Goal: Information Seeking & Learning: Learn about a topic

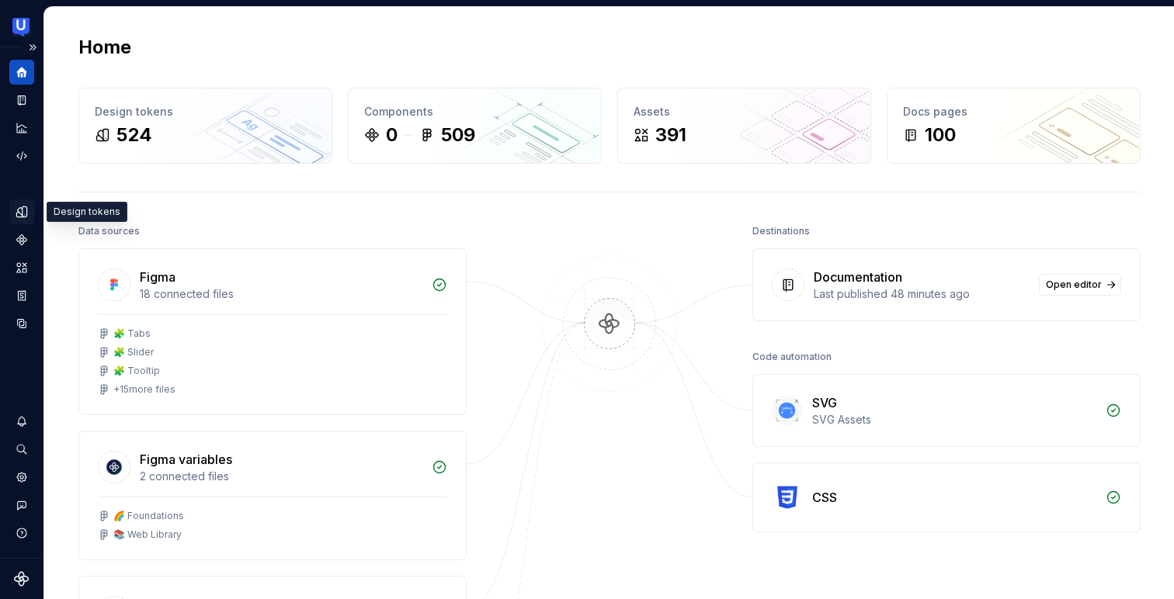
click at [19, 210] on icon "Design tokens" at bounding box center [22, 212] width 14 height 14
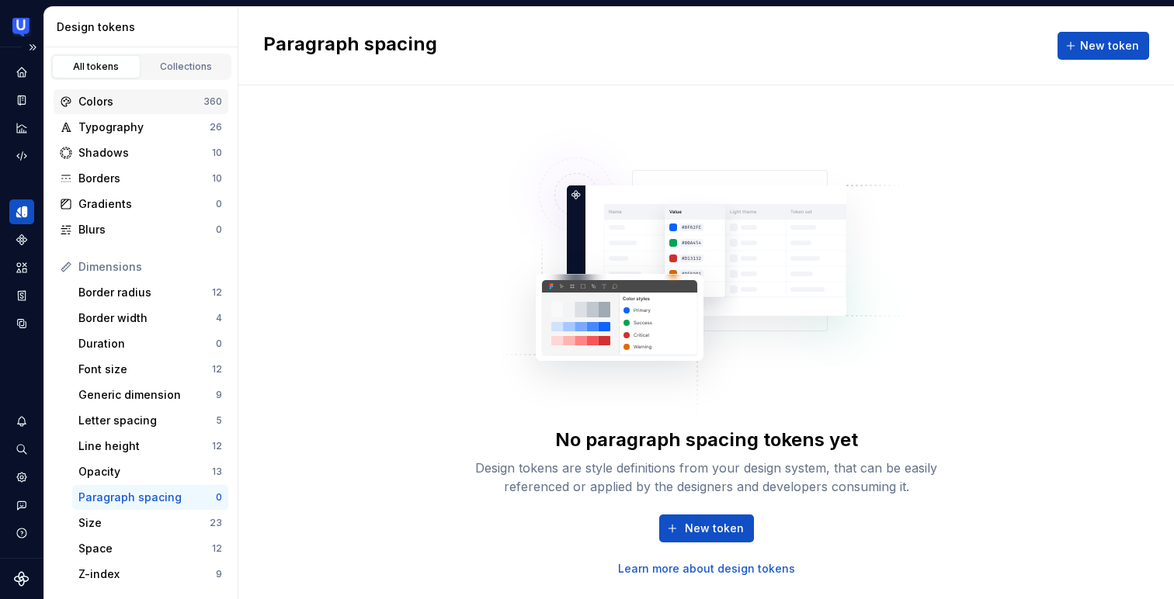
click at [116, 100] on div "Colors" at bounding box center [140, 102] width 125 height 16
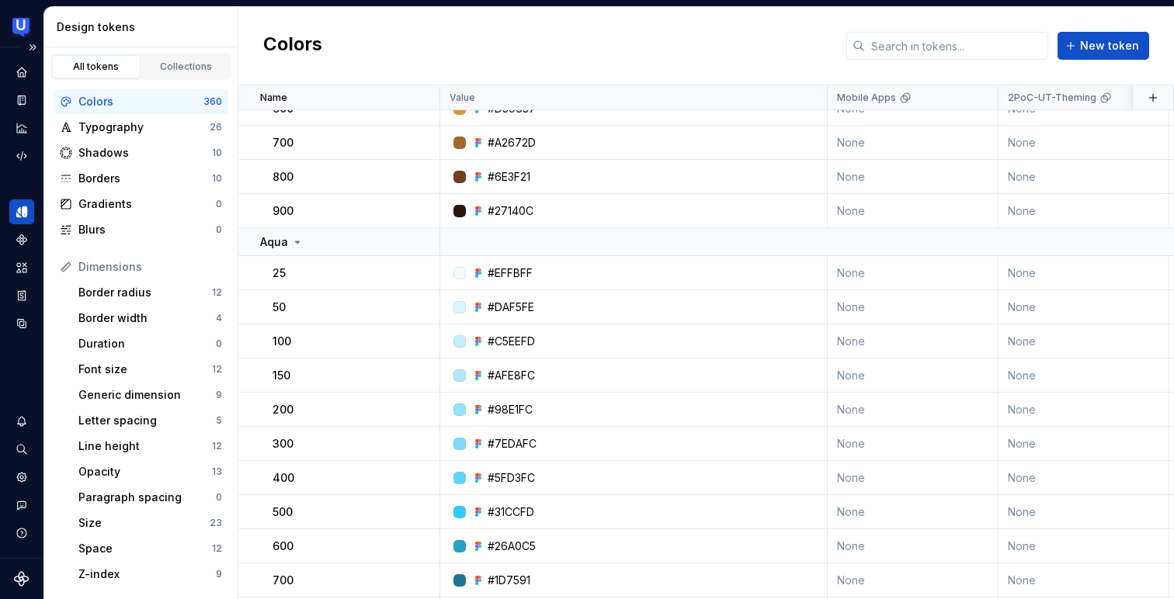
scroll to position [326, 0]
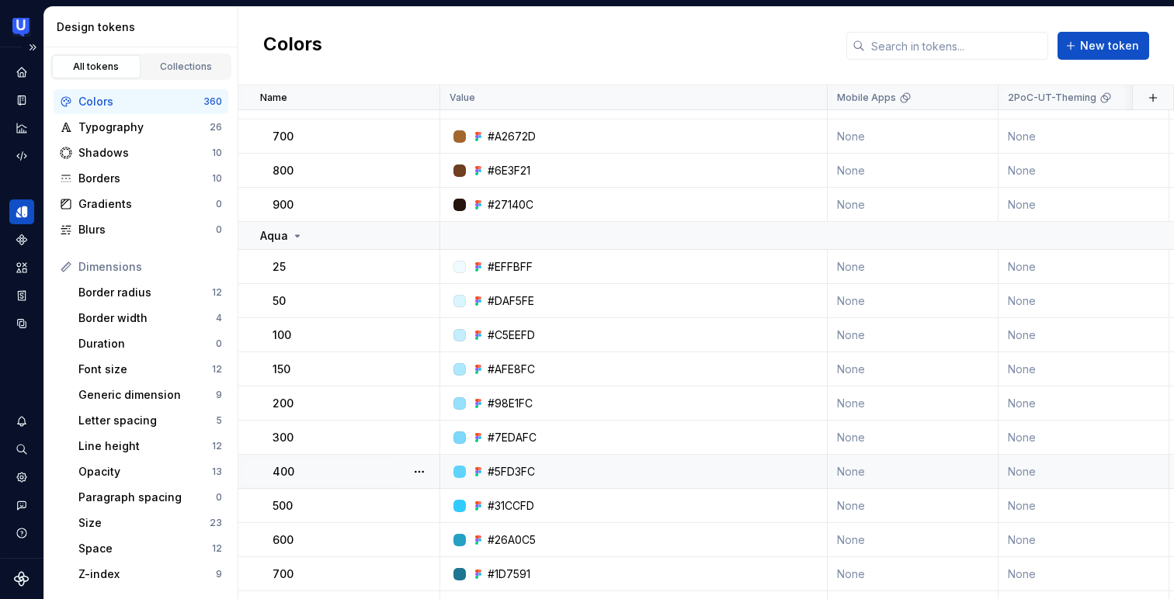
click at [380, 468] on div "400" at bounding box center [355, 472] width 166 height 16
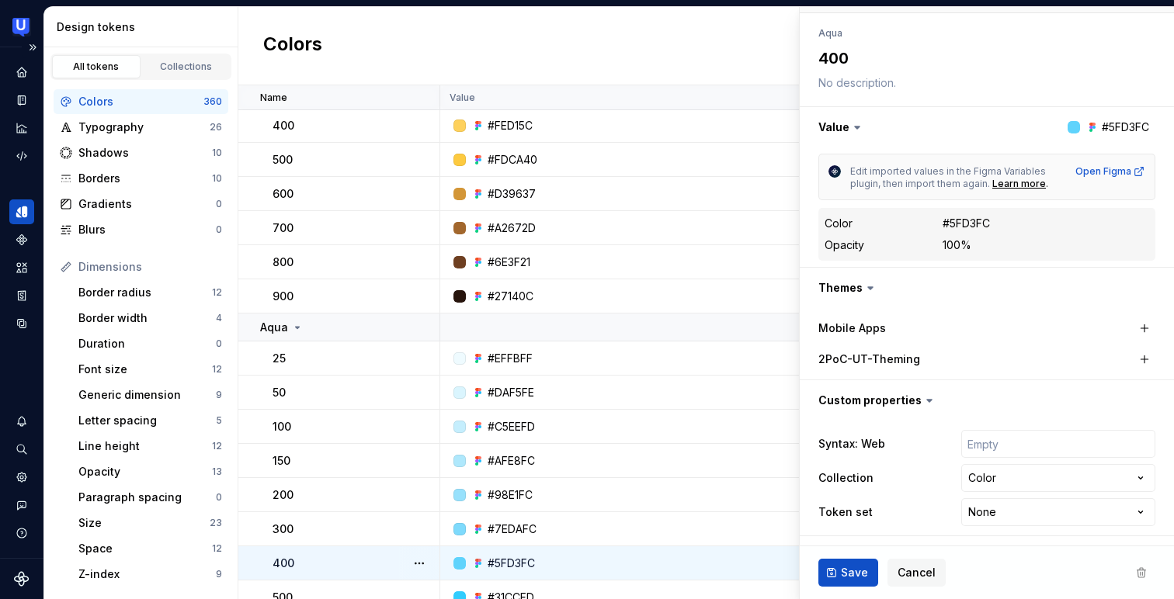
scroll to position [235, 0]
click at [915, 567] on span "Cancel" at bounding box center [916, 573] width 38 height 16
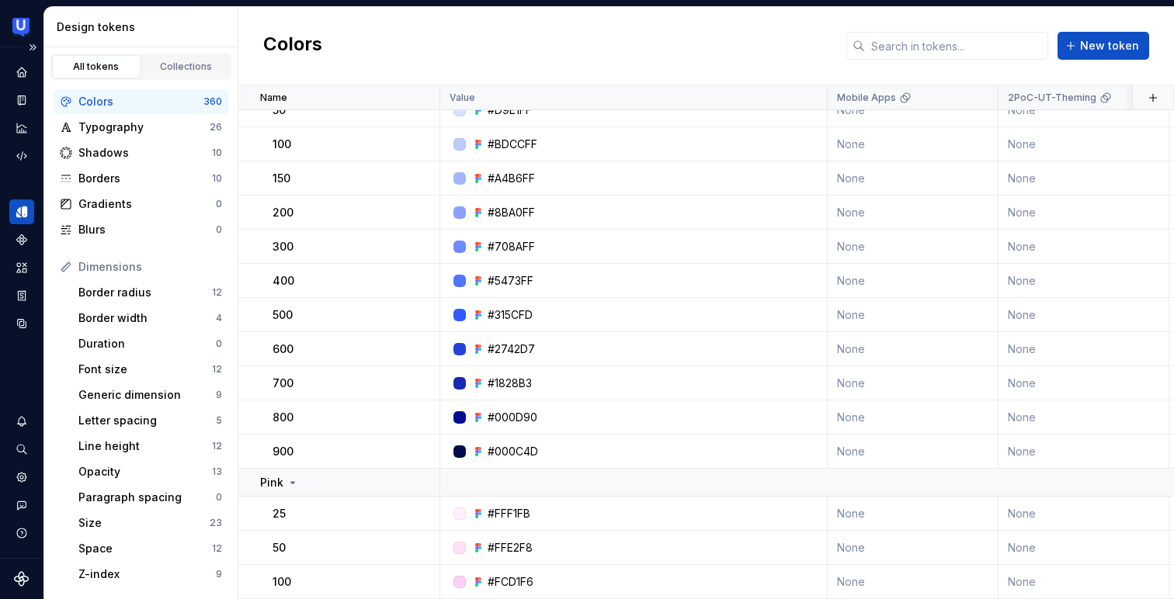
scroll to position [1852, 0]
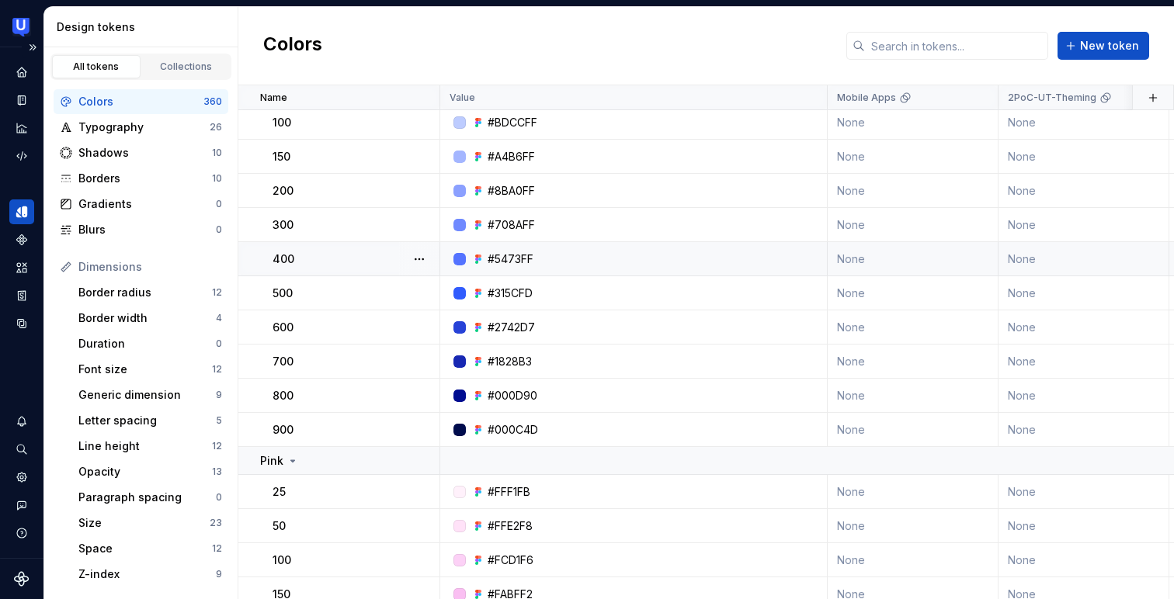
click at [583, 256] on div "#5473FF" at bounding box center [638, 260] width 376 height 16
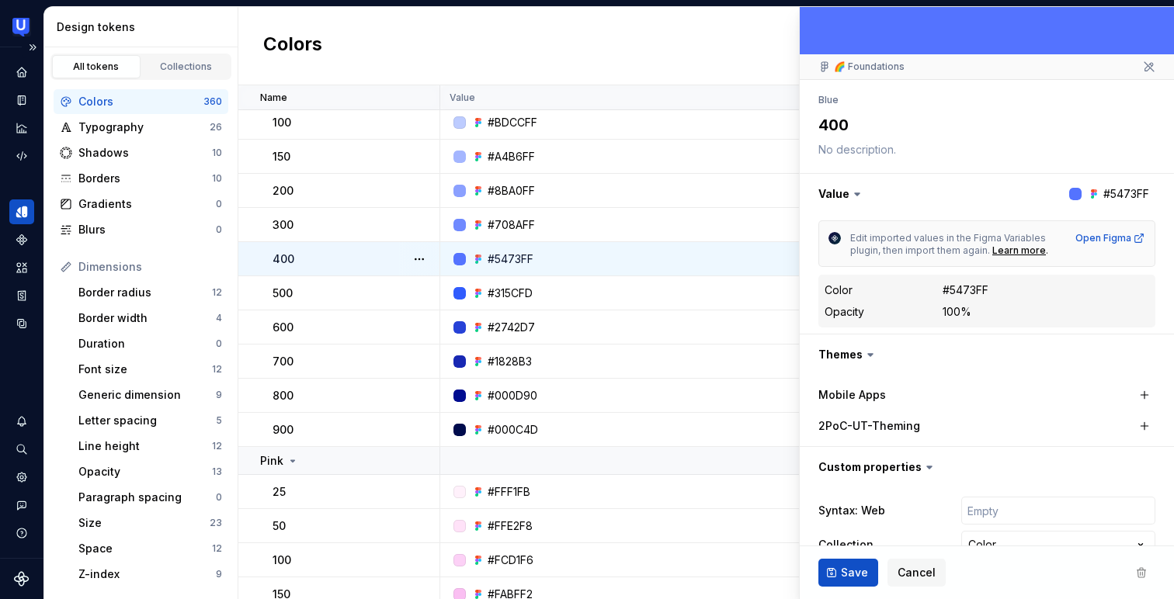
scroll to position [159, 0]
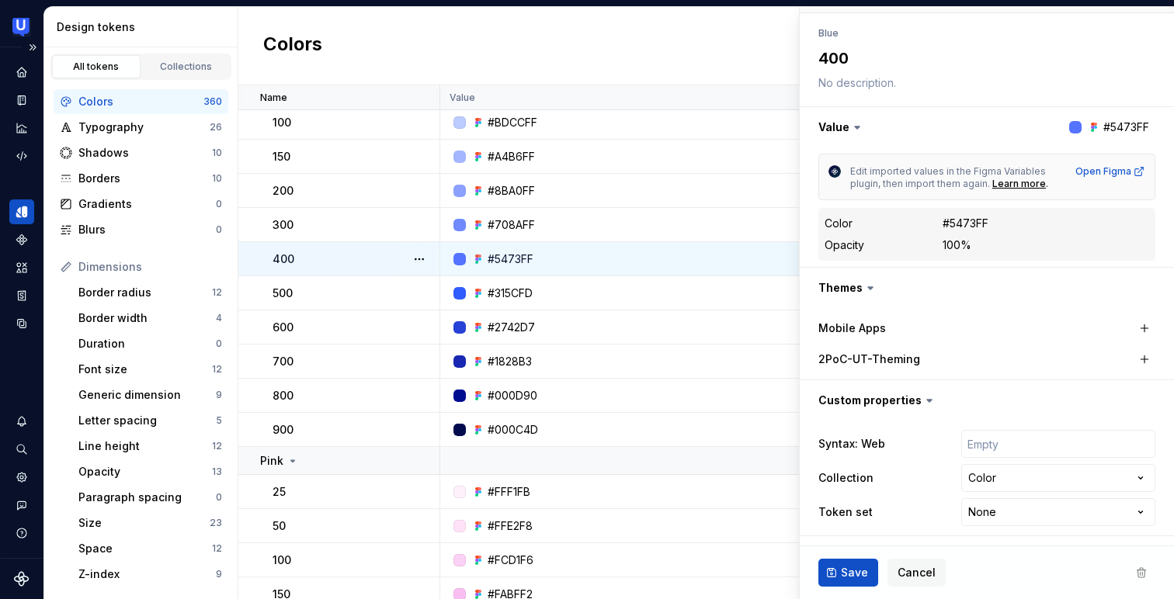
click at [887, 463] on div "**********" at bounding box center [986, 478] width 337 height 102
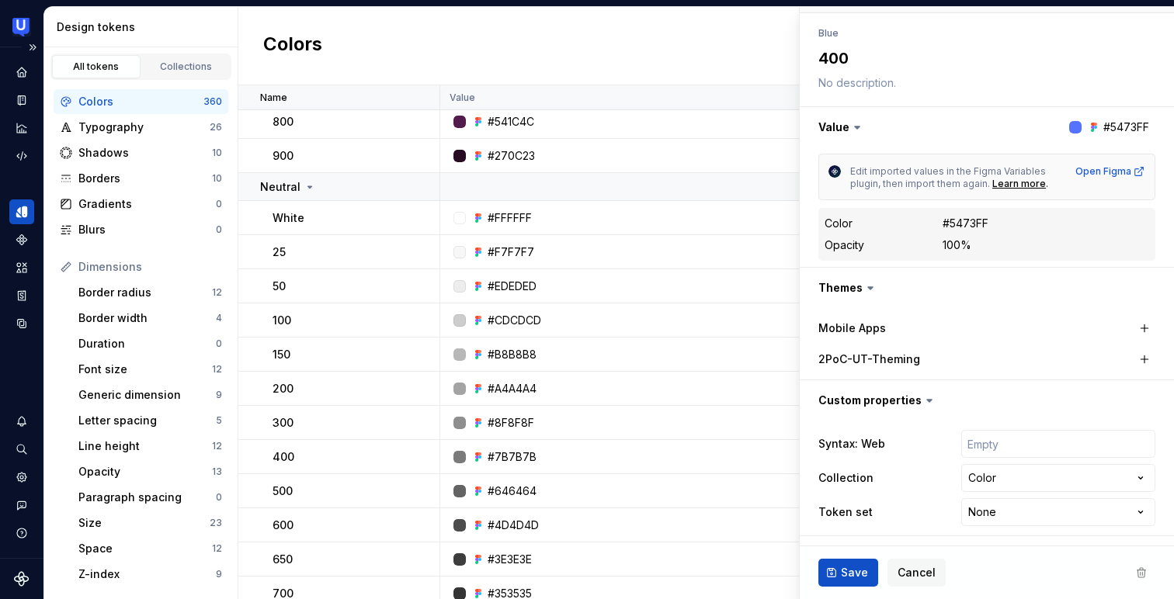
type textarea "*"
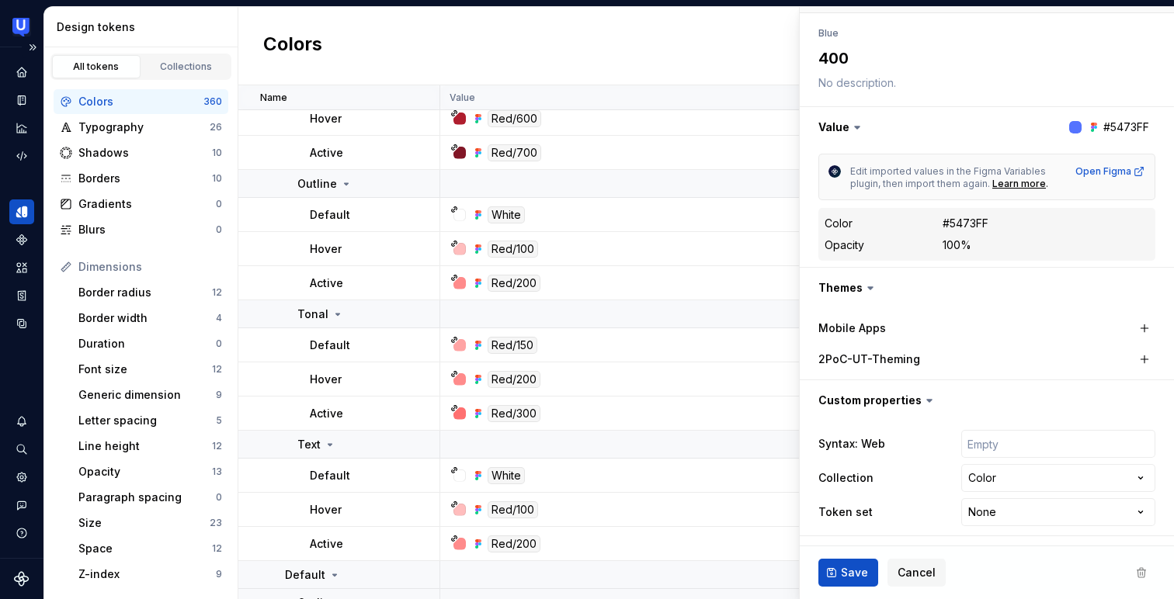
scroll to position [5102, 0]
click at [917, 567] on span "Cancel" at bounding box center [916, 573] width 38 height 16
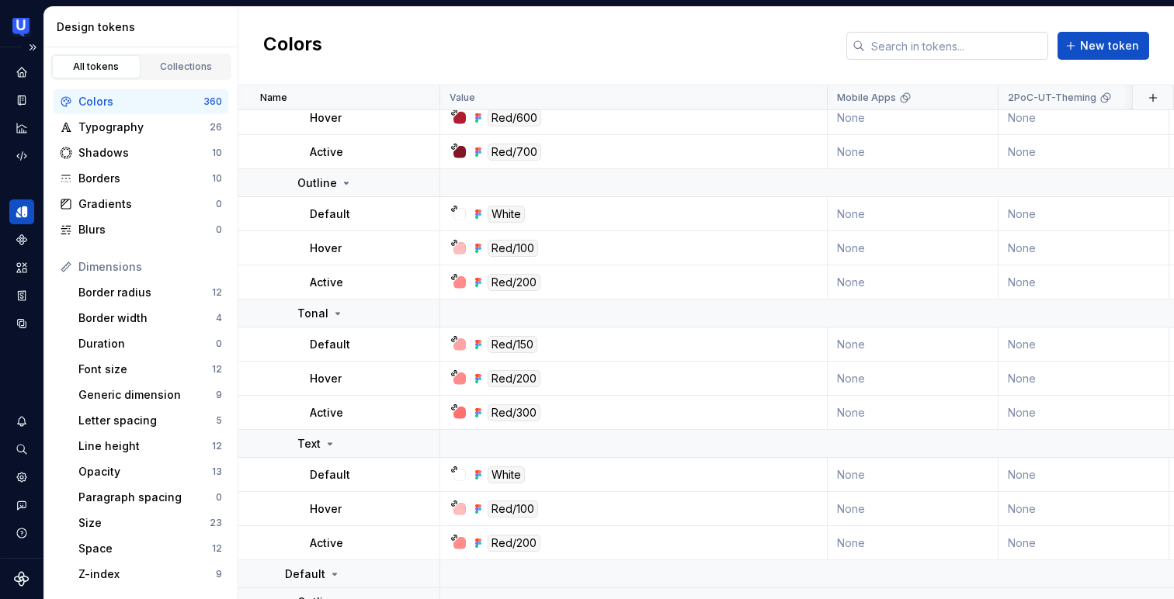
click at [987, 54] on input "text" at bounding box center [956, 46] width 183 height 28
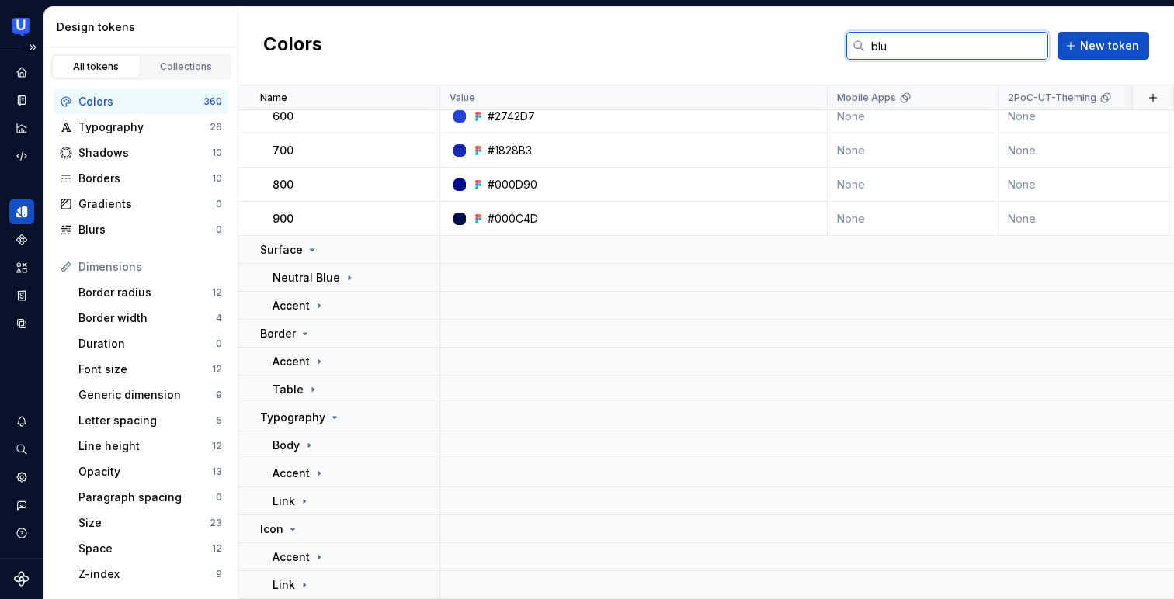
scroll to position [209, 0]
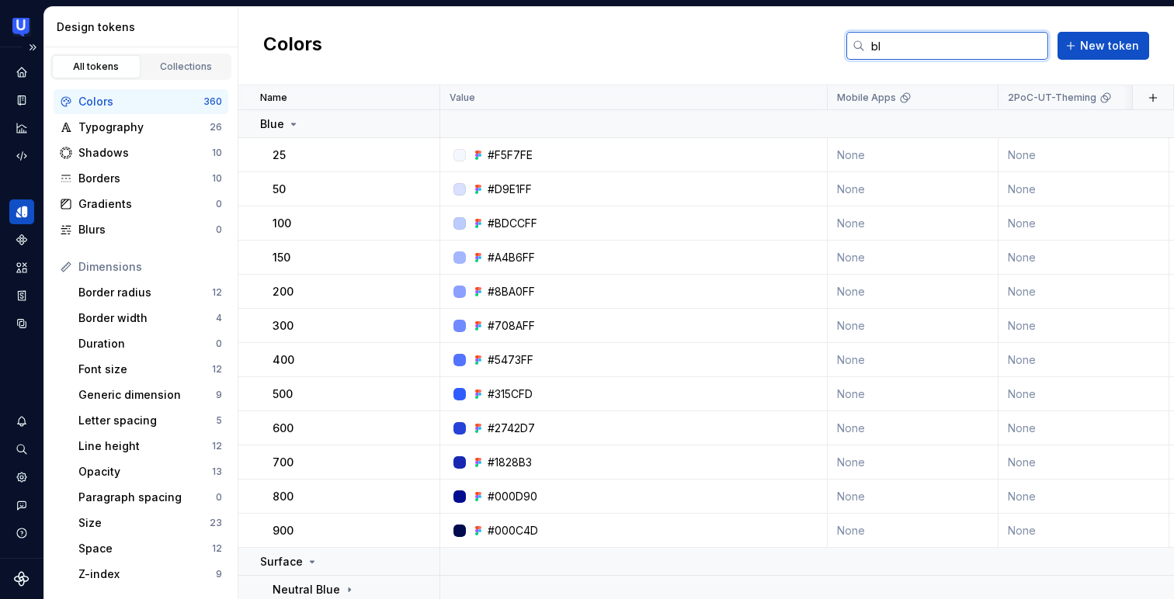
type input "b"
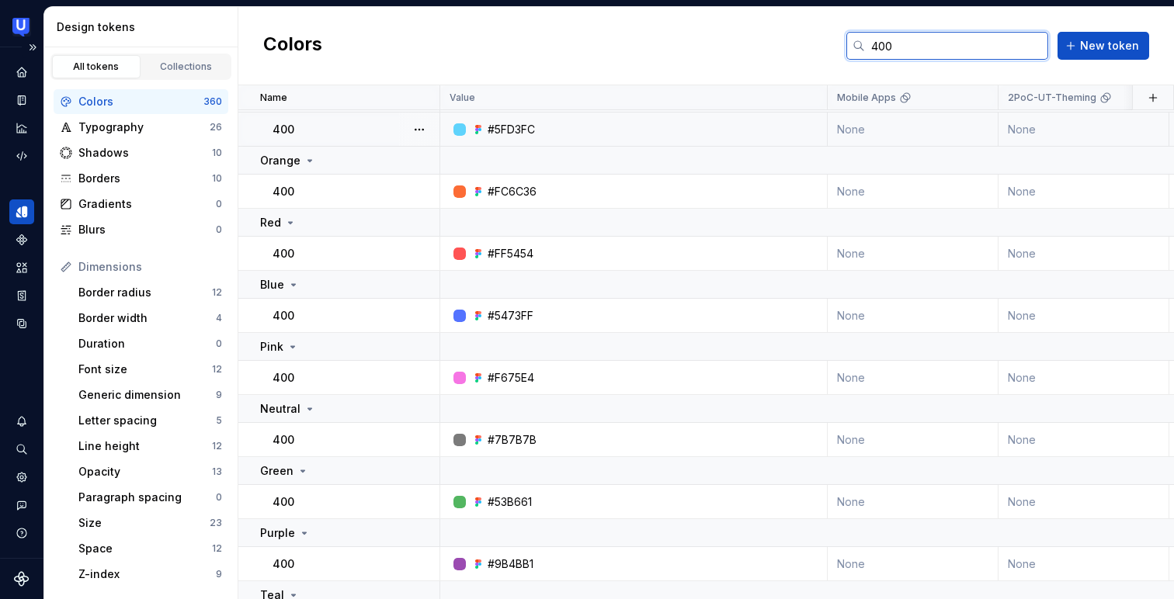
scroll to position [141, 0]
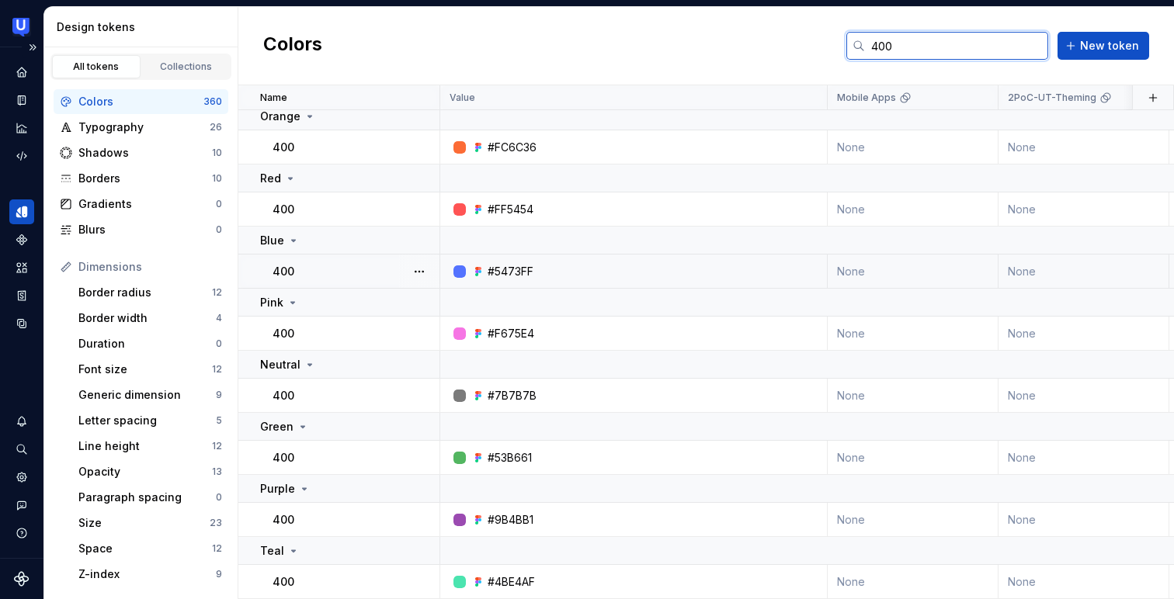
type input "400"
click at [610, 271] on td "#5473FF" at bounding box center [633, 272] width 387 height 34
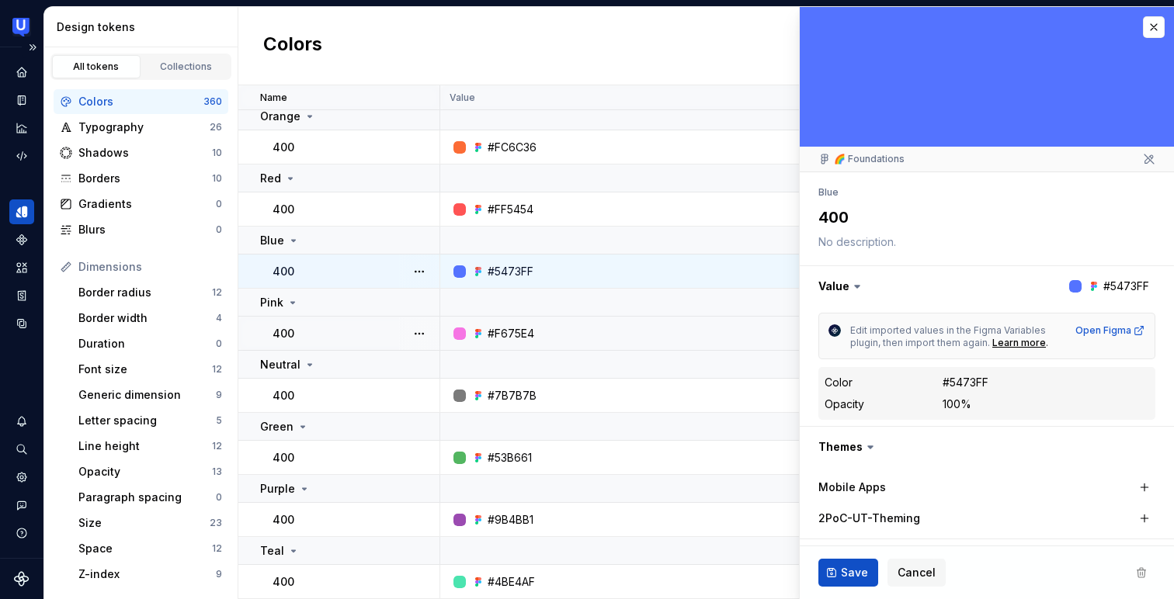
click at [641, 327] on div "#F675E4" at bounding box center [638, 334] width 376 height 16
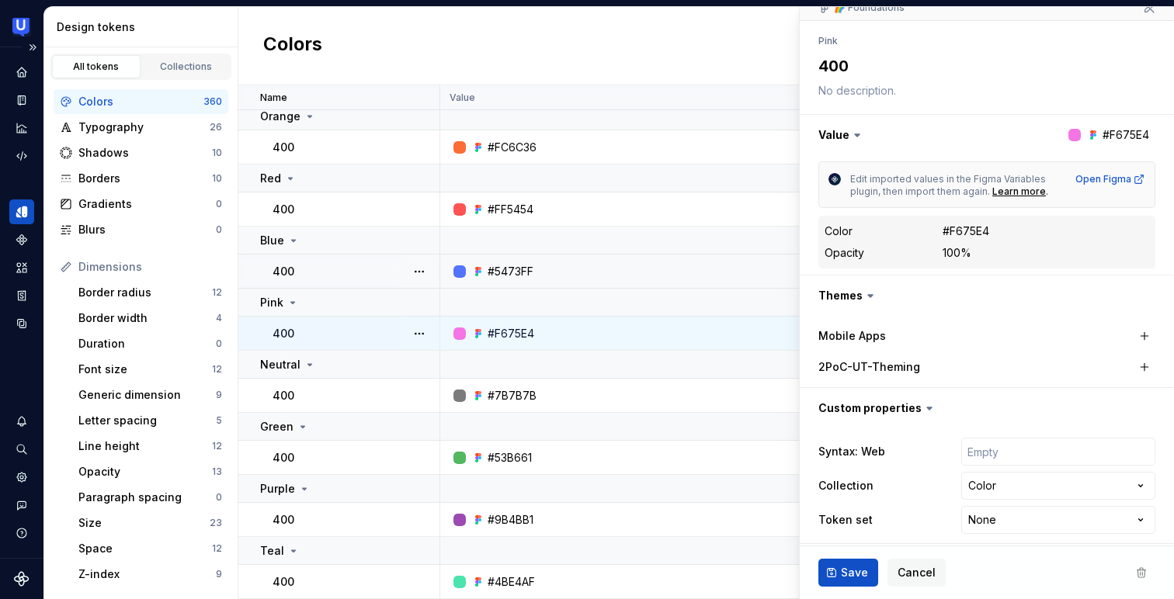
scroll to position [159, 0]
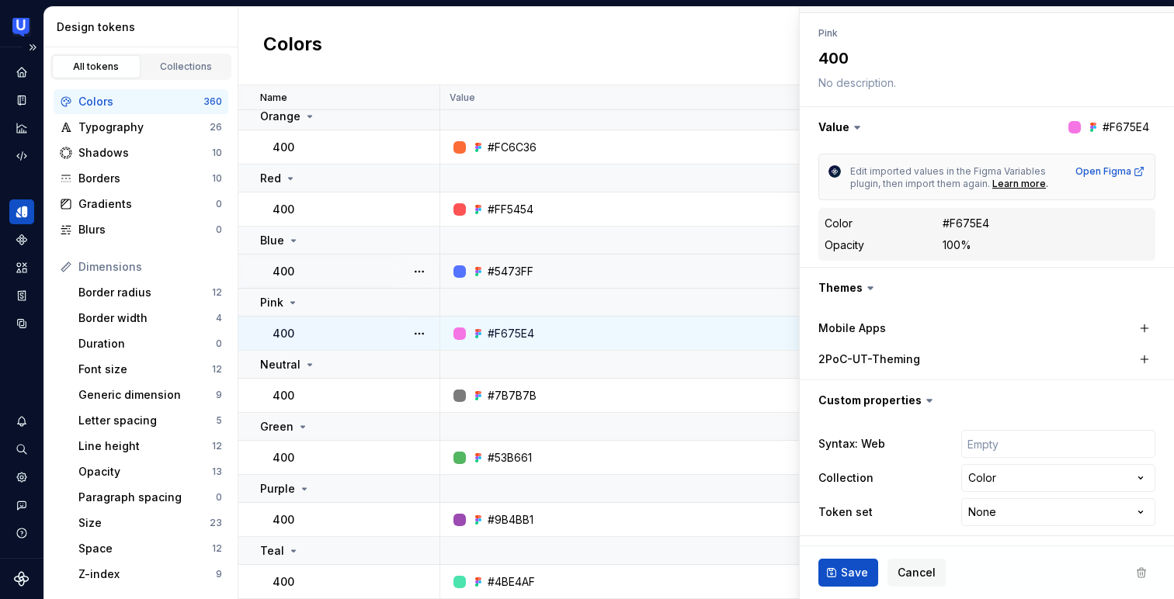
click at [551, 264] on div "#5473FF" at bounding box center [638, 272] width 376 height 16
type textarea "*"
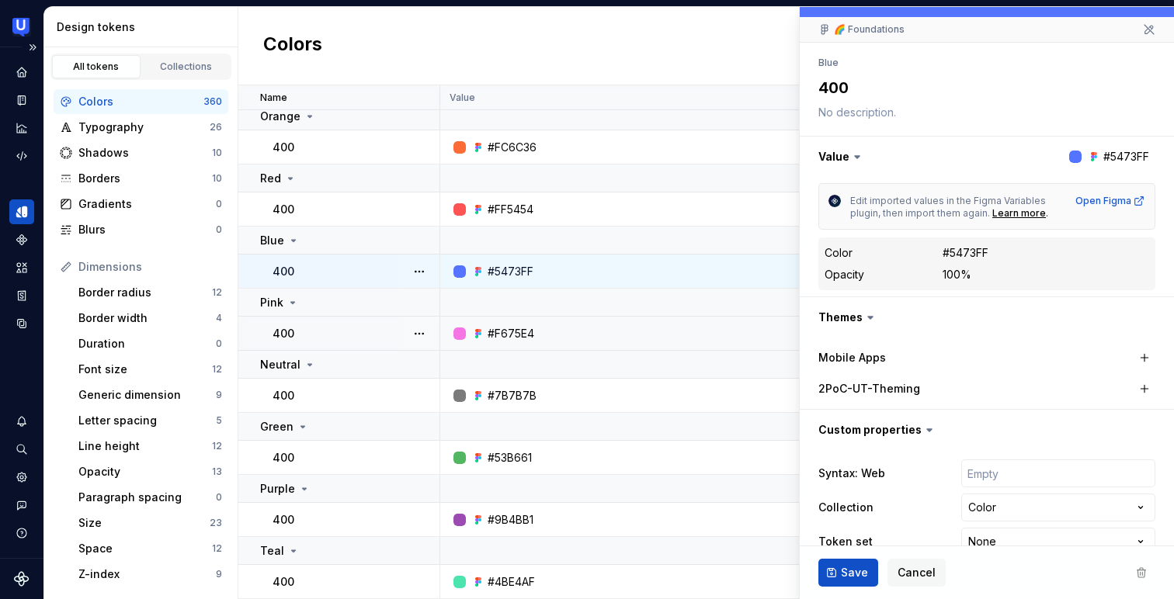
scroll to position [159, 0]
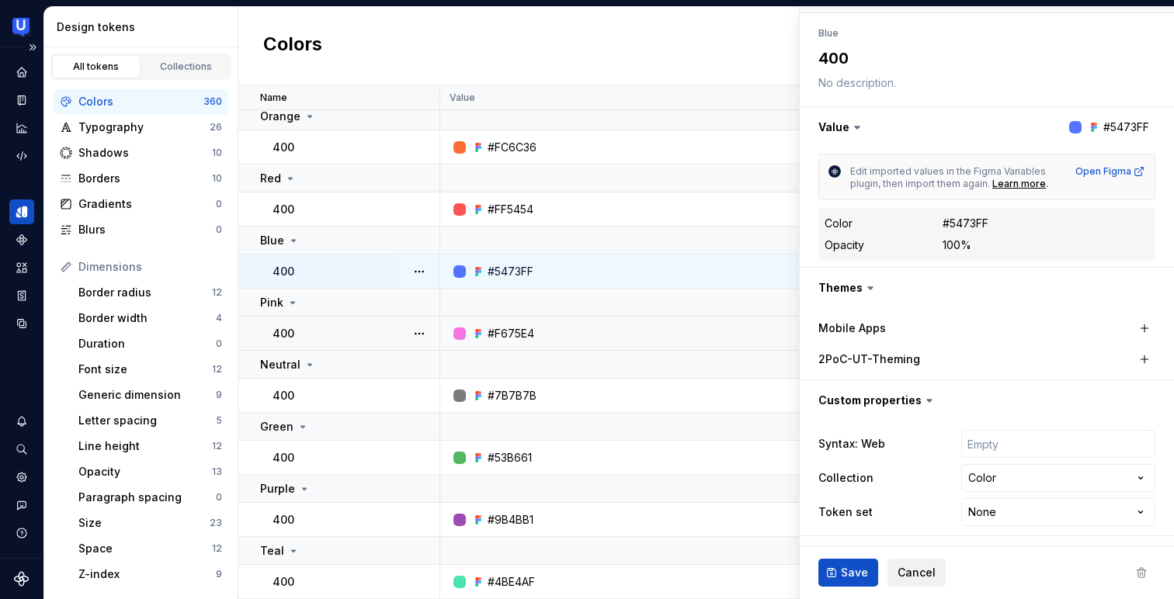
click at [919, 565] on span "Cancel" at bounding box center [916, 573] width 38 height 16
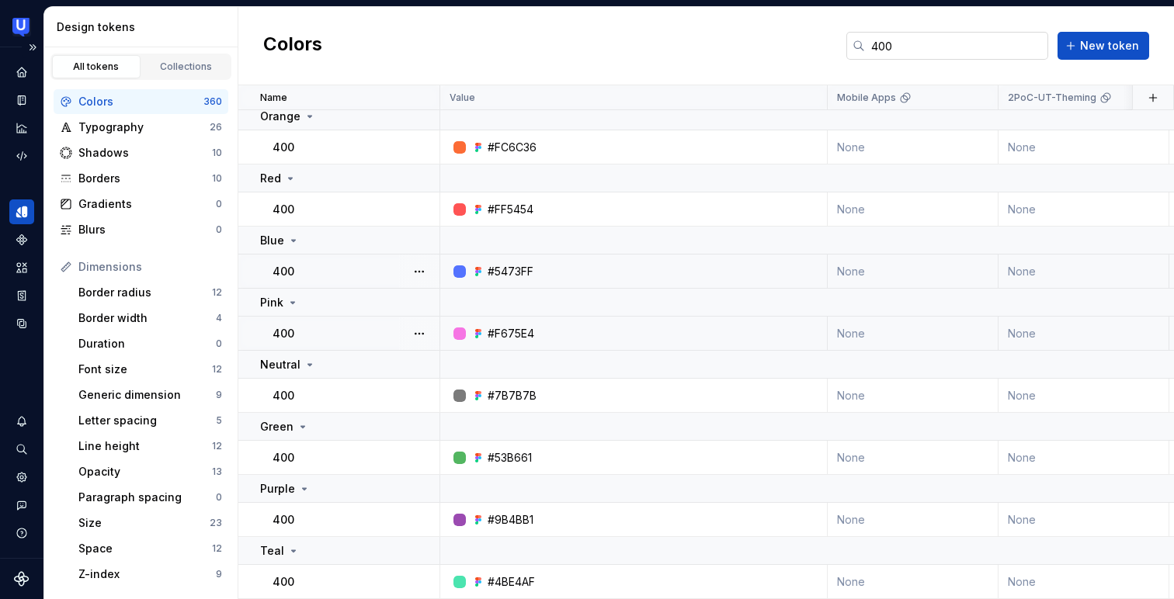
click at [924, 50] on input "400" at bounding box center [956, 46] width 183 height 28
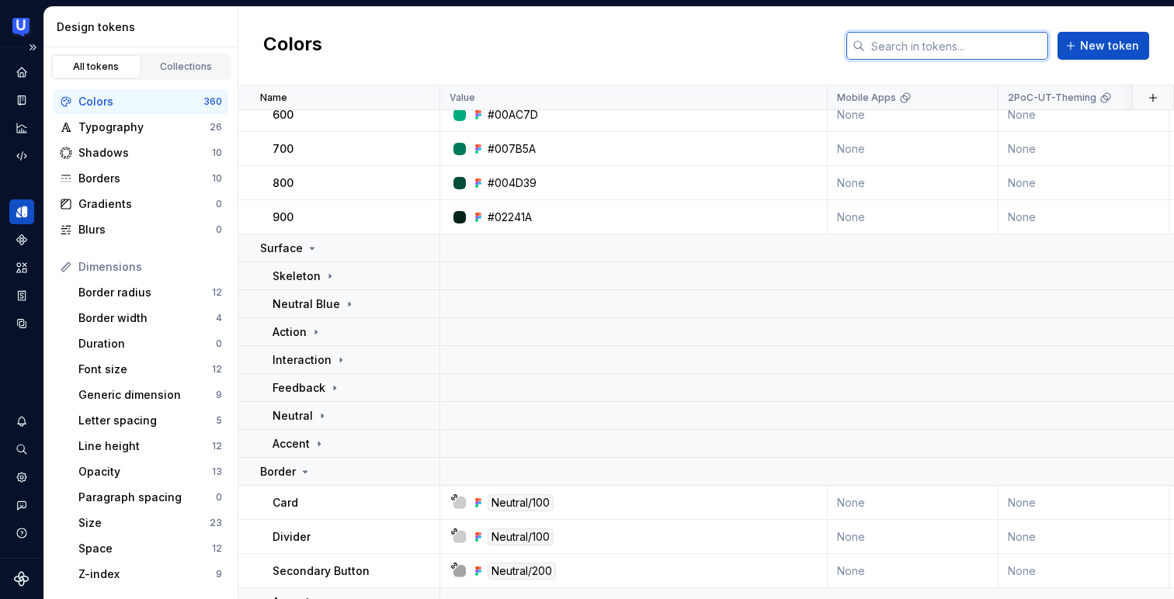
scroll to position [4487, 0]
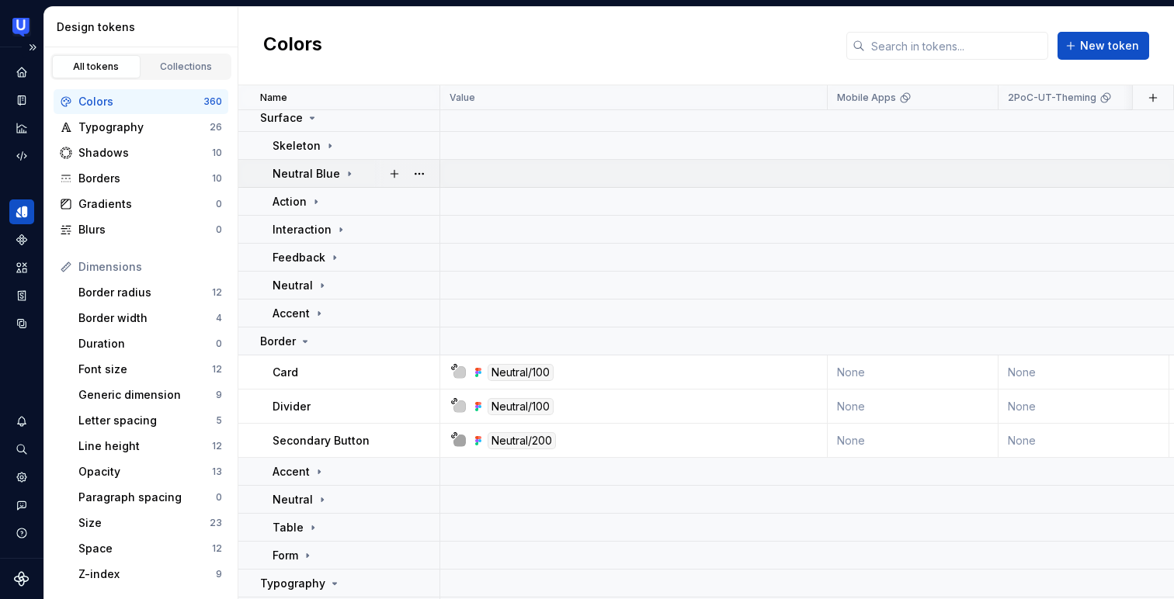
click at [346, 171] on icon at bounding box center [349, 174] width 12 height 12
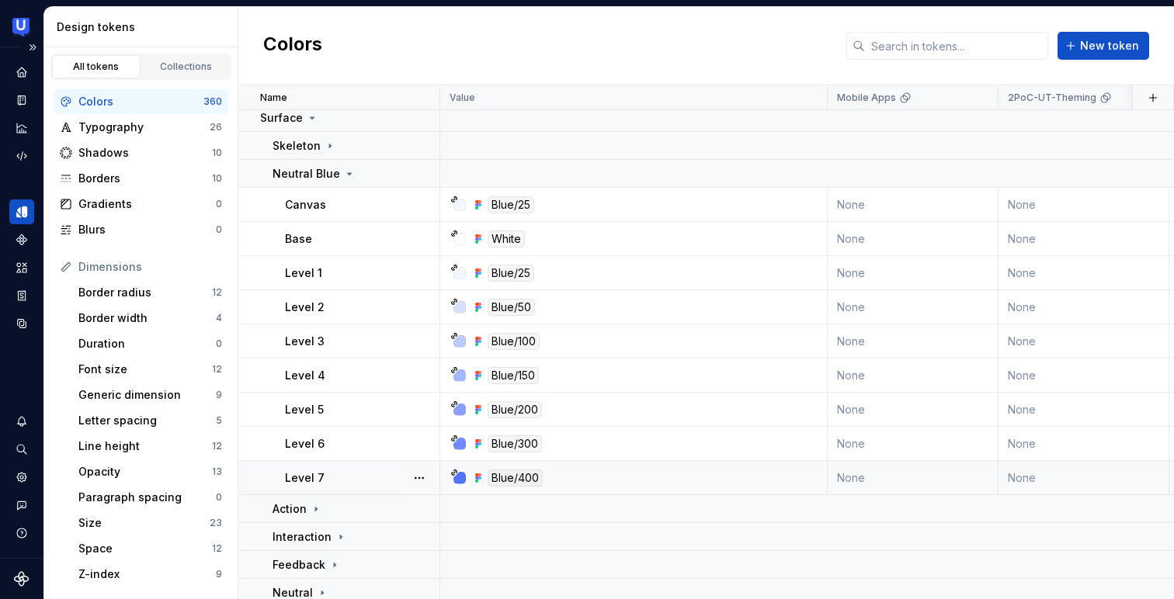
click at [568, 474] on div "Blue/400" at bounding box center [638, 478] width 376 height 17
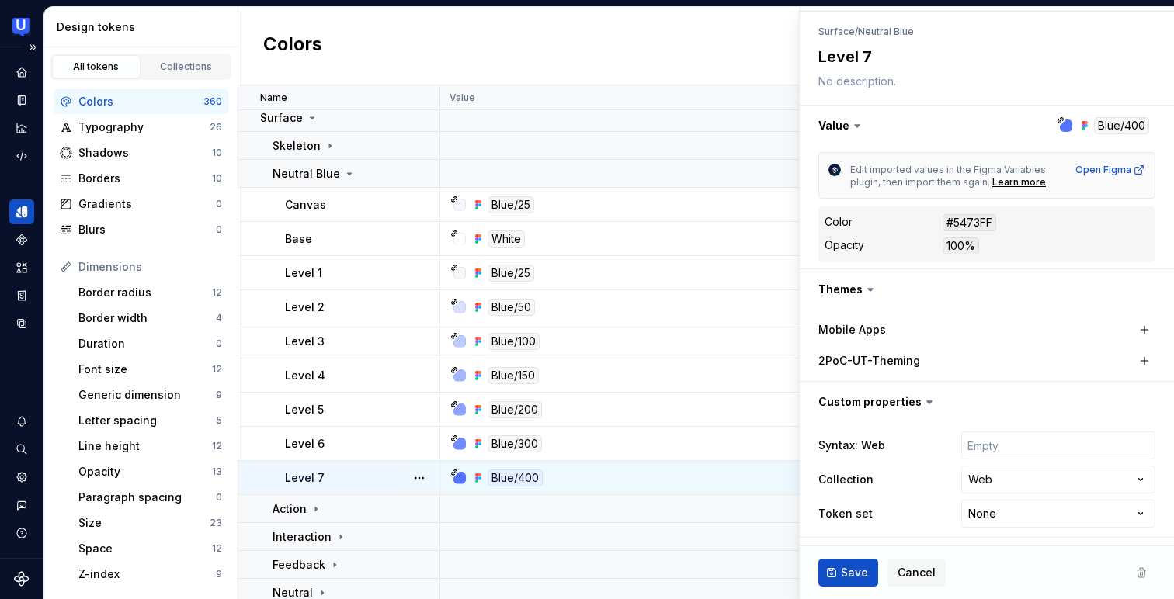
scroll to position [162, 0]
click at [1127, 481] on html "UserTesting Design System N Design system data Design tokens All tokens Collect…" at bounding box center [587, 299] width 1174 height 599
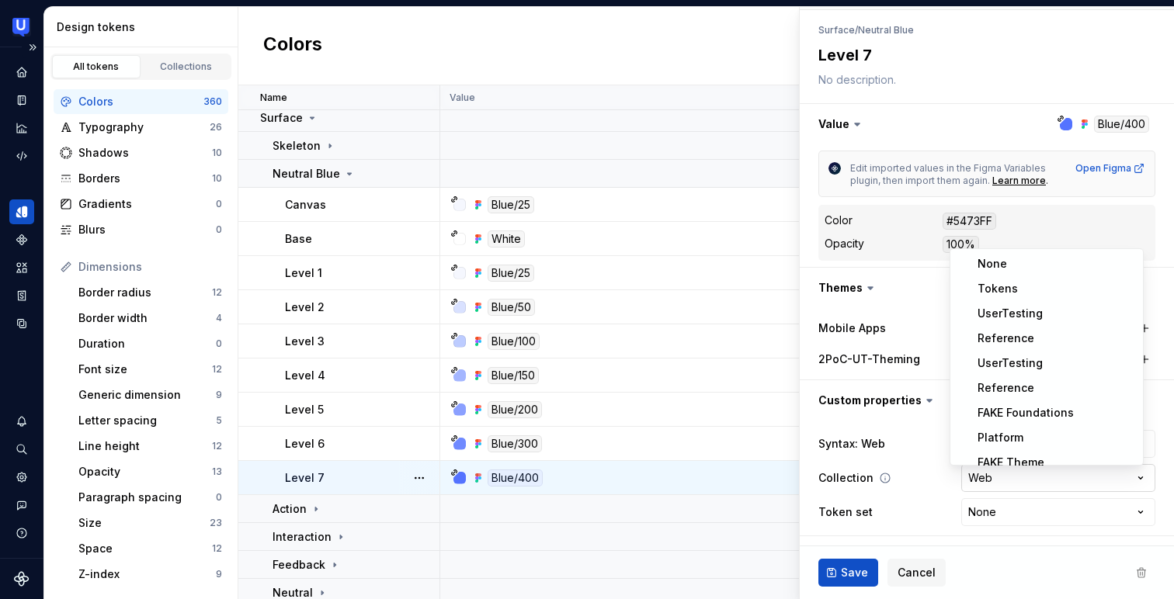
scroll to position [112, 0]
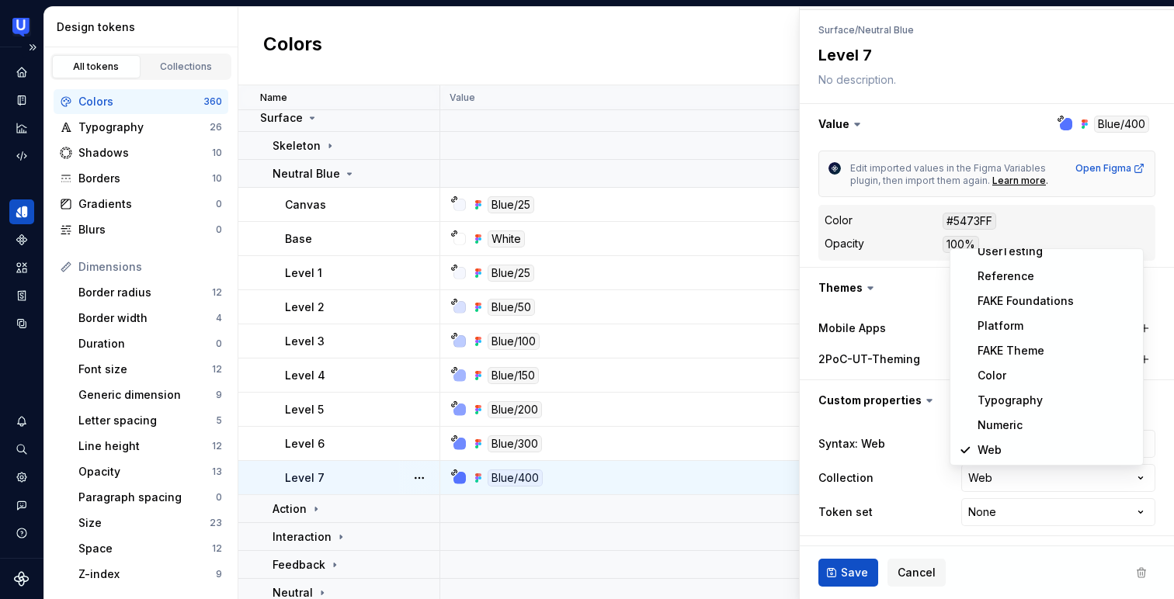
click at [695, 480] on html "UserTesting Design System N Design system data Design tokens All tokens Collect…" at bounding box center [587, 299] width 1174 height 599
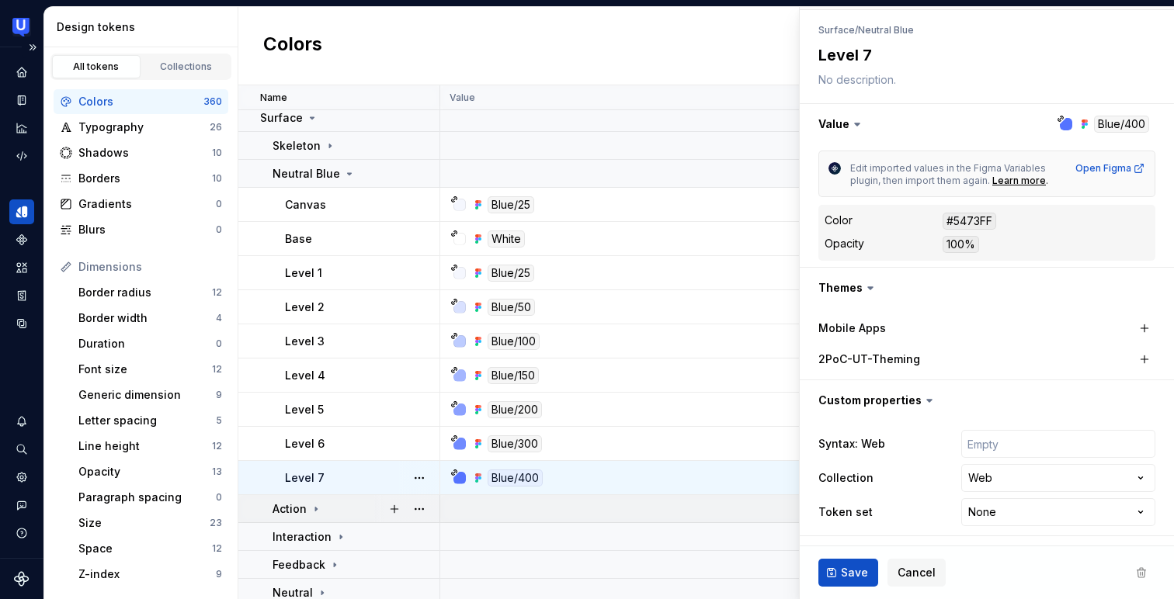
click at [315, 508] on icon at bounding box center [316, 509] width 2 height 4
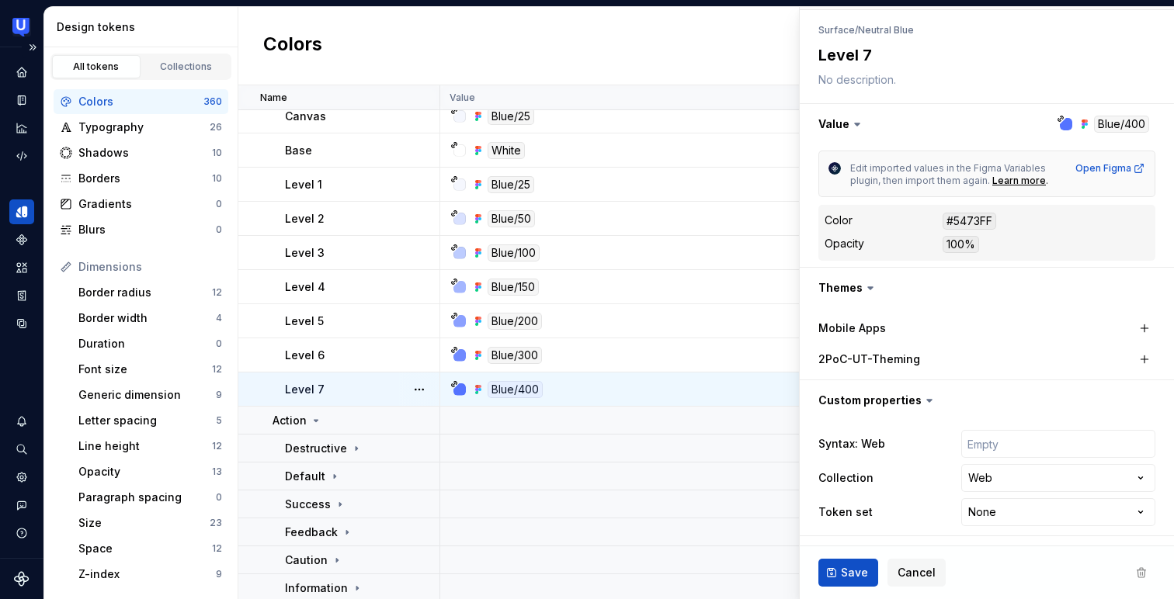
scroll to position [4578, 0]
click at [353, 477] on div "Default" at bounding box center [362, 475] width 154 height 16
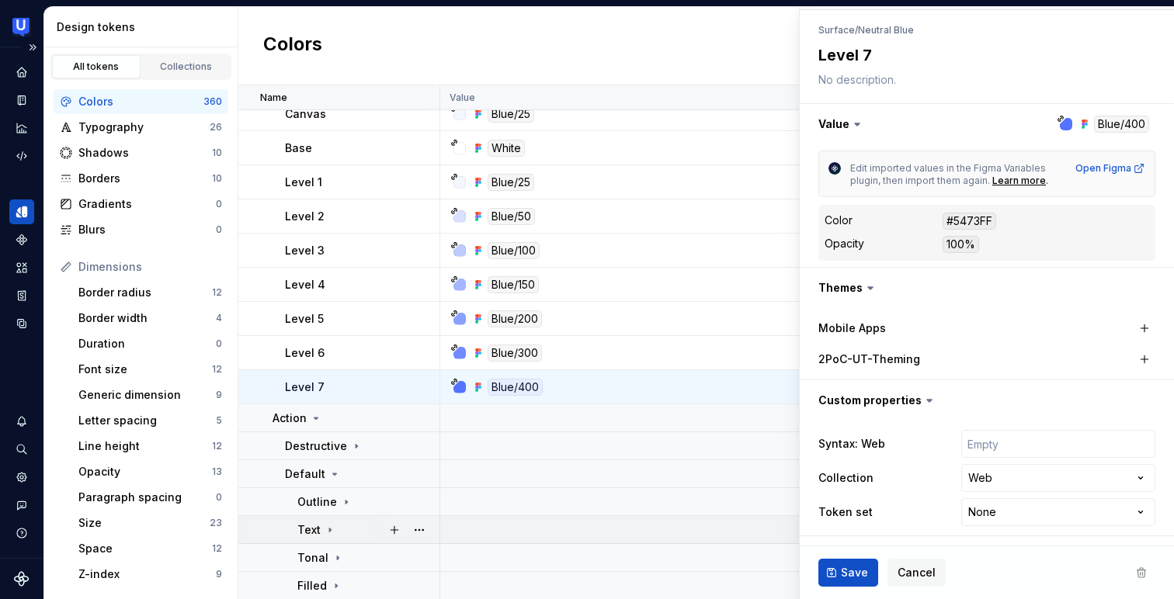
scroll to position [4694, 0]
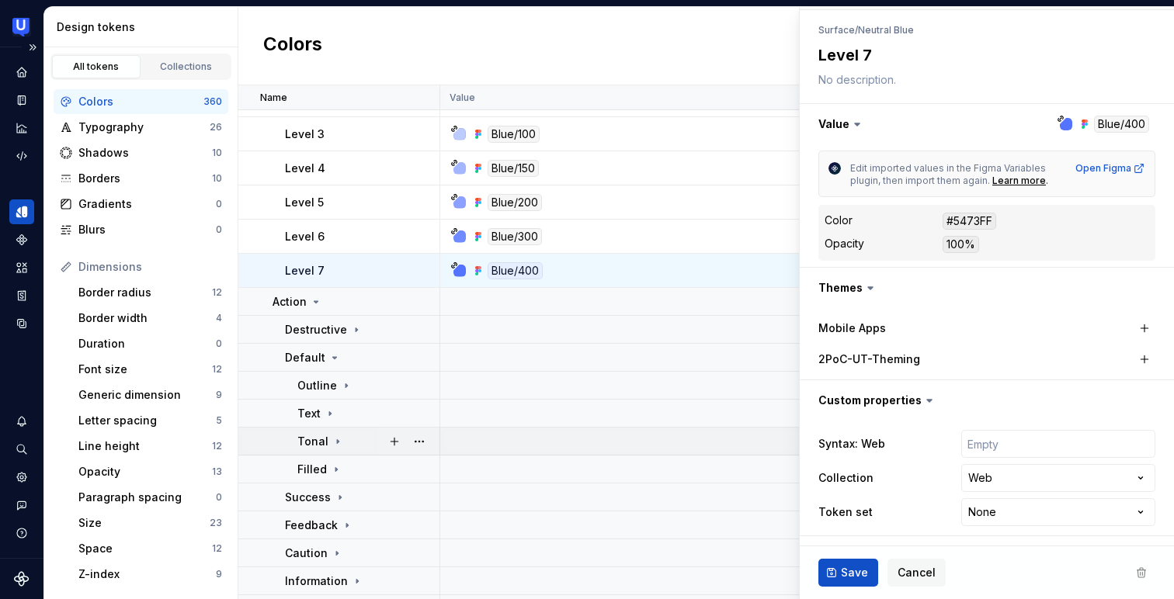
click at [328, 435] on div "Tonal" at bounding box center [320, 442] width 47 height 16
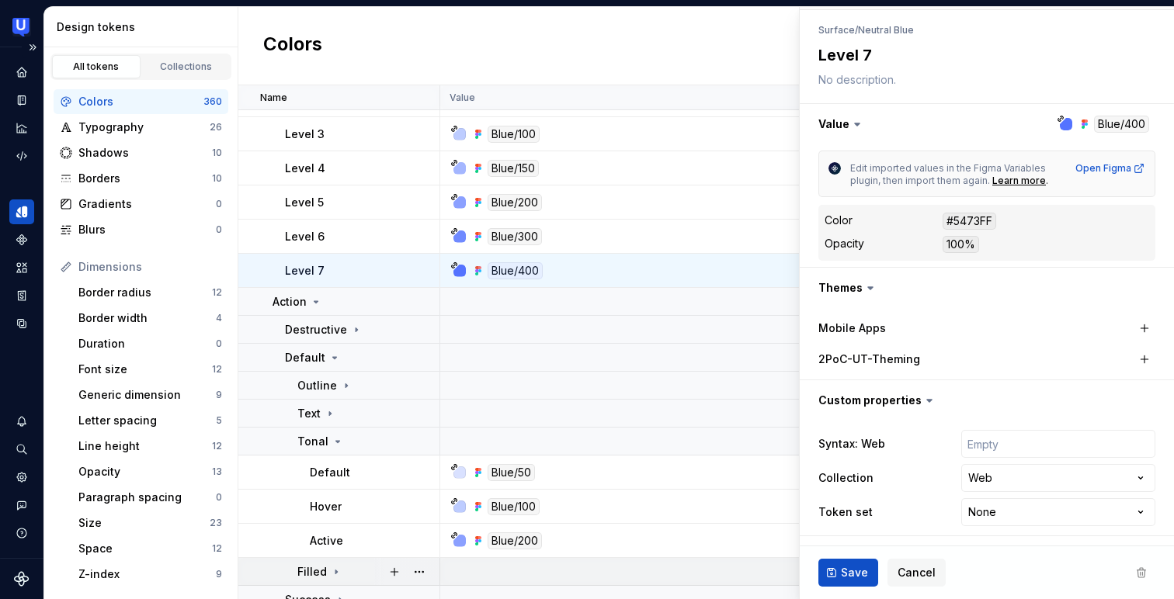
click at [322, 567] on p "Filled" at bounding box center [312, 572] width 30 height 16
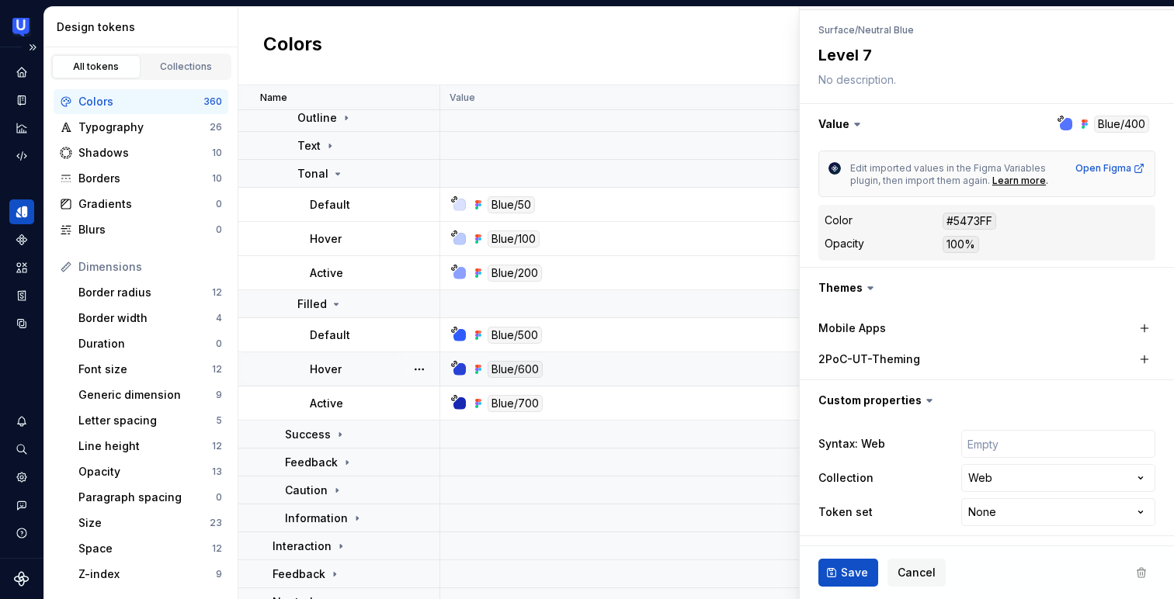
scroll to position [4963, 0]
click at [343, 458] on icon at bounding box center [347, 462] width 12 height 12
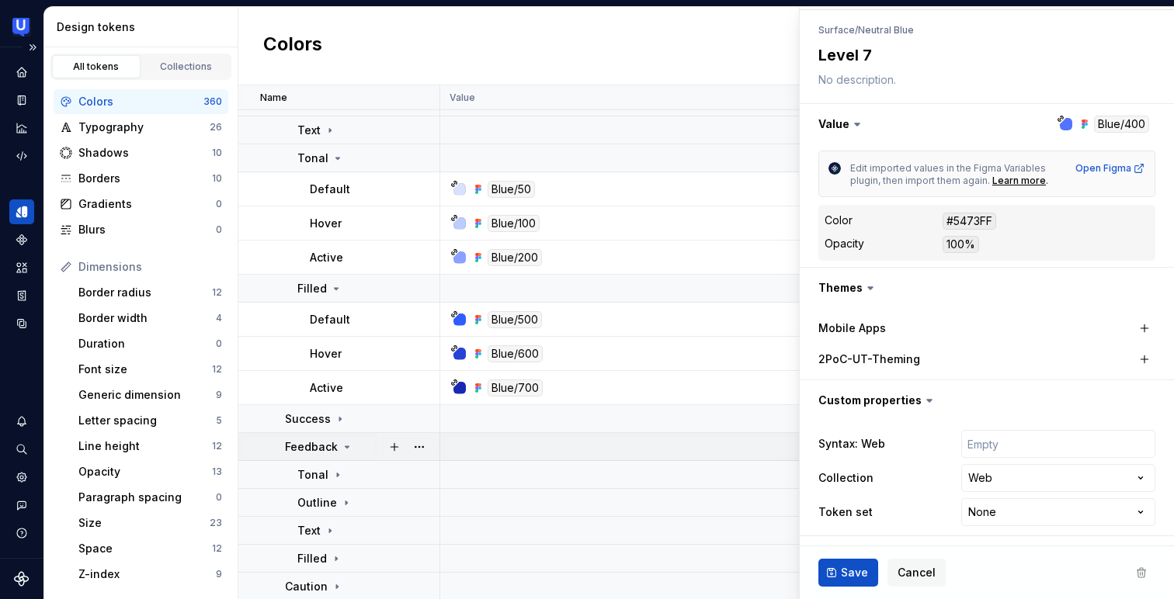
scroll to position [5119, 0]
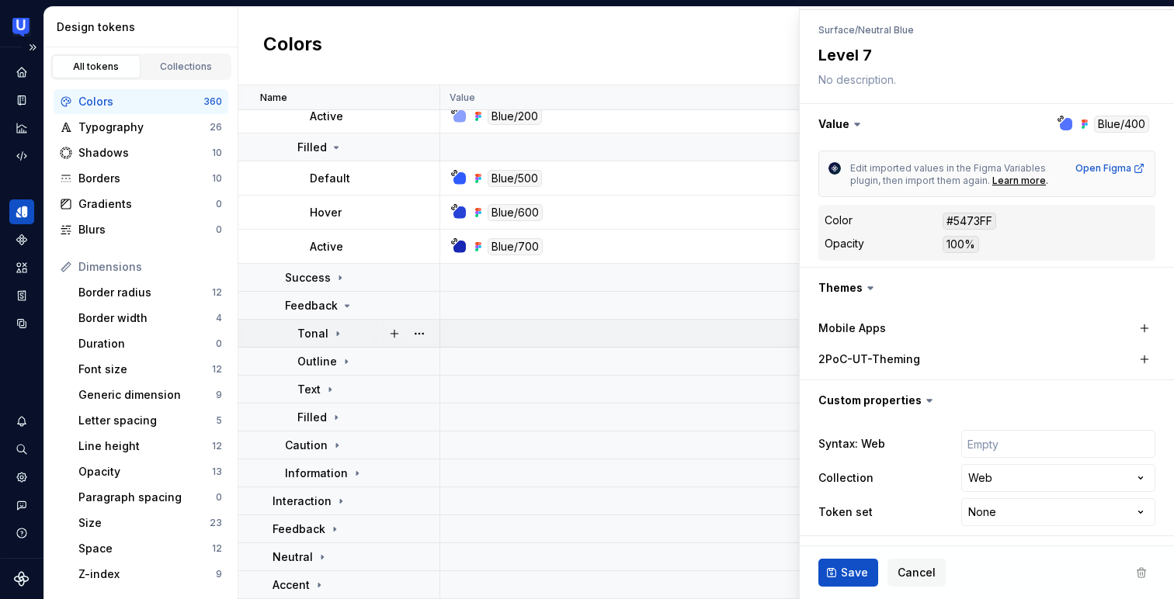
click at [339, 335] on icon at bounding box center [337, 334] width 12 height 12
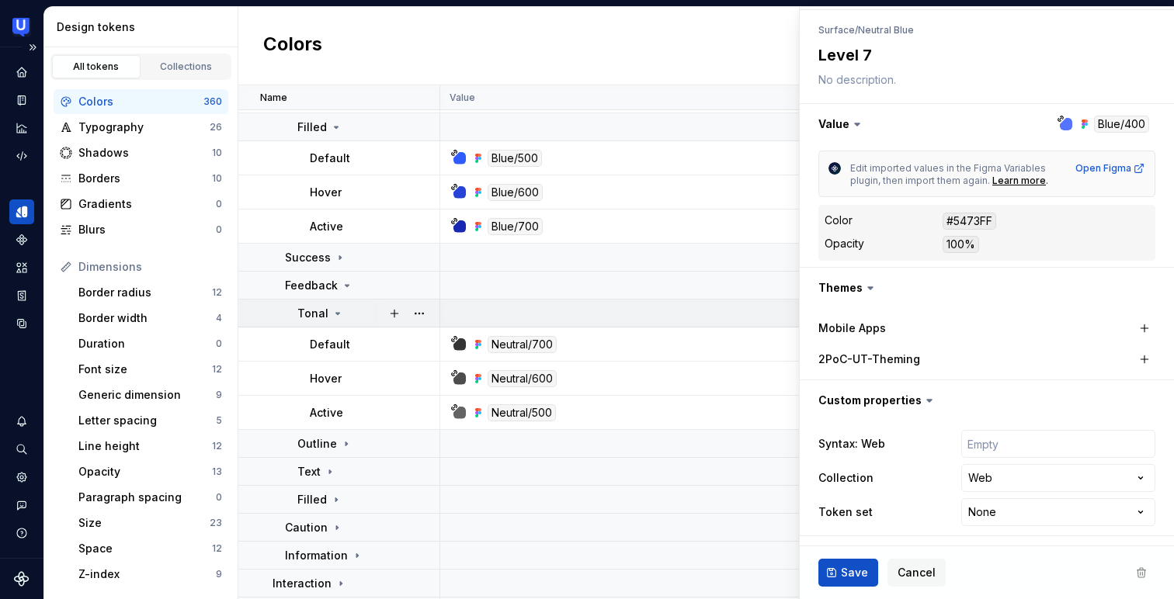
scroll to position [5263, 0]
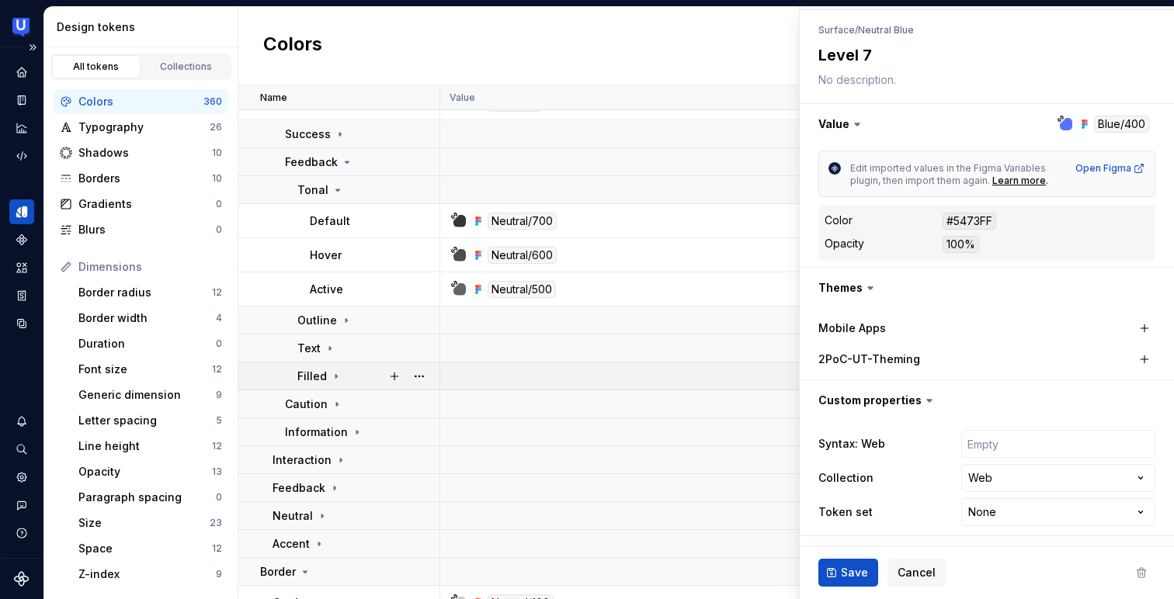
click at [327, 369] on div "Filled" at bounding box center [319, 377] width 45 height 16
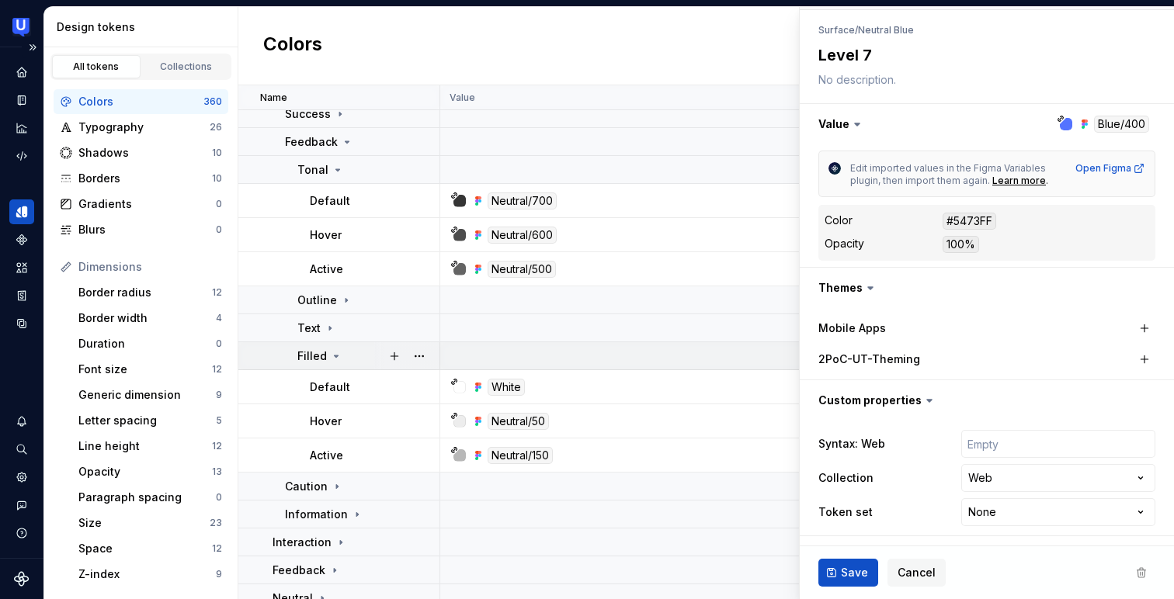
scroll to position [5340, 0]
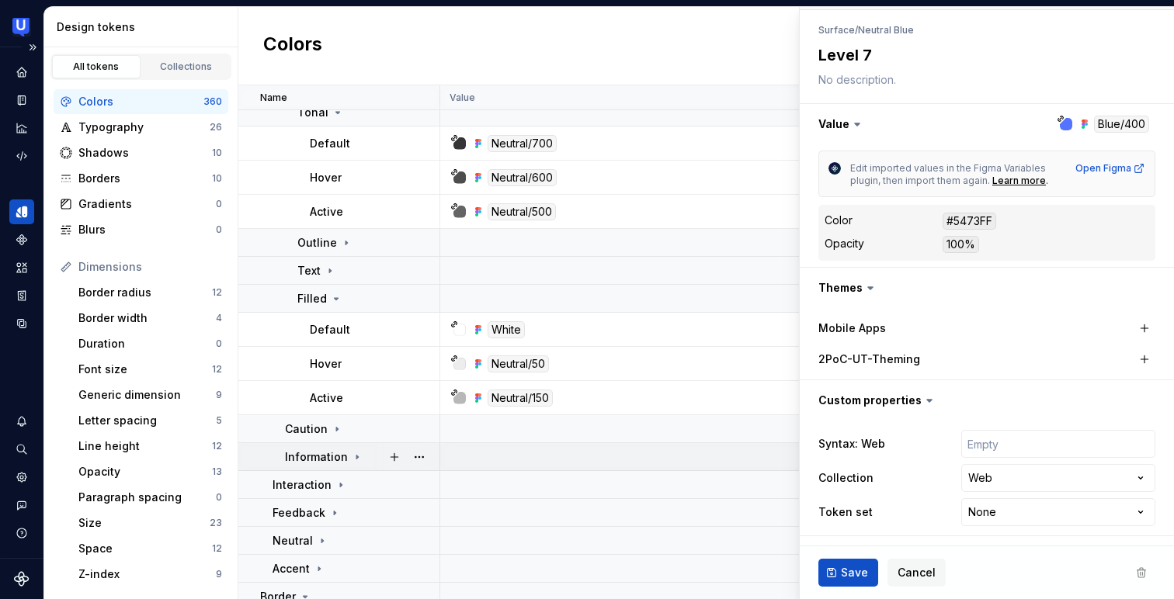
click at [330, 453] on p "Information" at bounding box center [316, 457] width 63 height 16
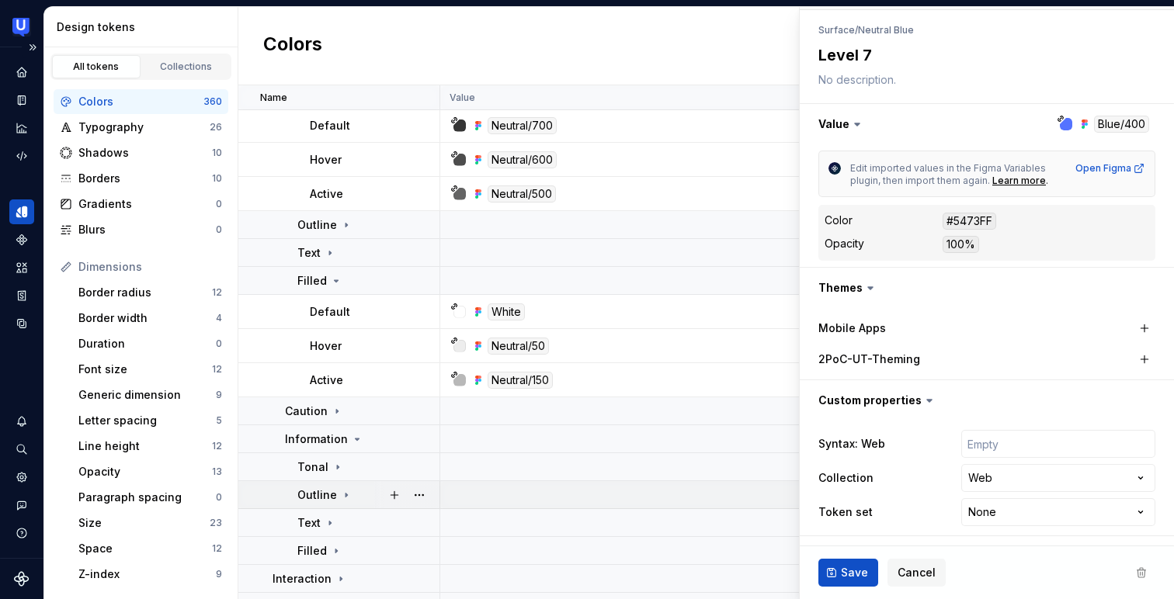
scroll to position [5429, 0]
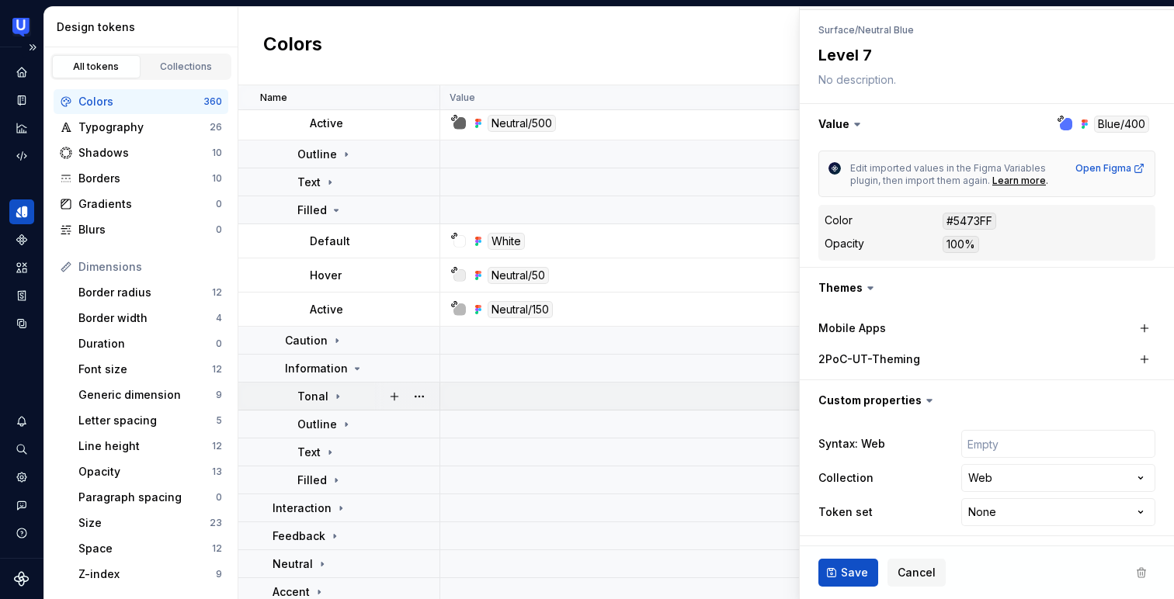
click at [327, 401] on div "Tonal" at bounding box center [320, 397] width 47 height 16
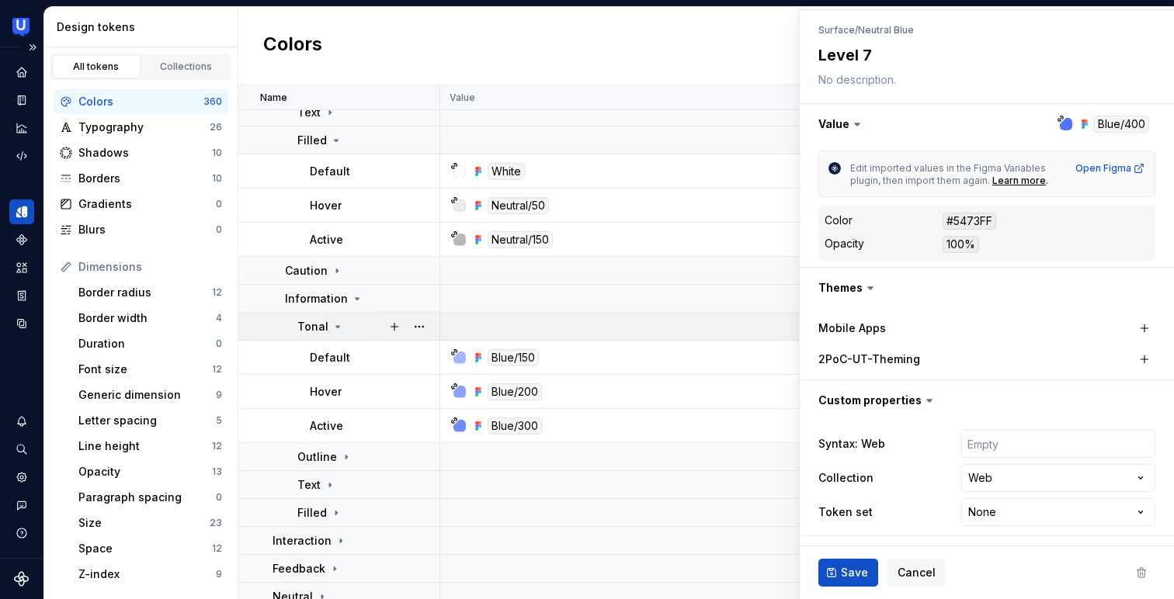
scroll to position [5512, 0]
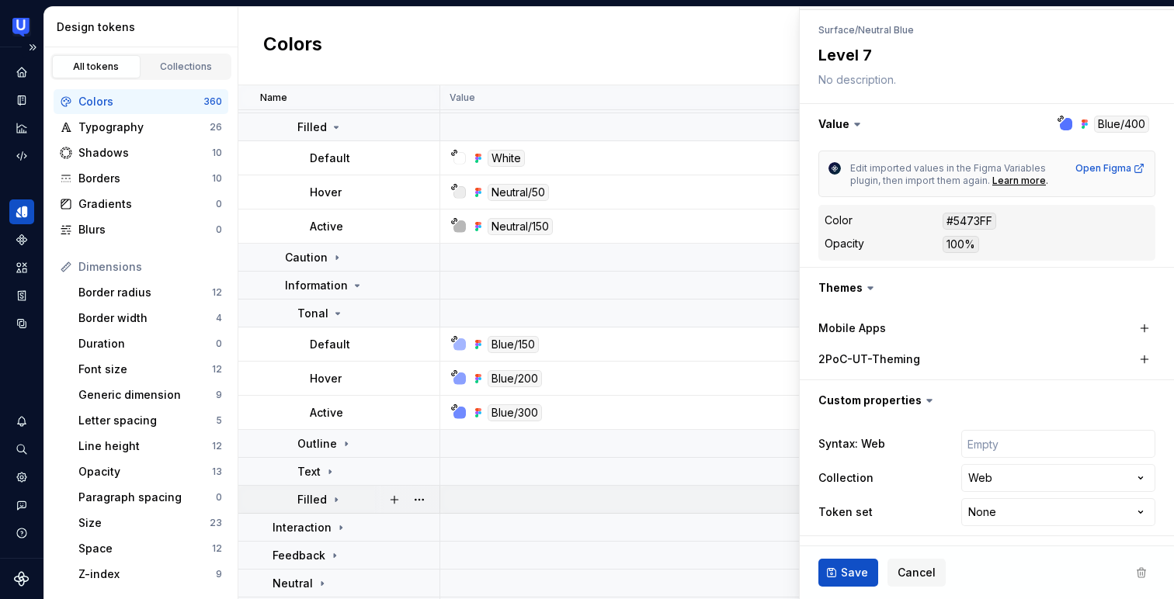
click at [327, 498] on div "Filled" at bounding box center [319, 500] width 45 height 16
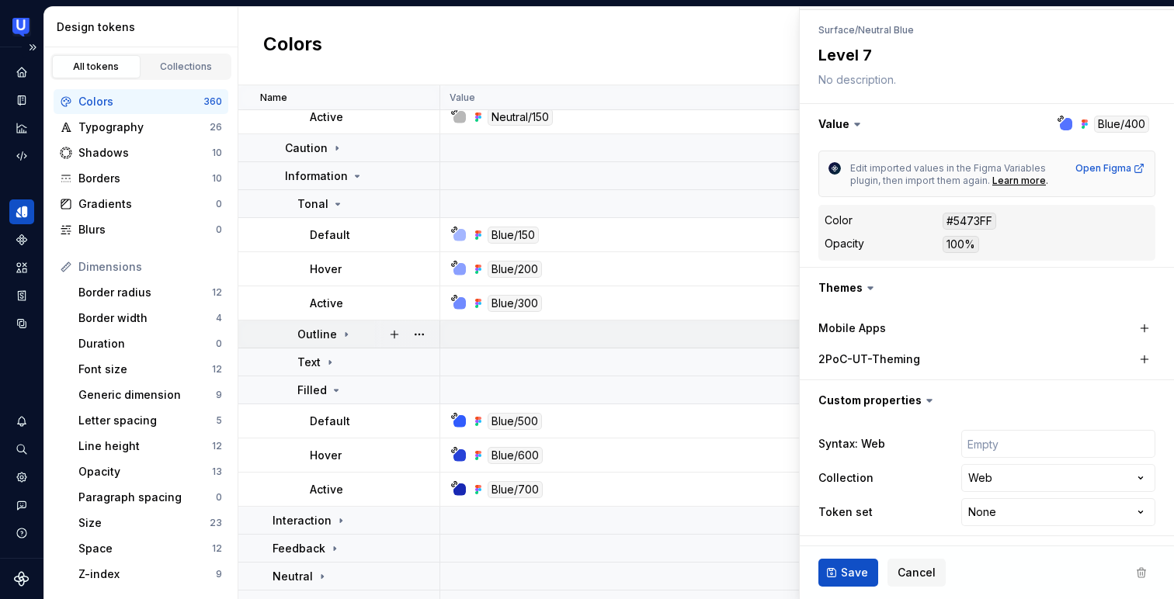
scroll to position [5625, 0]
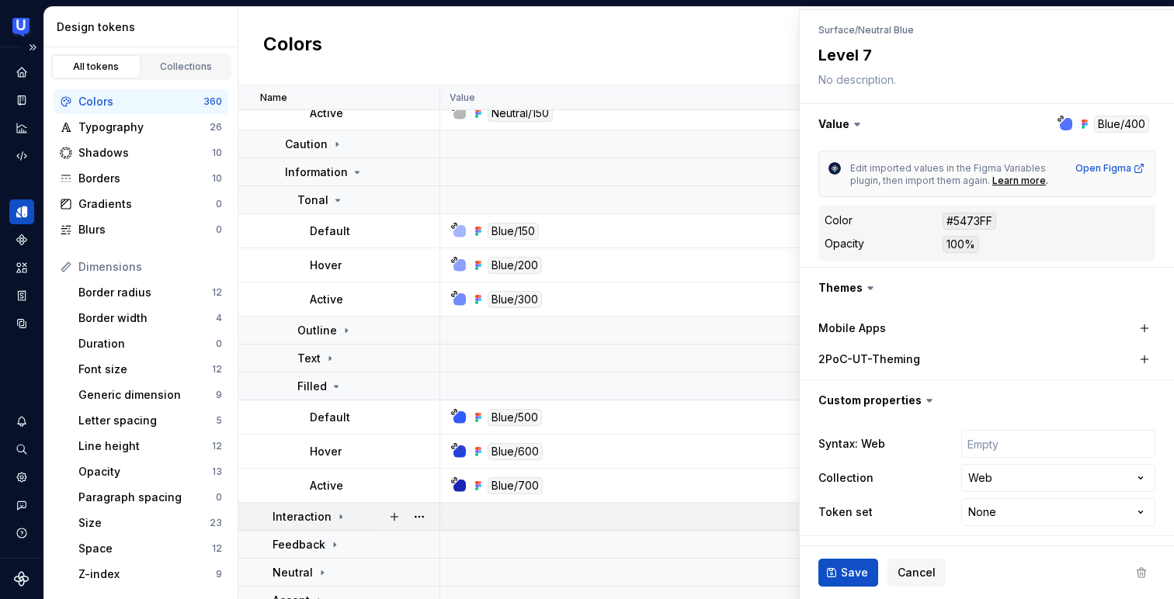
click at [335, 512] on icon at bounding box center [341, 517] width 12 height 12
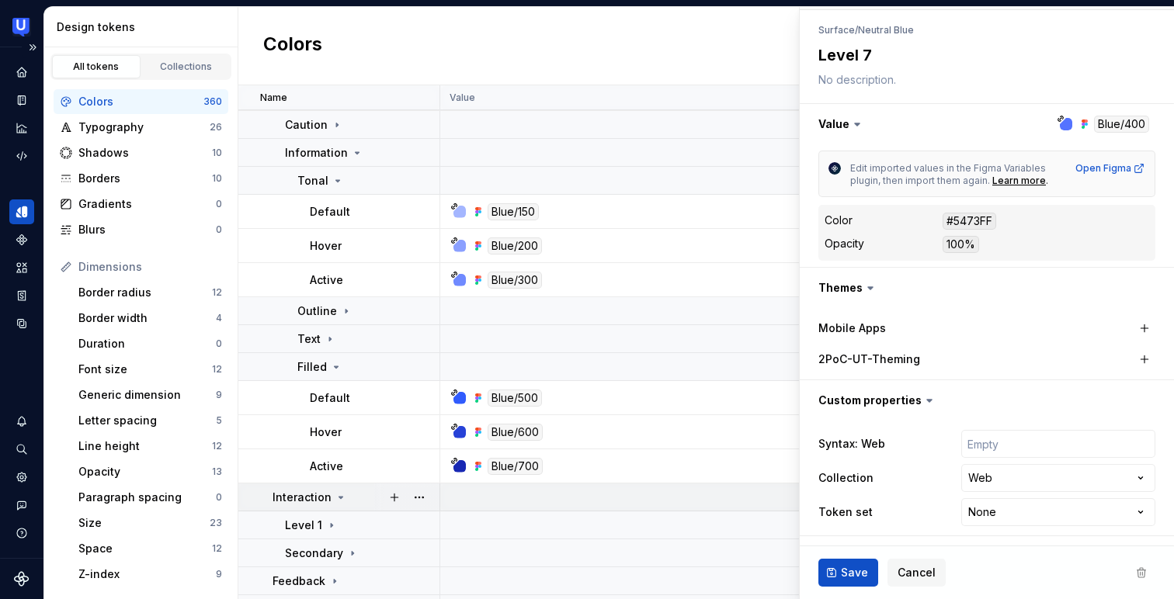
scroll to position [5732, 0]
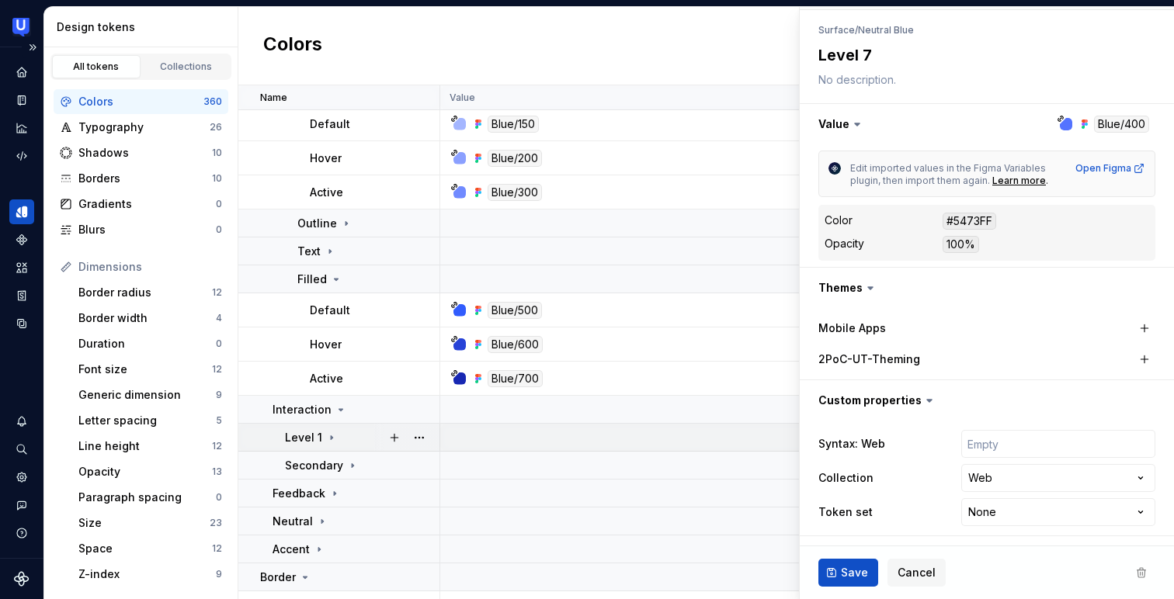
click at [335, 443] on icon at bounding box center [331, 438] width 12 height 12
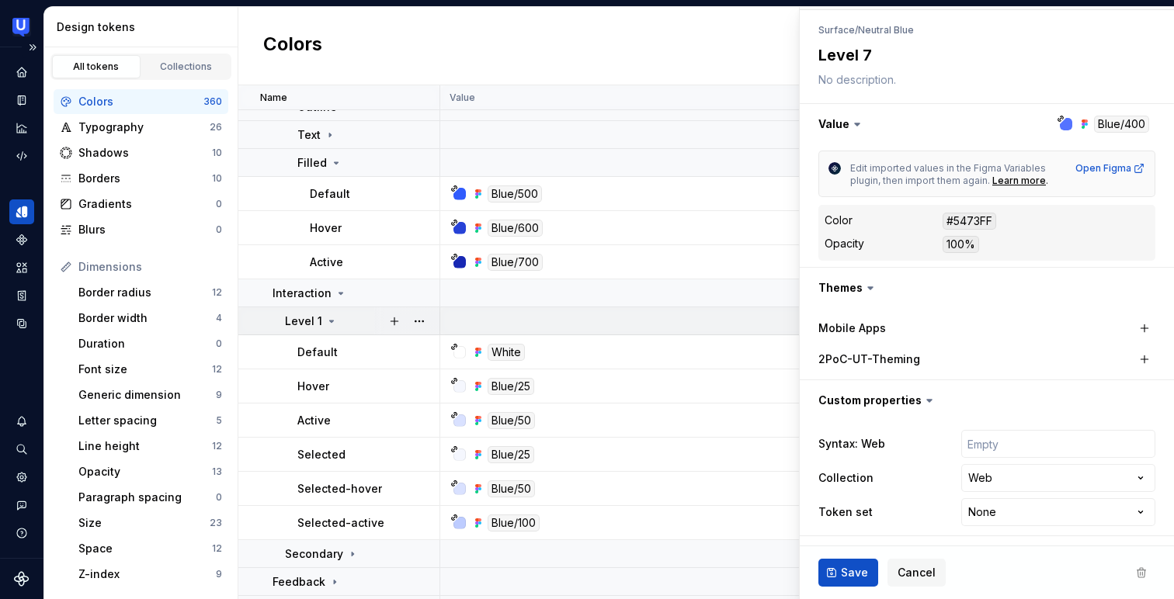
scroll to position [5916, 0]
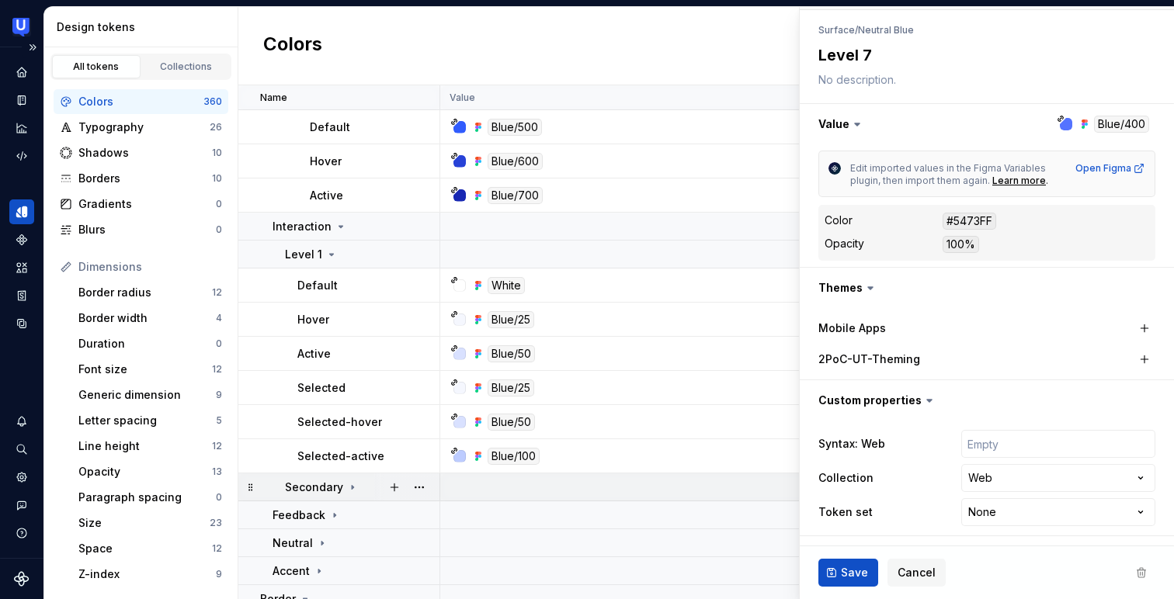
click at [327, 488] on p "Secondary" at bounding box center [314, 488] width 58 height 16
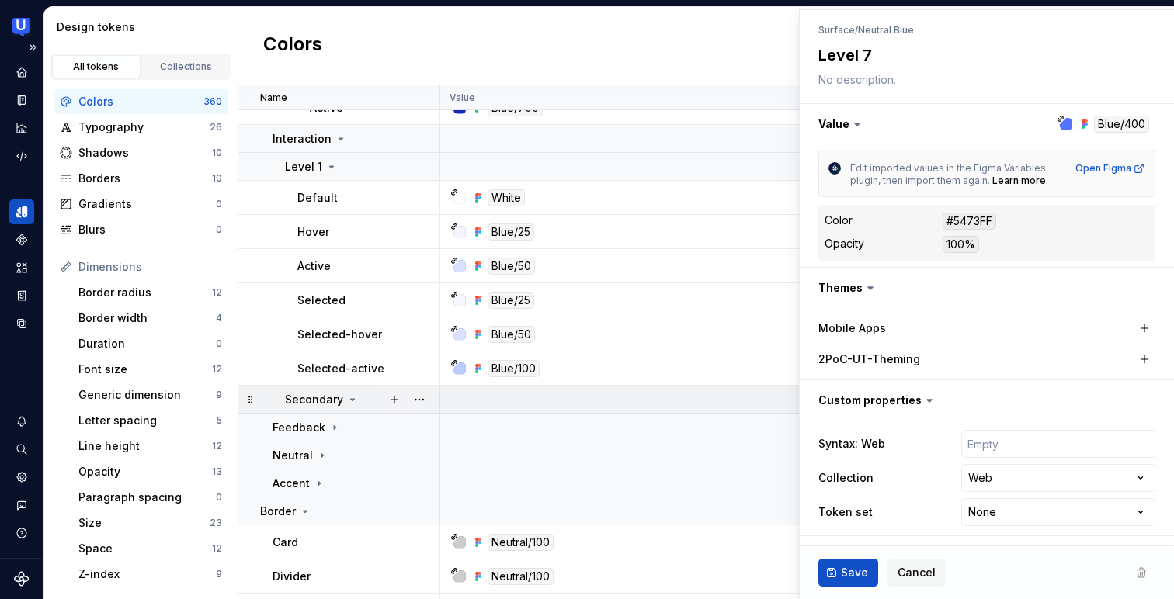
scroll to position [6009, 0]
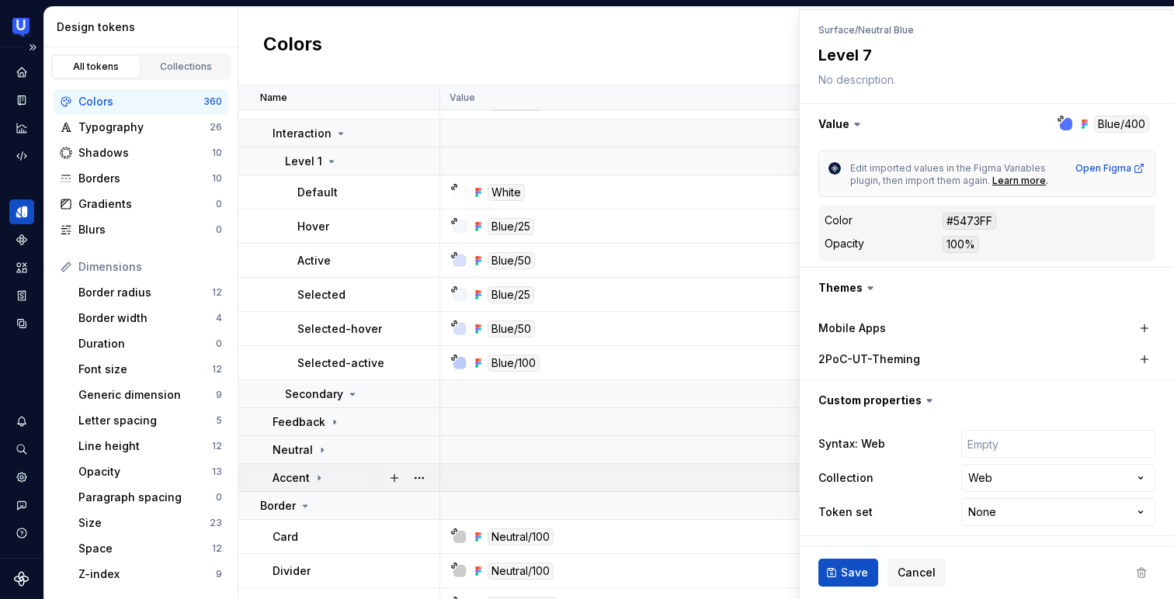
click at [313, 474] on icon at bounding box center [319, 478] width 12 height 12
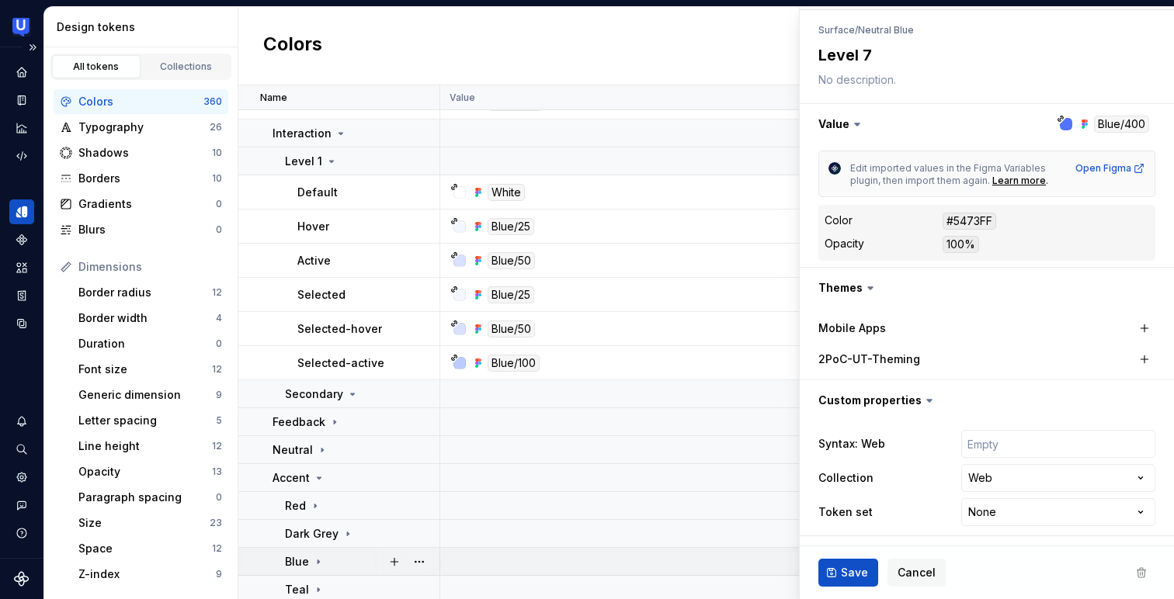
scroll to position [6181, 0]
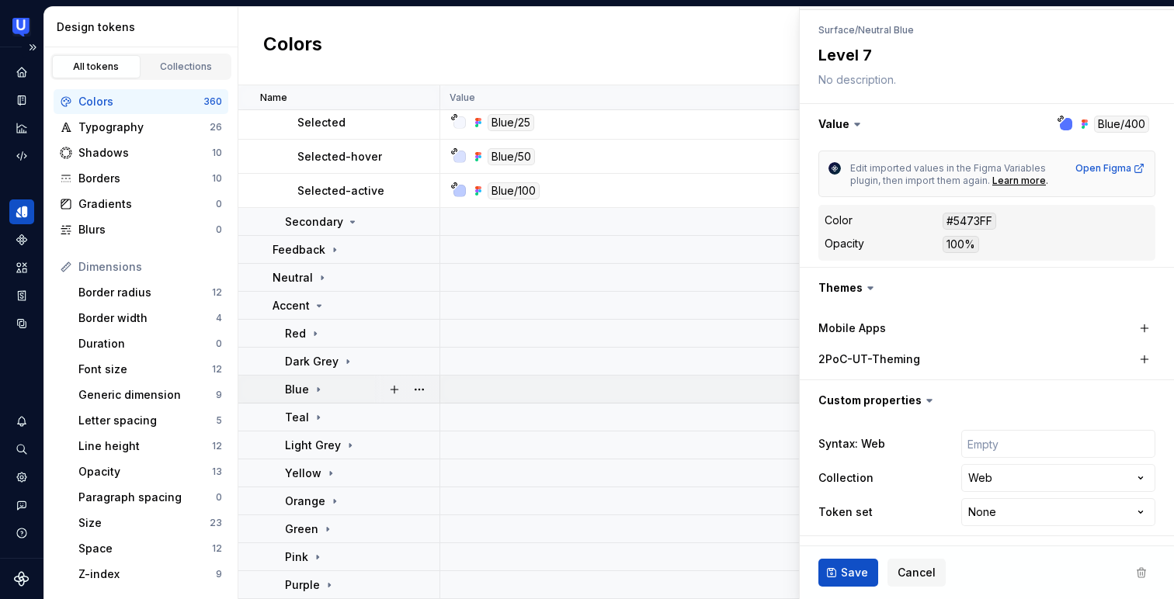
click at [322, 384] on icon at bounding box center [318, 390] width 12 height 12
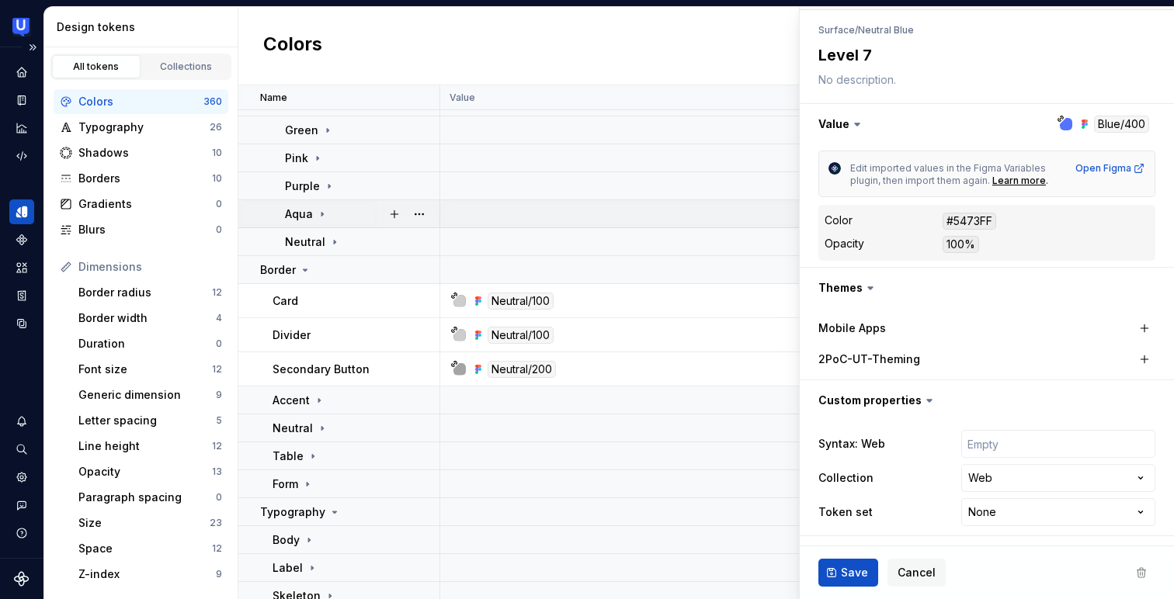
scroll to position [6723, 0]
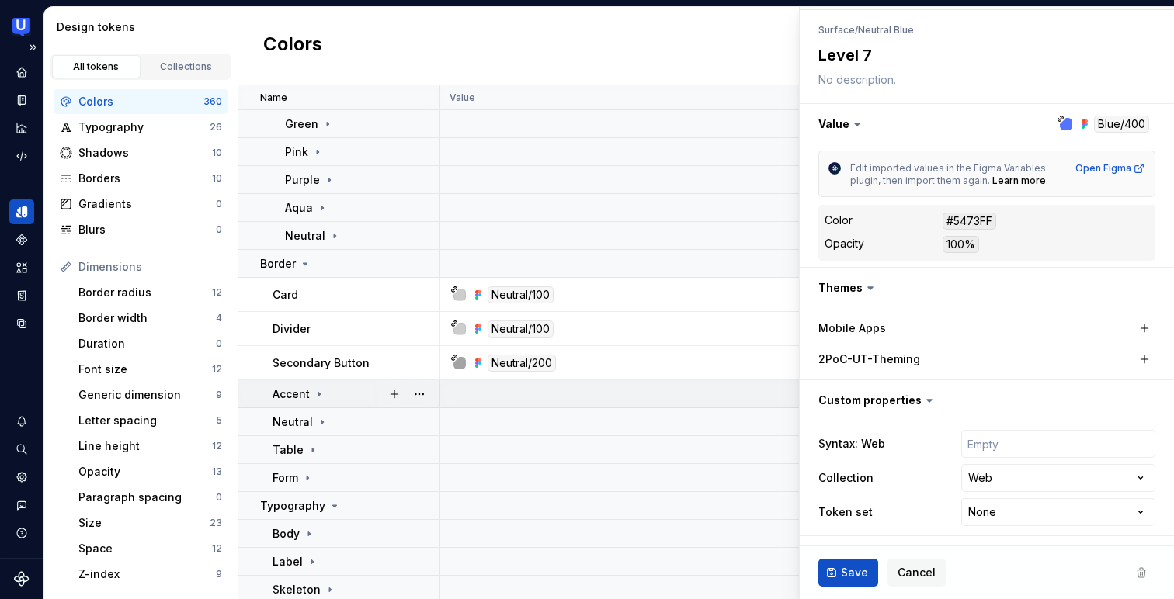
click at [321, 397] on icon at bounding box center [319, 394] width 12 height 12
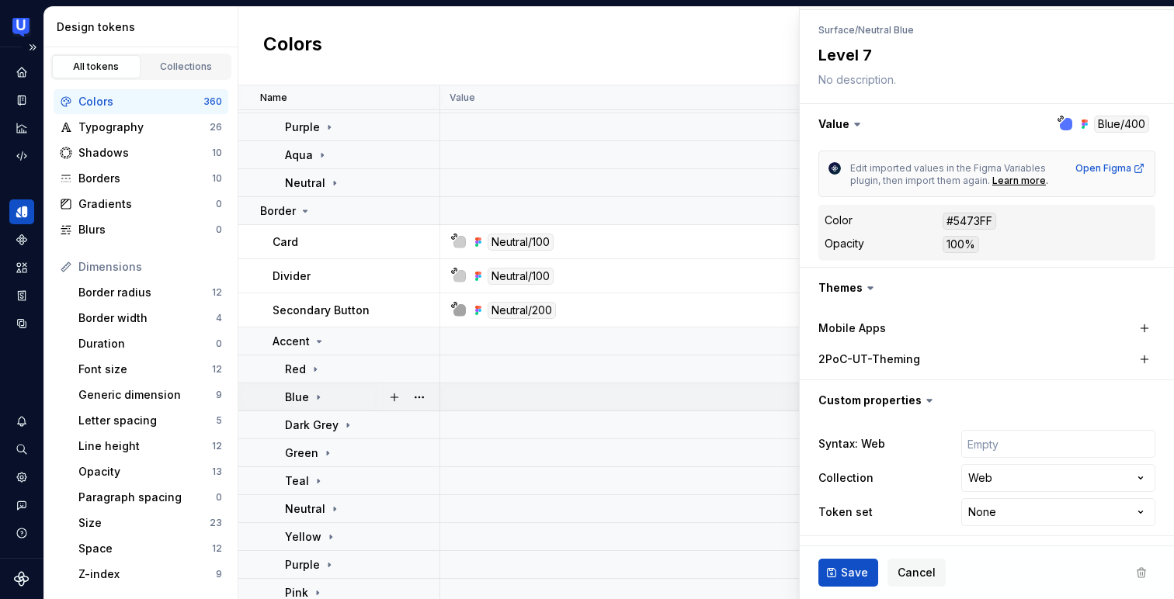
click at [312, 395] on icon at bounding box center [318, 397] width 12 height 12
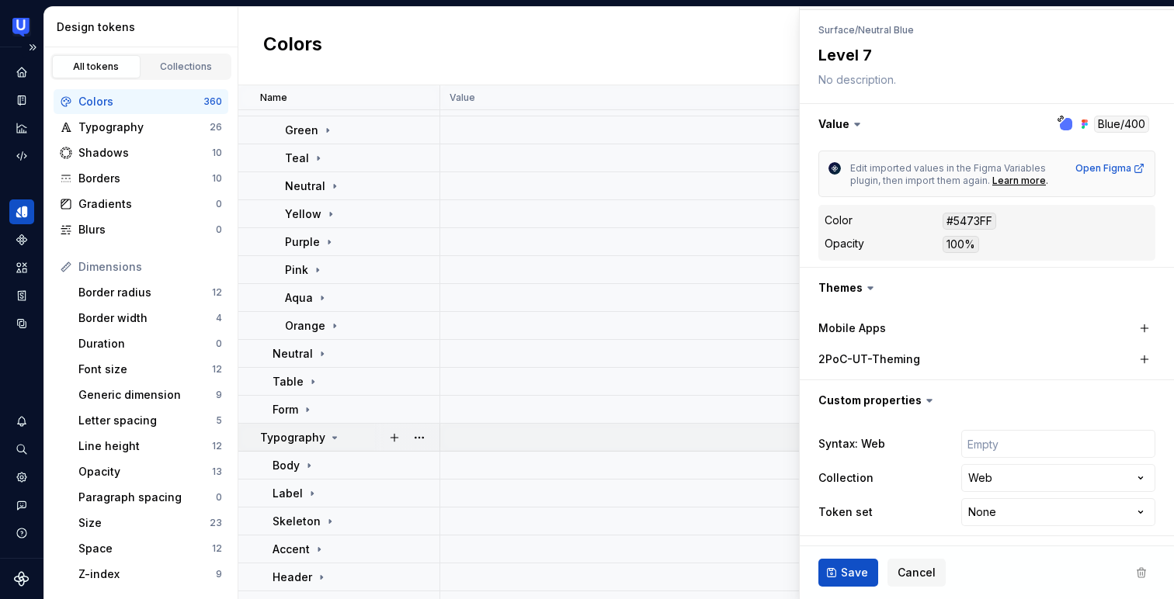
scroll to position [7197, 0]
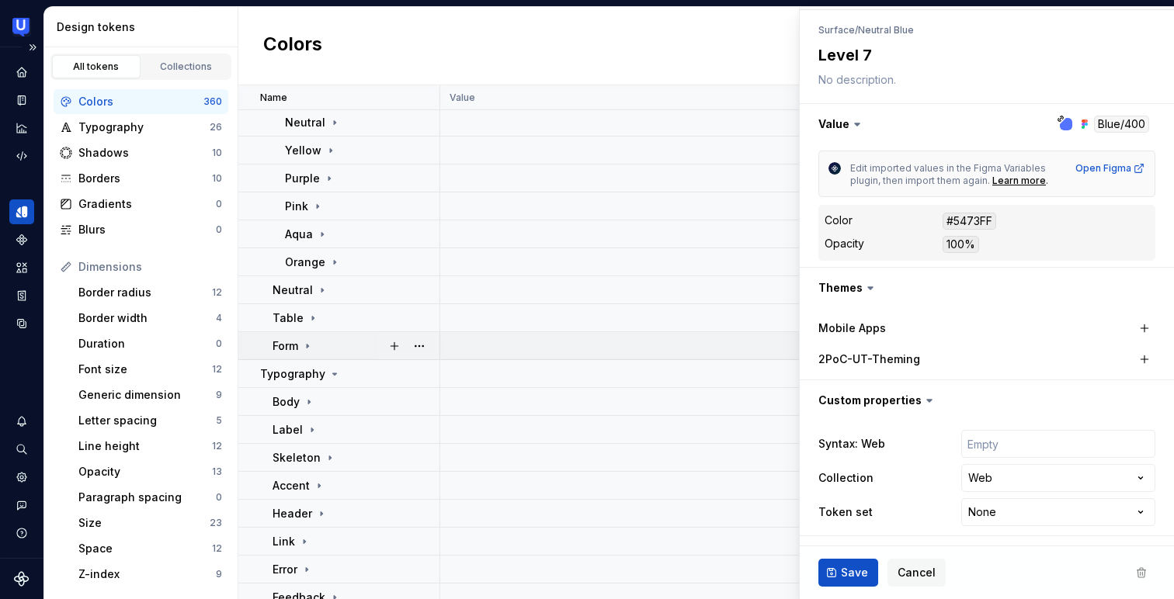
click at [307, 349] on icon at bounding box center [307, 346] width 12 height 12
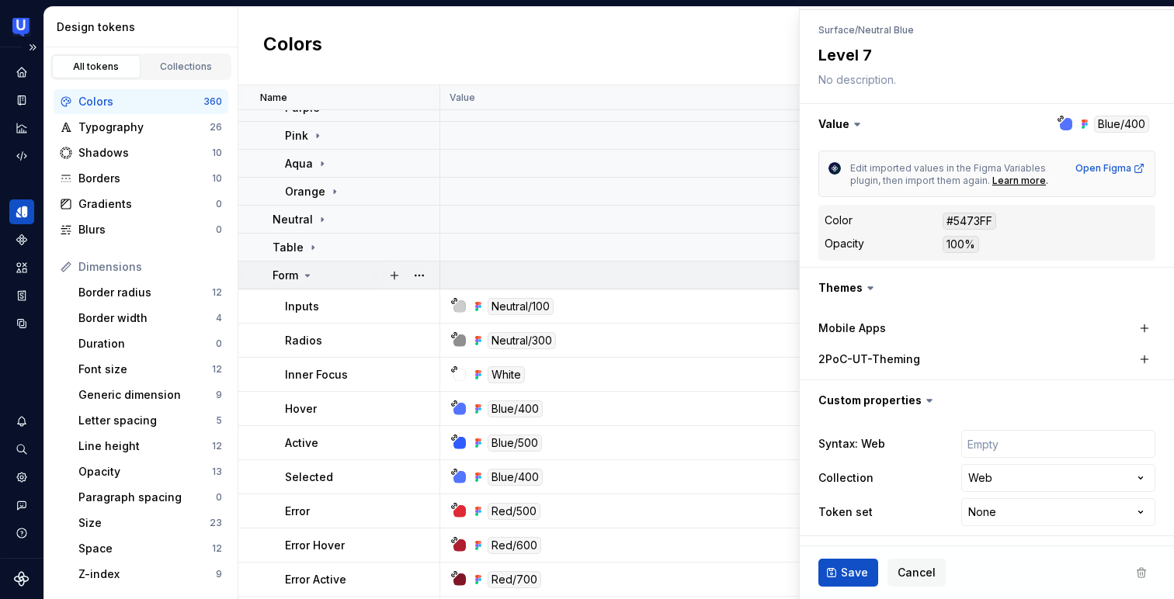
scroll to position [7287, 0]
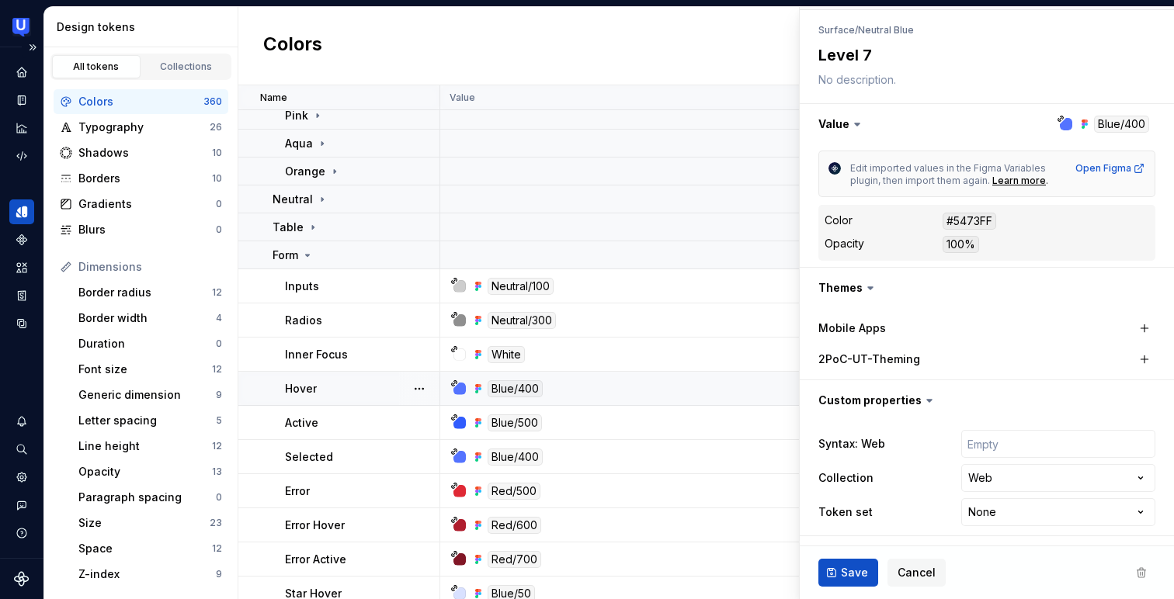
click at [592, 385] on div "Blue/400" at bounding box center [638, 388] width 376 height 17
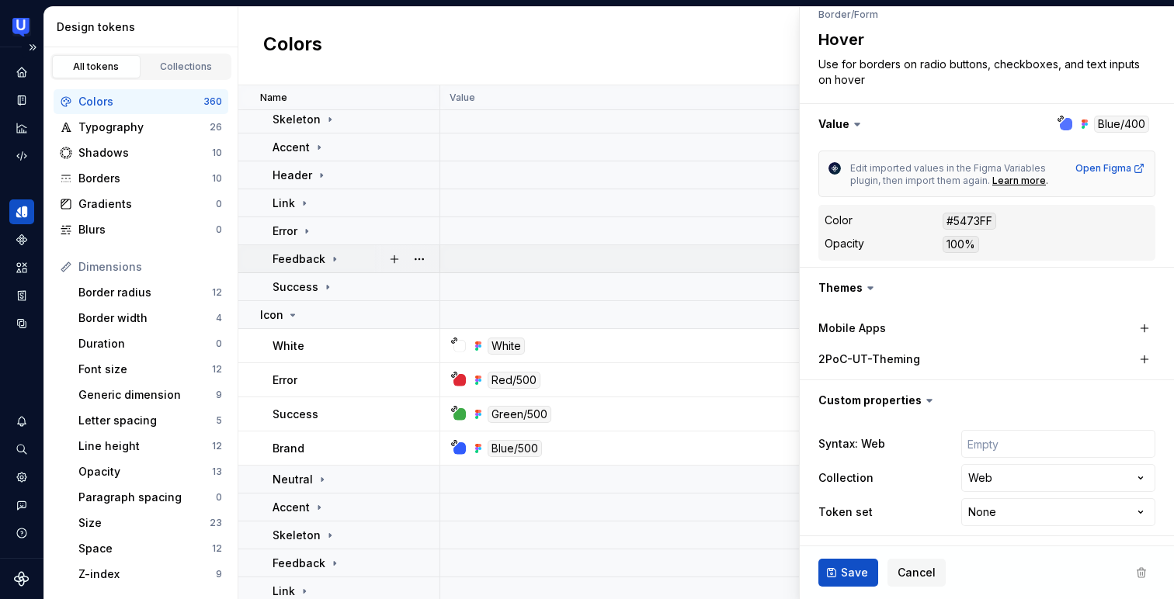
scroll to position [7891, 0]
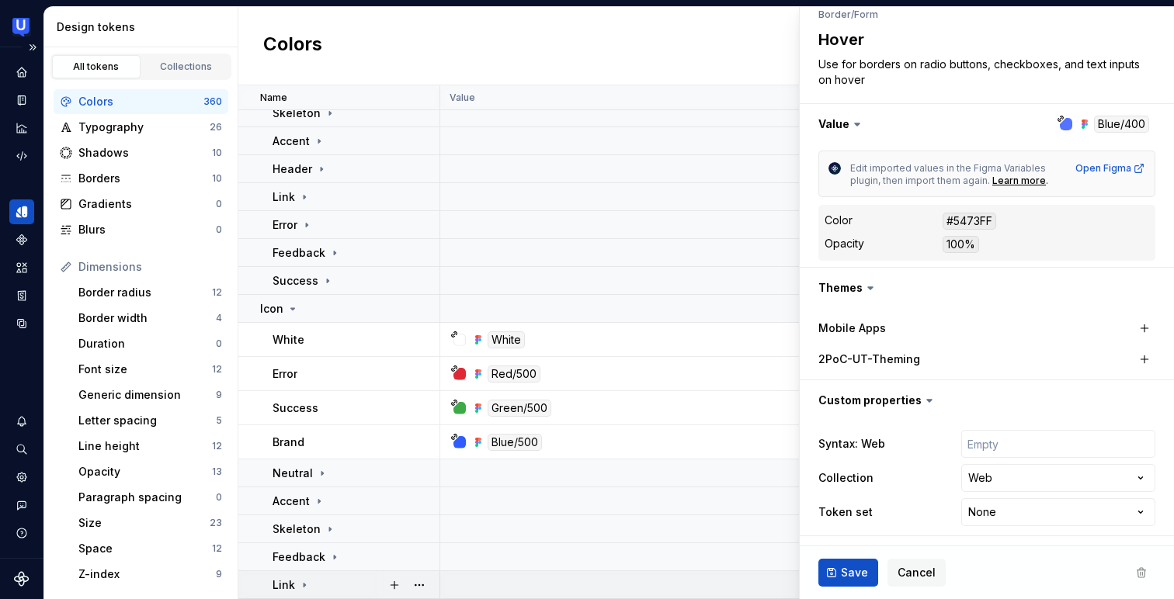
click at [315, 578] on div "Link" at bounding box center [355, 586] width 166 height 16
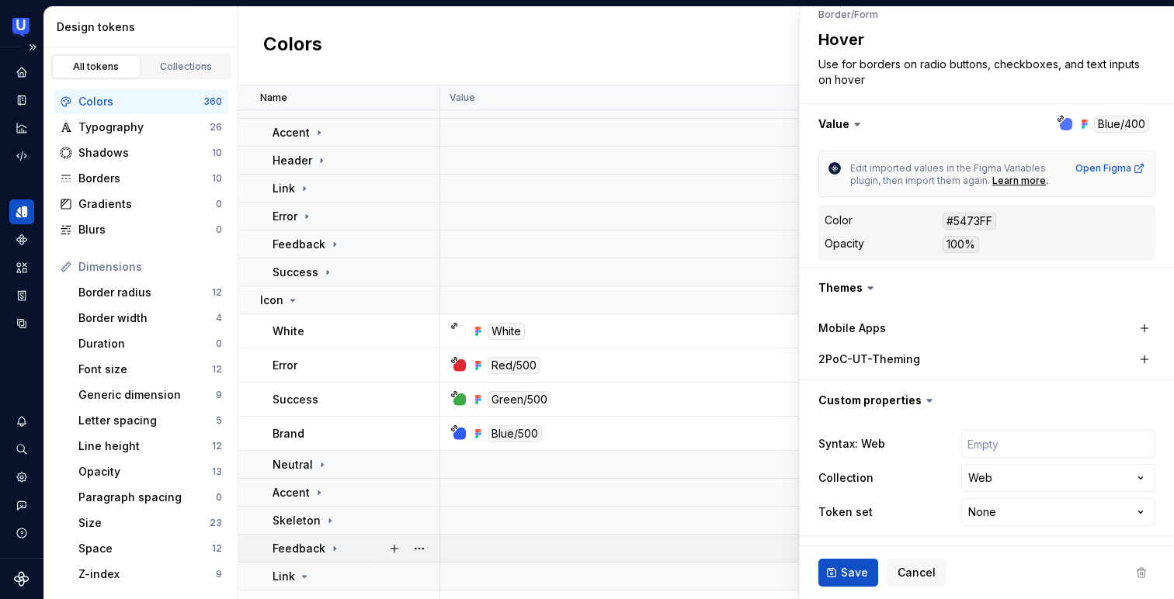
scroll to position [8096, 0]
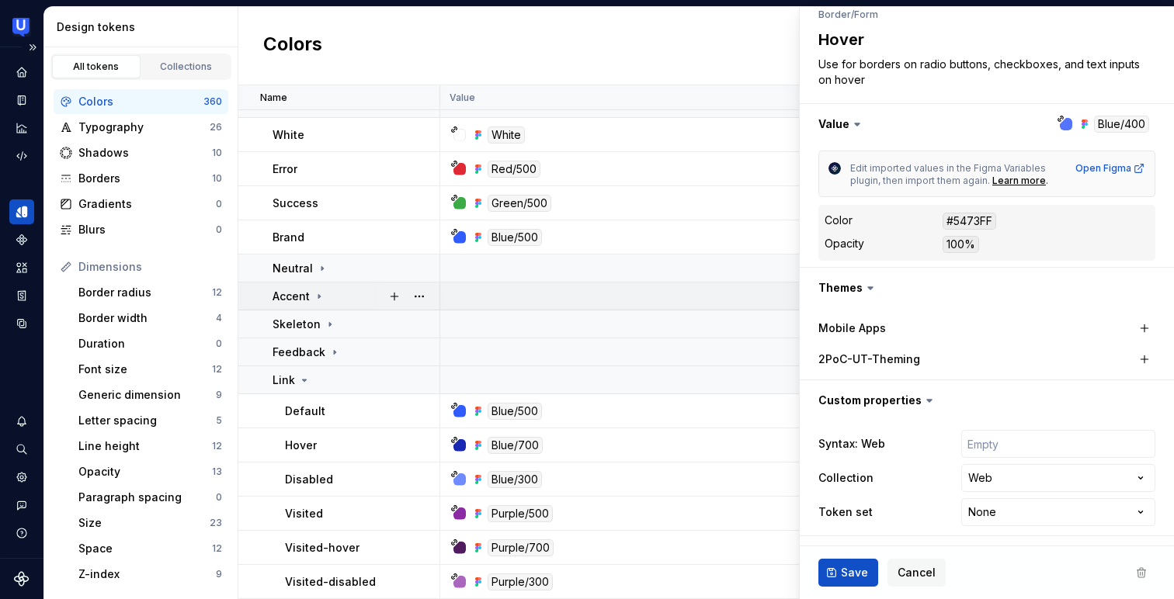
click at [320, 290] on icon at bounding box center [319, 296] width 12 height 12
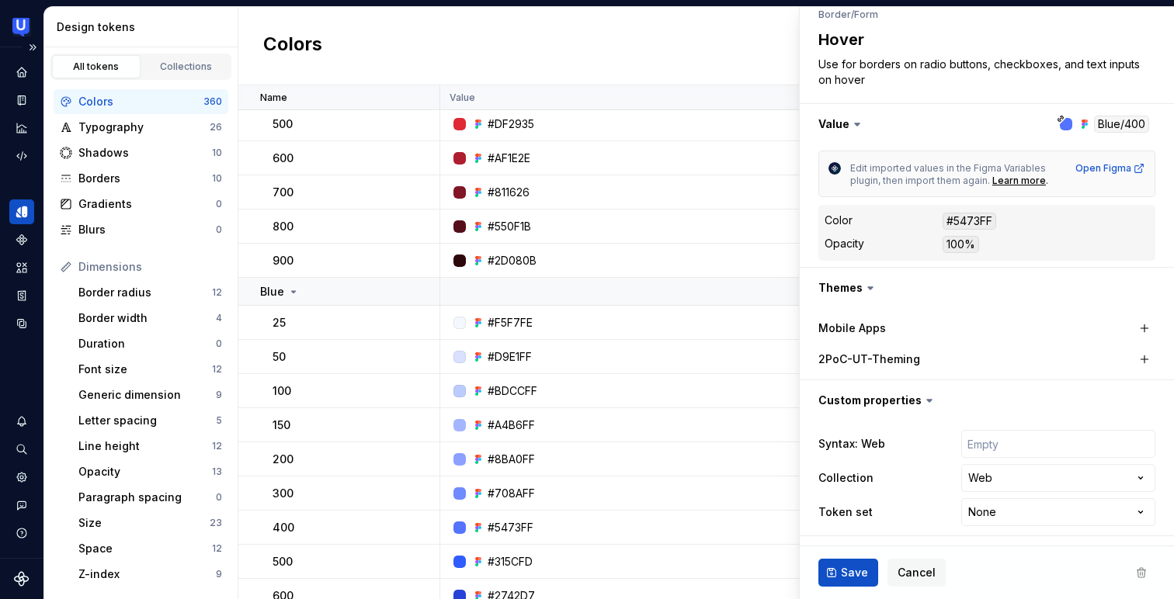
scroll to position [1727, 0]
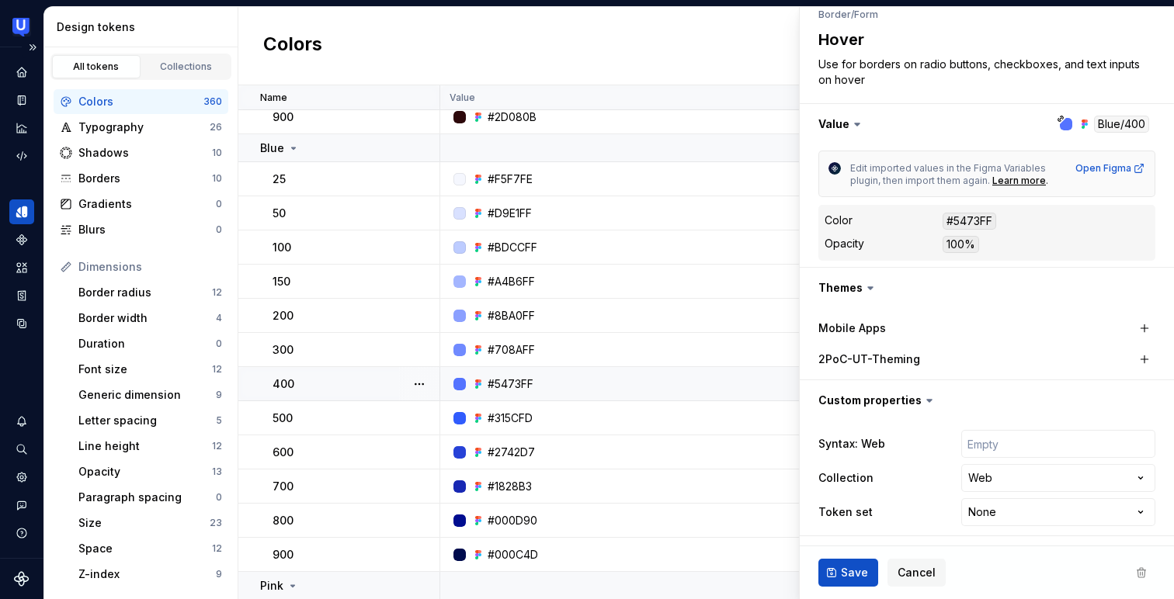
click at [557, 380] on div "#5473FF" at bounding box center [638, 385] width 376 height 16
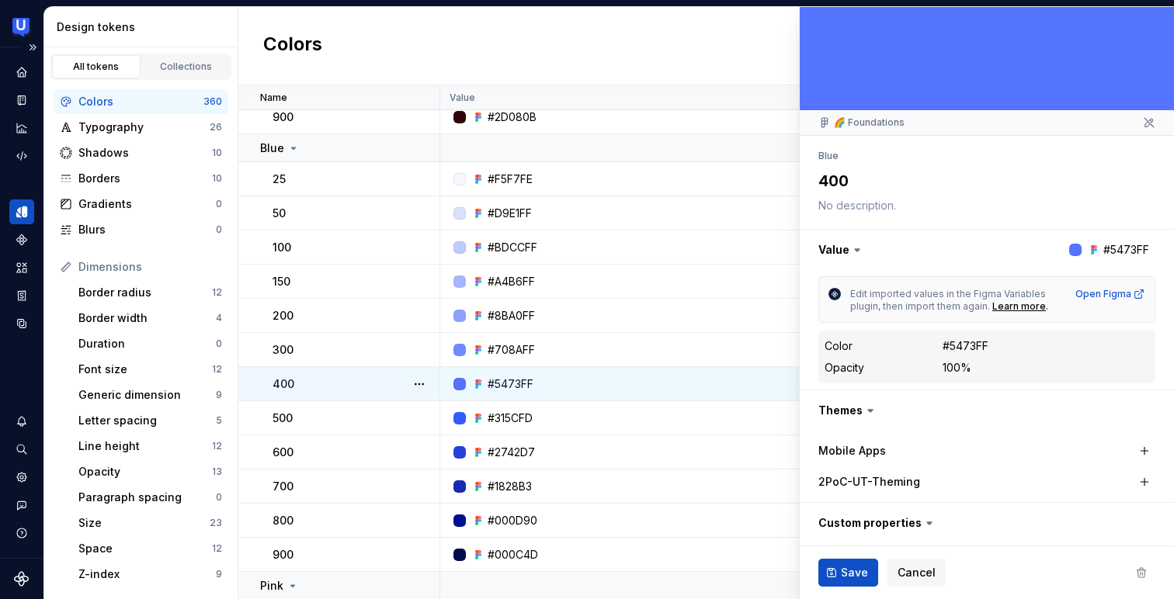
scroll to position [159, 0]
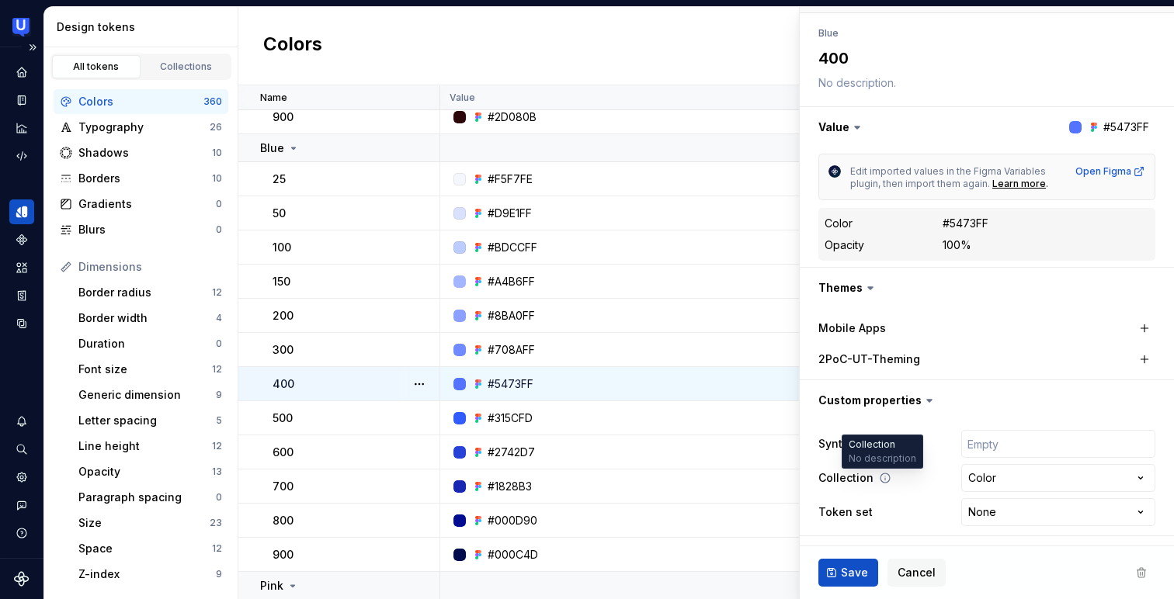
click at [881, 479] on icon at bounding box center [885, 478] width 12 height 12
click at [1020, 515] on html "UserTesting Design System N Design system data Design tokens All tokens Collect…" at bounding box center [587, 299] width 1174 height 599
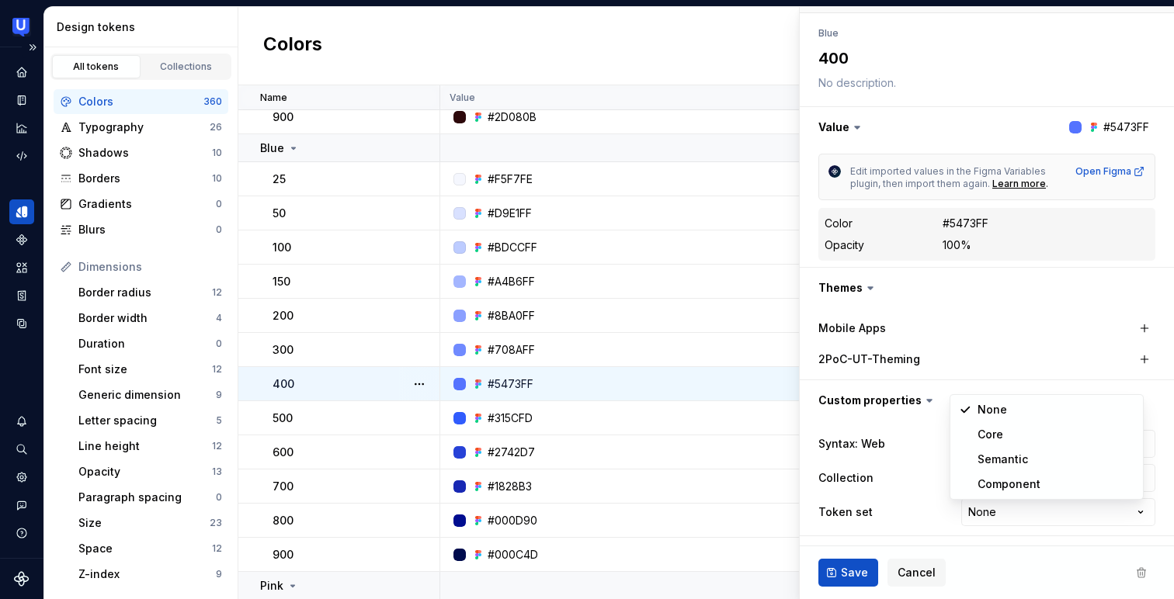
click at [1034, 325] on html "UserTesting Design System N Design system data Design tokens All tokens Collect…" at bounding box center [587, 299] width 1174 height 599
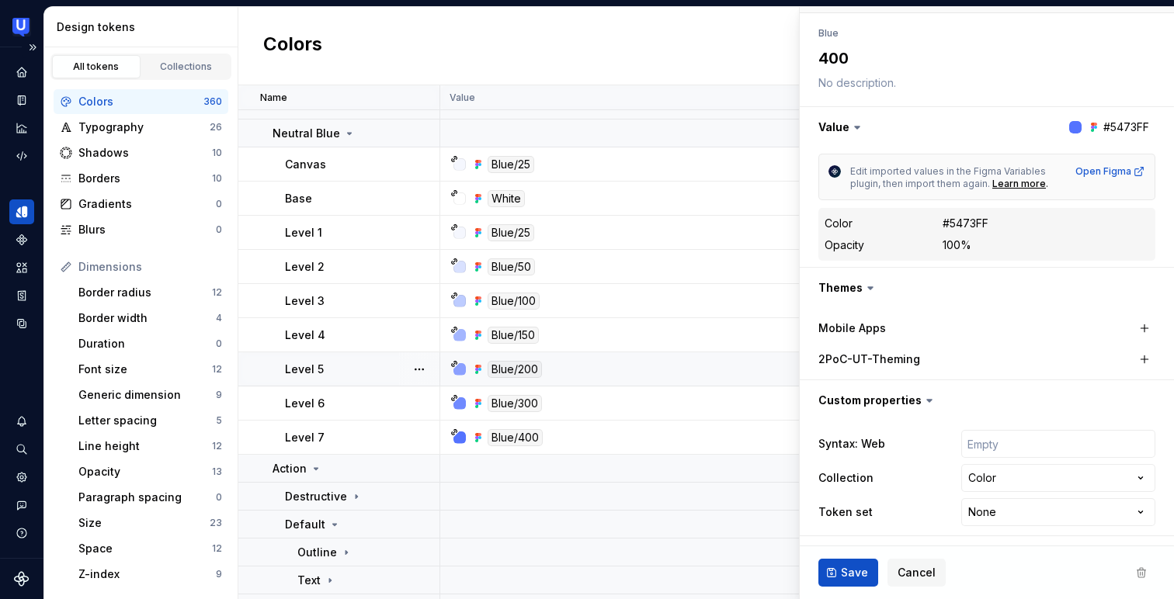
scroll to position [4530, 0]
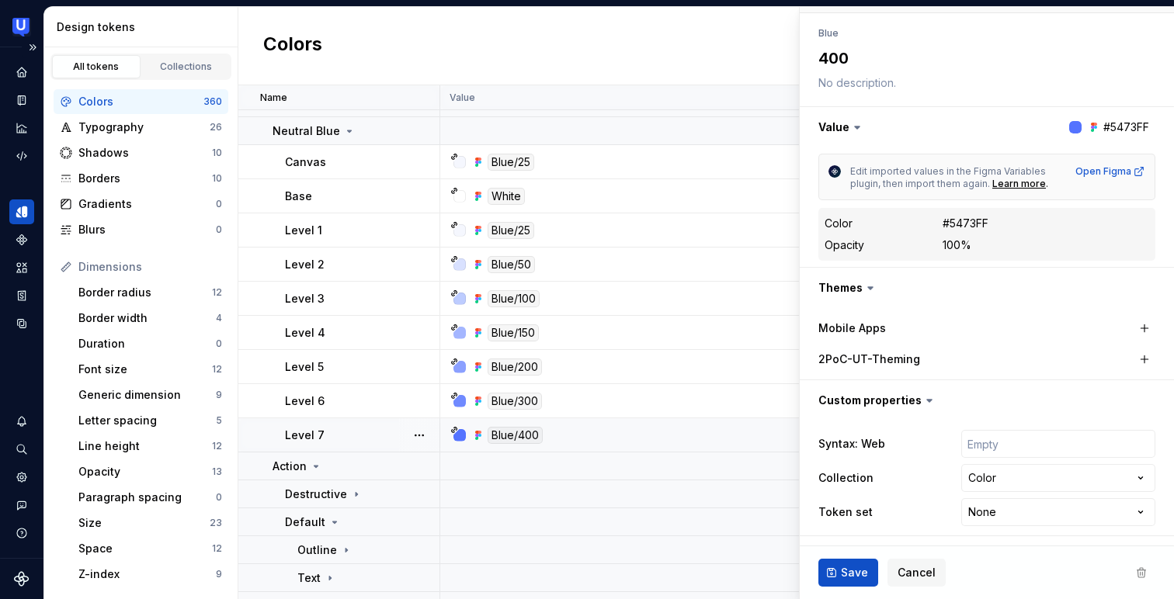
click at [349, 429] on div "Level 7" at bounding box center [362, 436] width 154 height 16
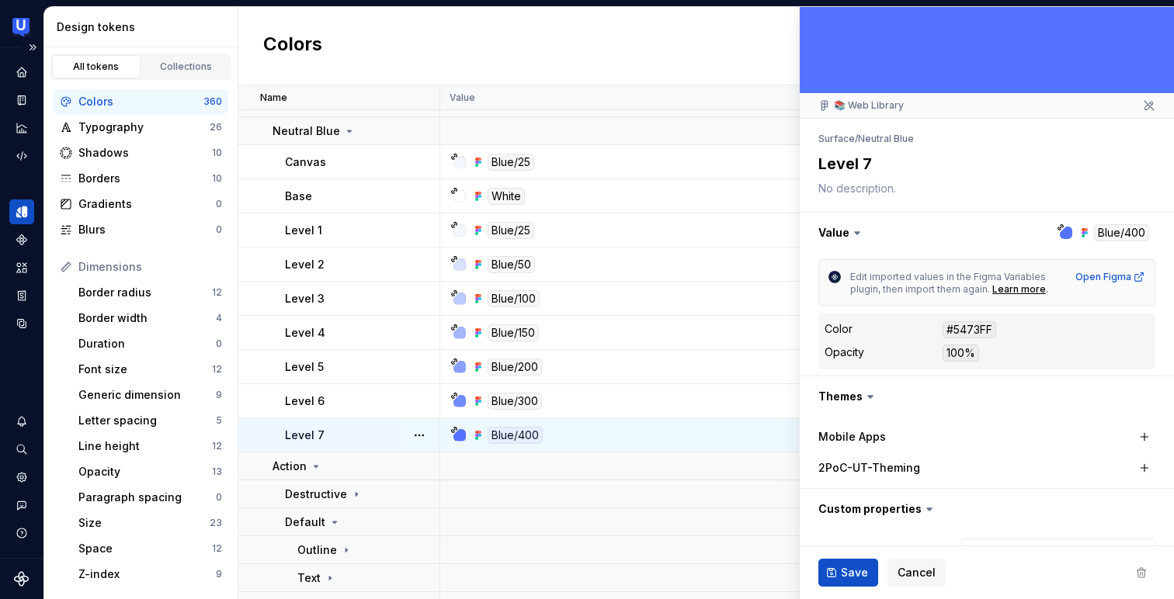
scroll to position [162, 0]
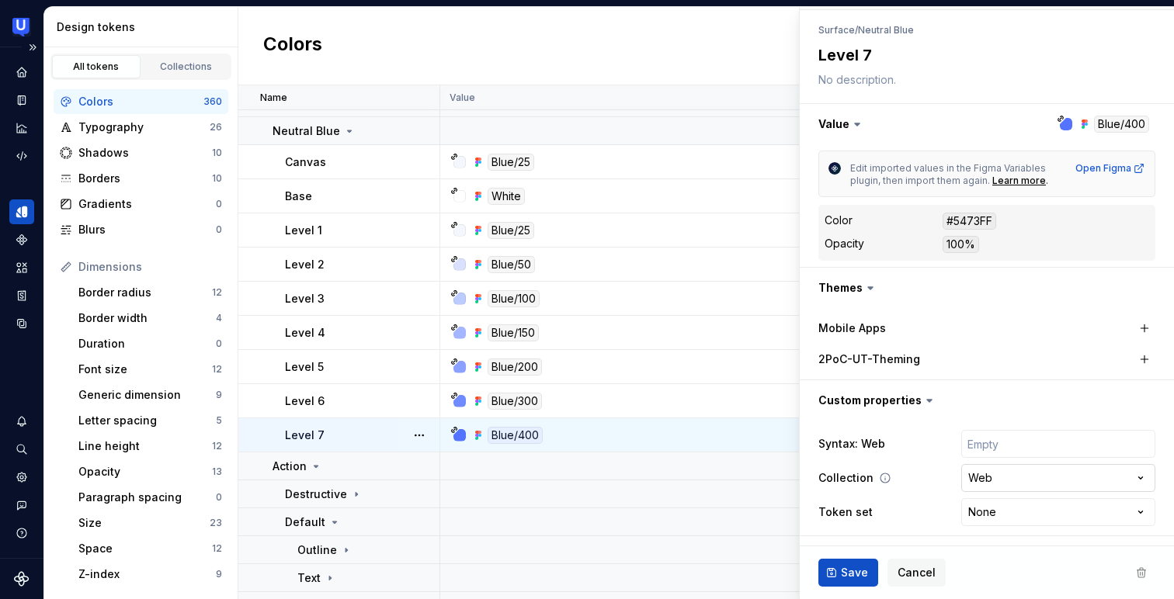
click at [1109, 477] on html "UserTesting Design System N Design system data Design tokens All tokens Collect…" at bounding box center [587, 299] width 1174 height 599
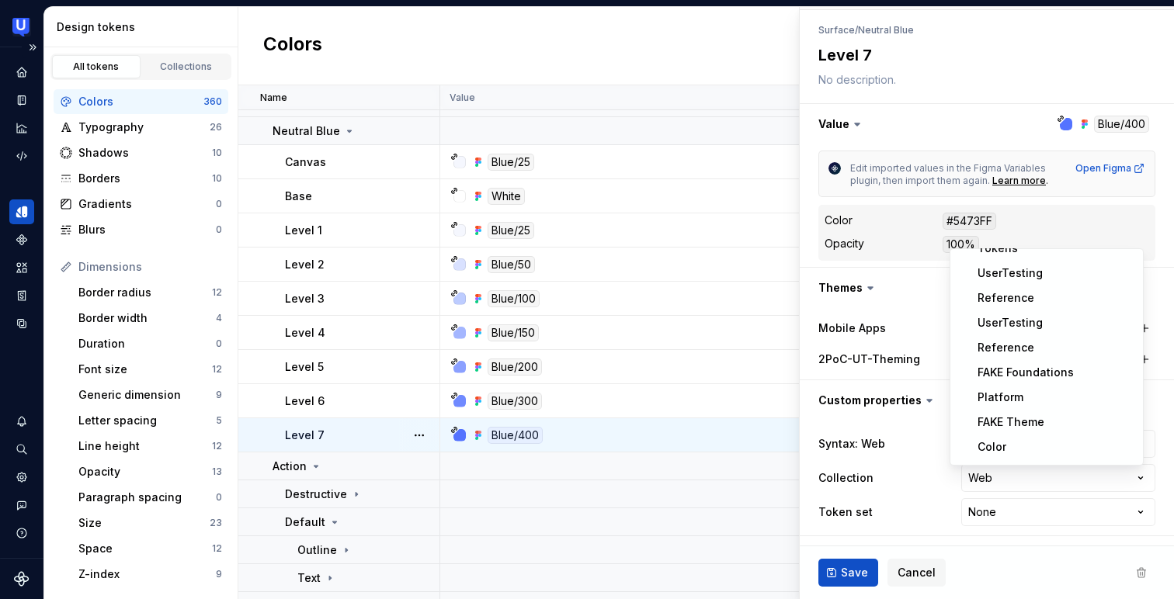
scroll to position [0, 0]
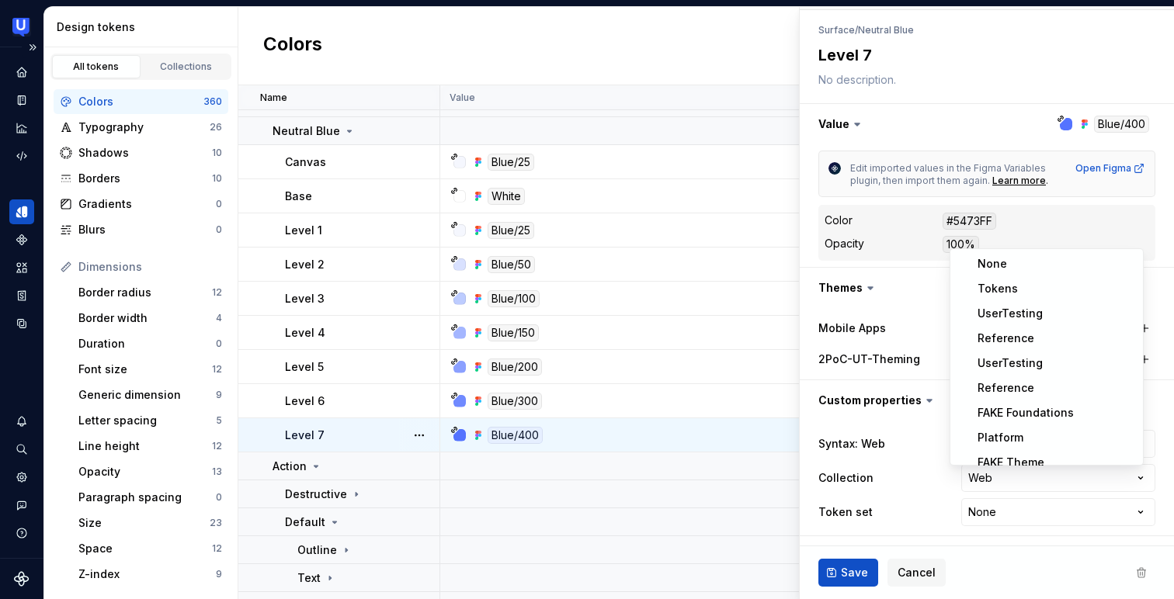
type textarea "*"
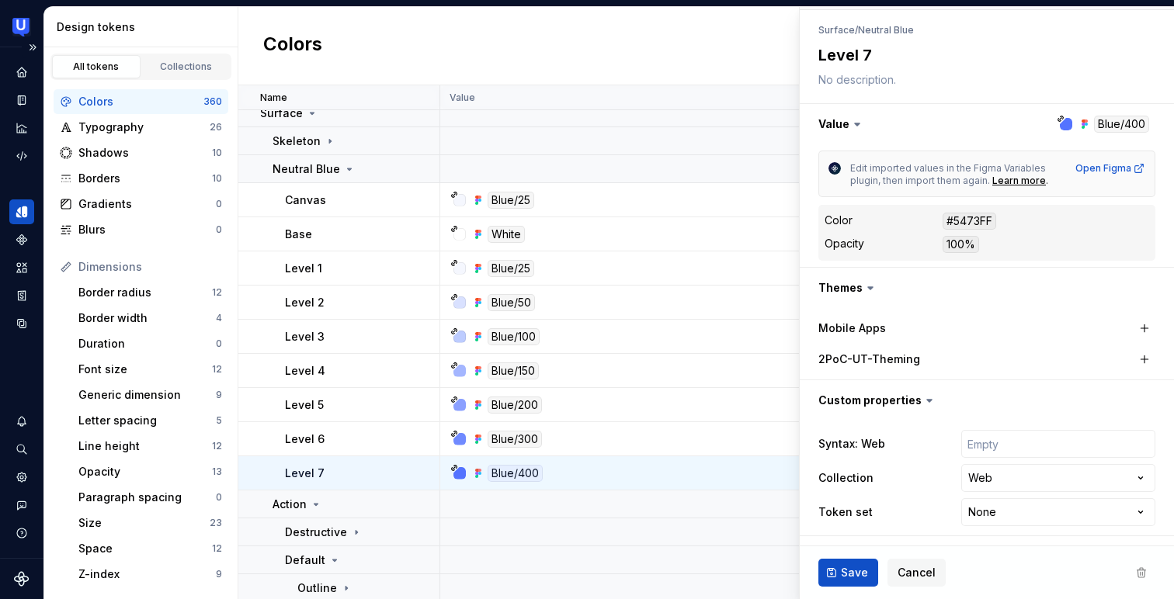
scroll to position [4486, 0]
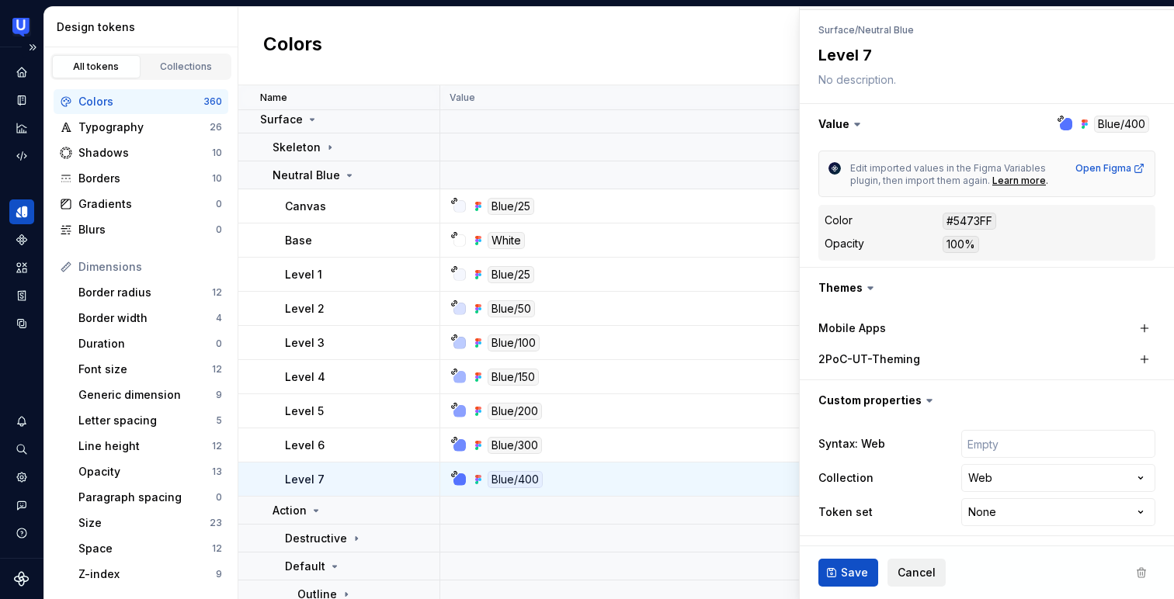
click at [920, 569] on span "Cancel" at bounding box center [916, 573] width 38 height 16
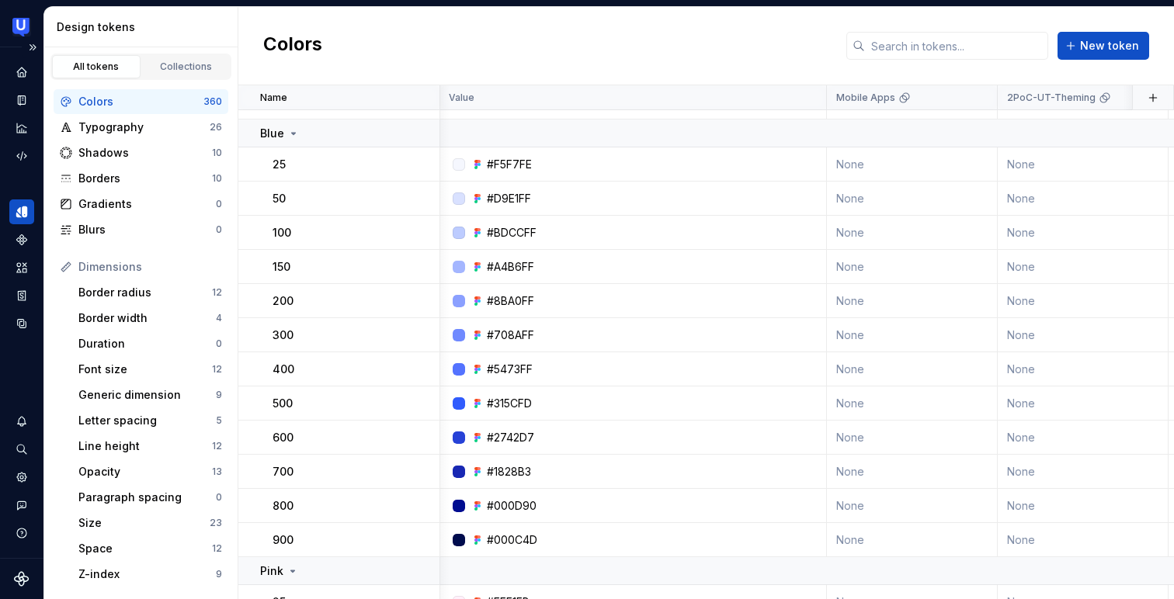
scroll to position [1765, 1]
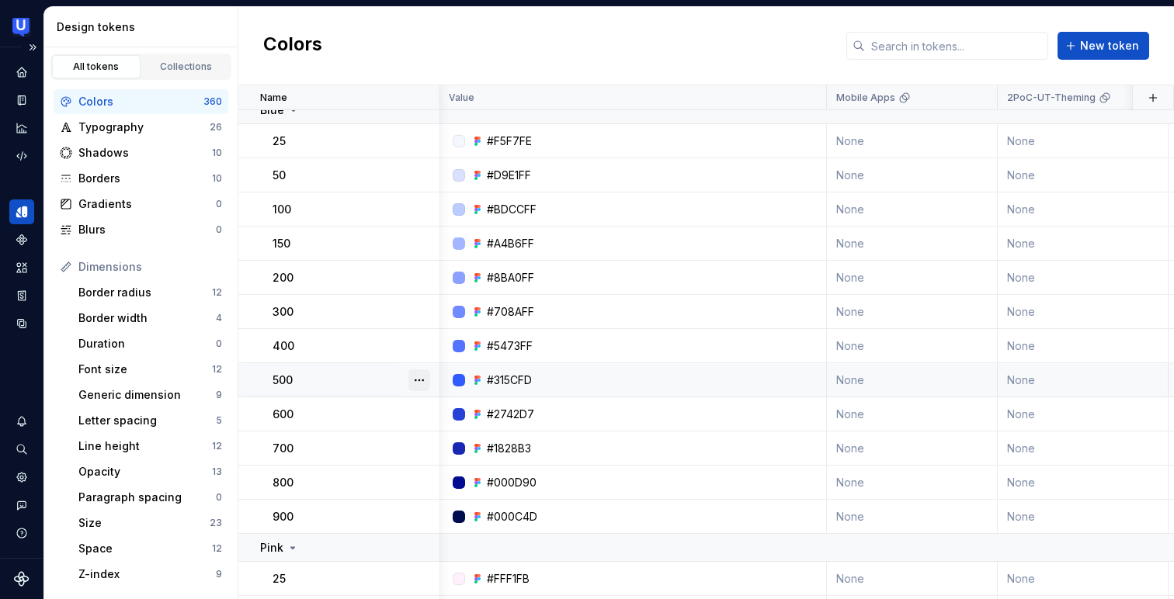
click at [413, 377] on button "button" at bounding box center [419, 381] width 22 height 22
click at [574, 377] on html "UserTesting Design System N Design system data Design tokens All tokens Collect…" at bounding box center [587, 299] width 1174 height 599
click at [510, 379] on div "#315CFD" at bounding box center [509, 381] width 45 height 16
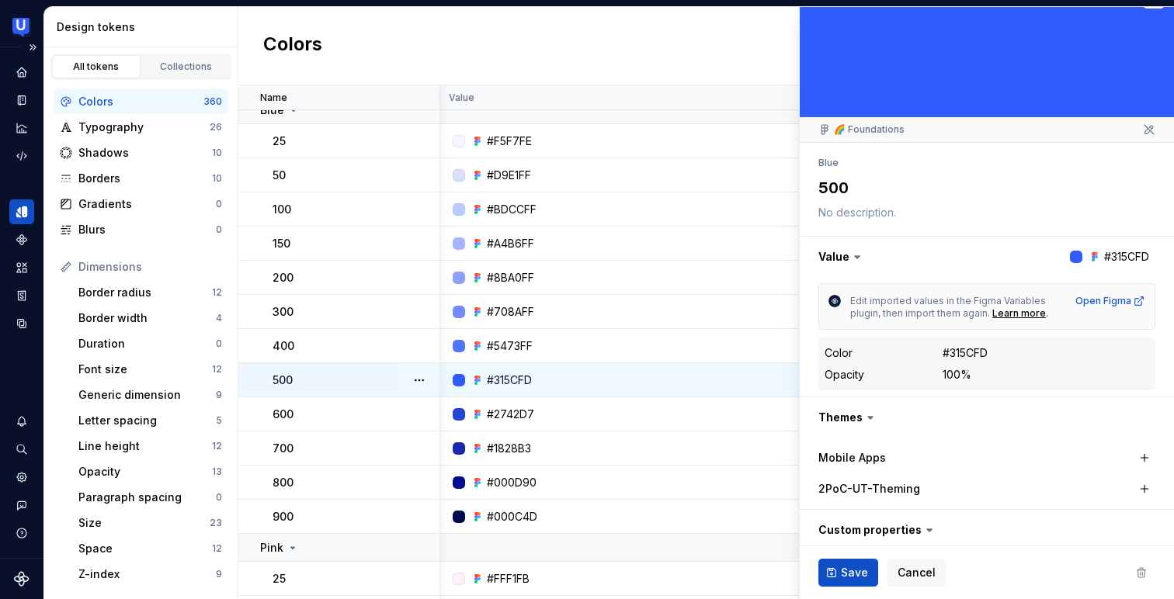
scroll to position [31, 0]
click at [1004, 250] on button "button" at bounding box center [987, 255] width 374 height 40
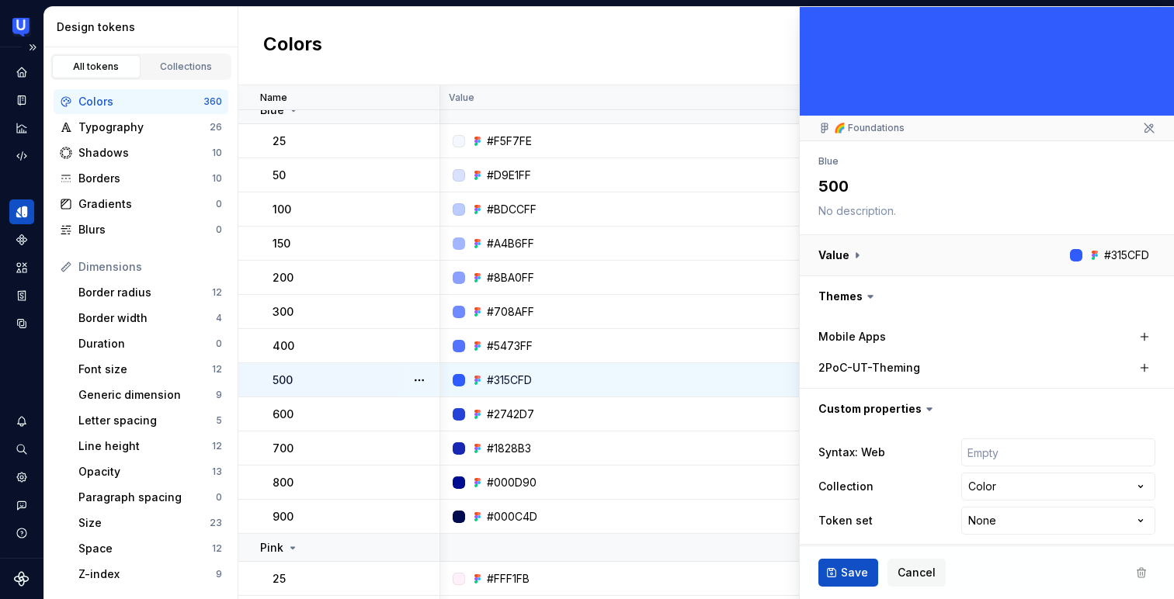
click at [1004, 250] on button "button" at bounding box center [987, 255] width 374 height 40
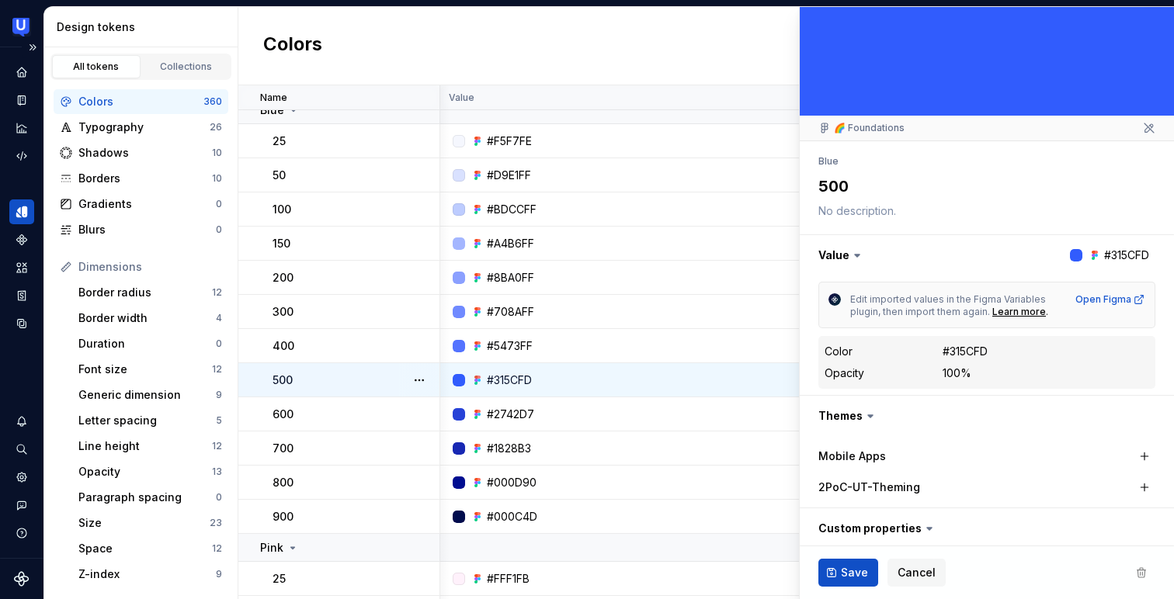
click at [992, 354] on dd "#315CFD" at bounding box center [1045, 352] width 207 height 16
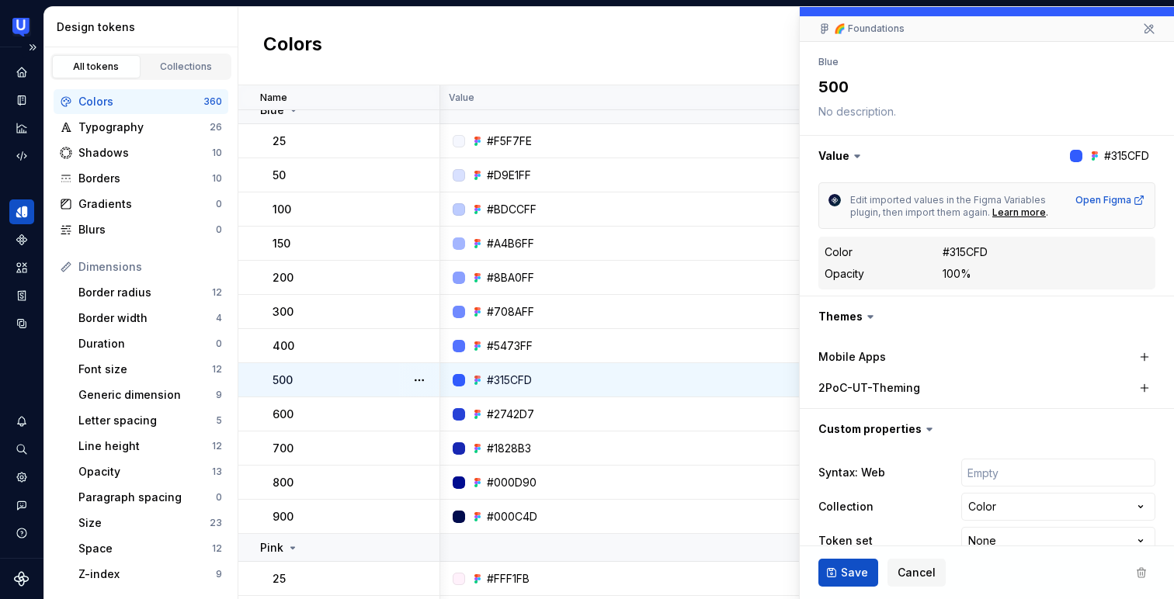
scroll to position [159, 0]
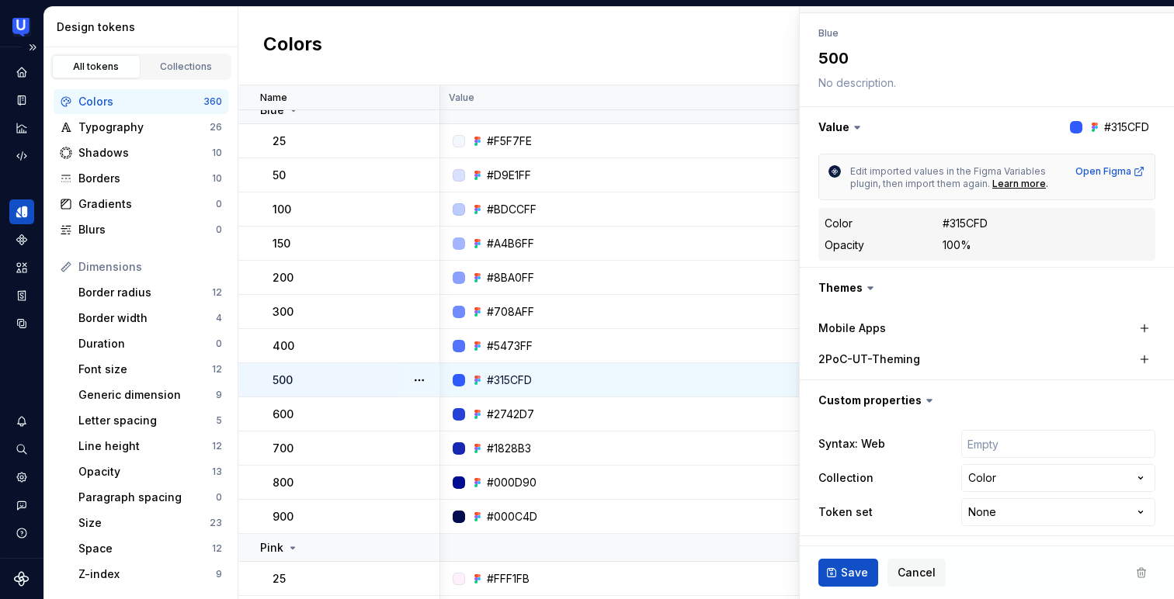
type textarea "*"
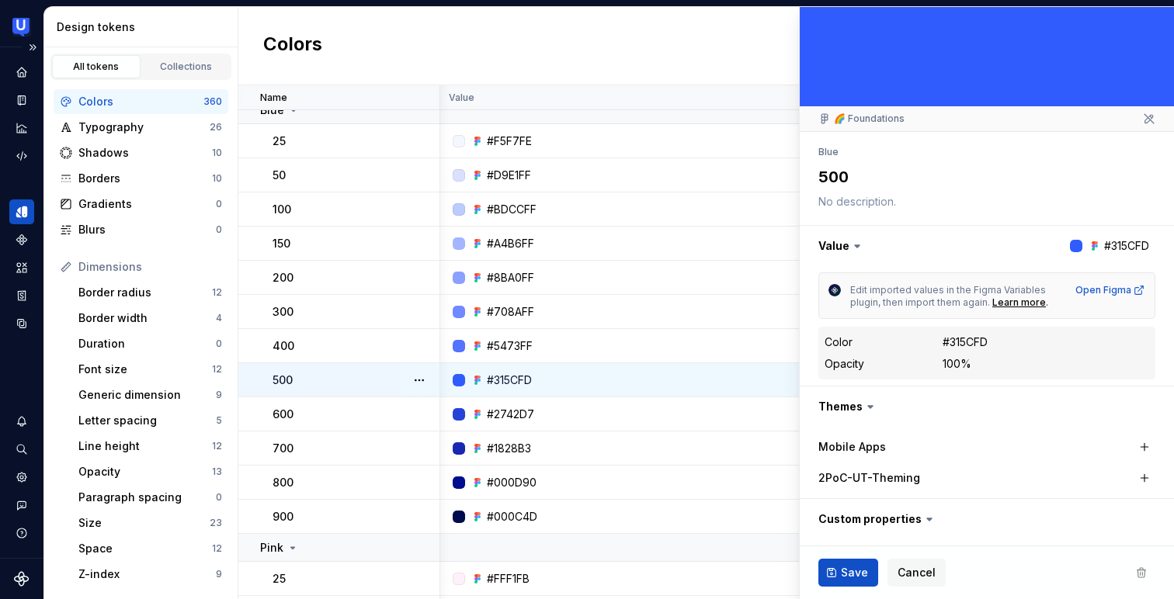
scroll to position [0, 0]
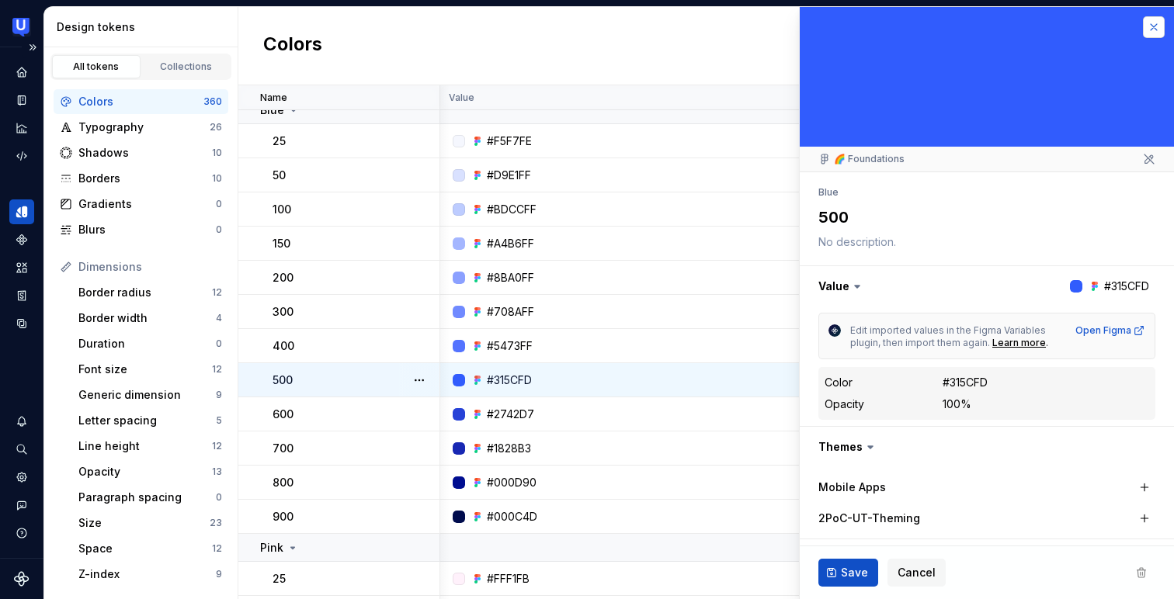
click at [1143, 33] on button "button" at bounding box center [1154, 27] width 22 height 22
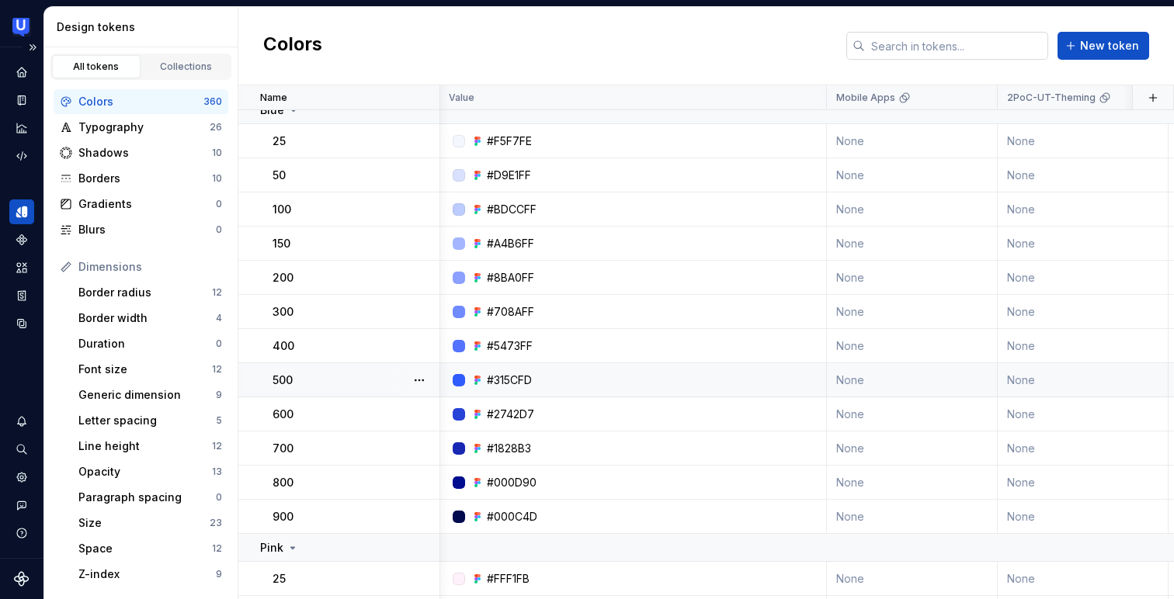
click at [989, 43] on input "text" at bounding box center [956, 46] width 183 height 28
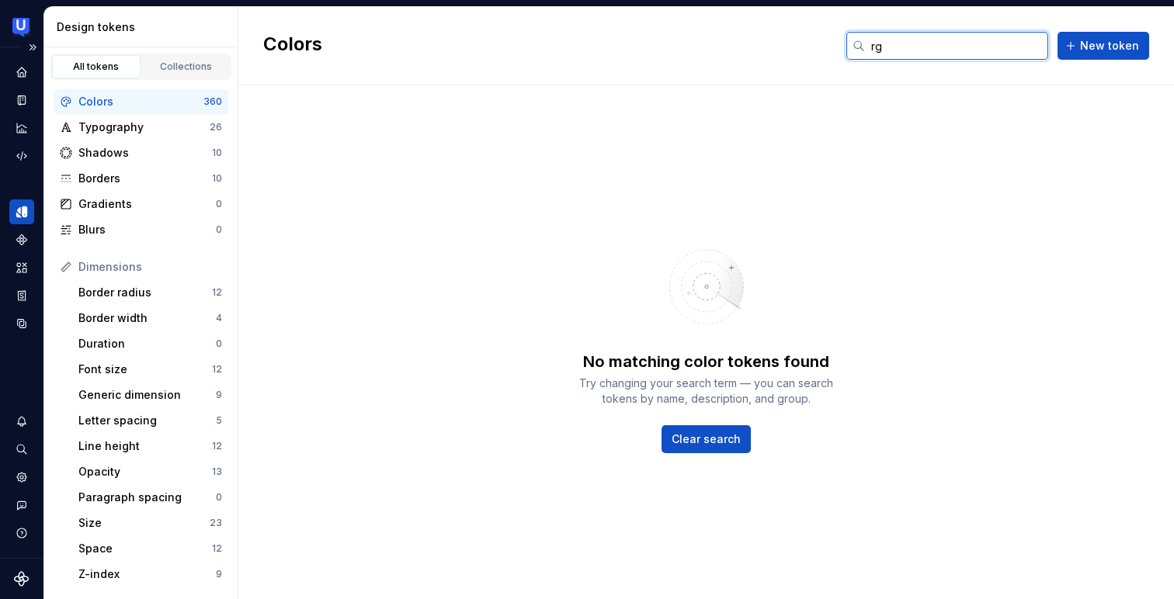
type input "r"
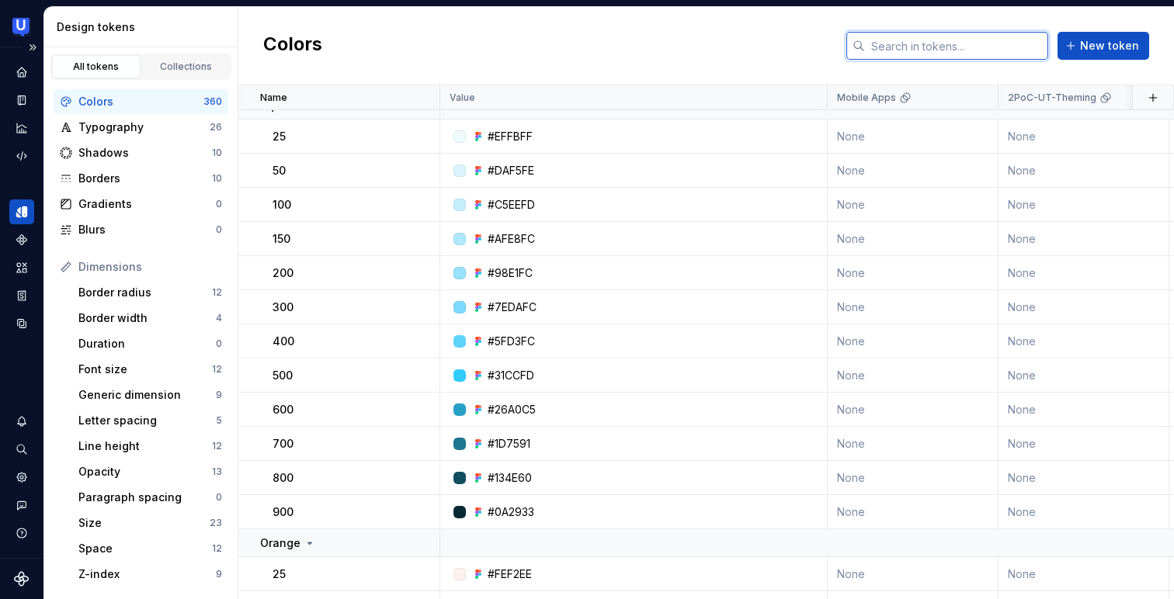
scroll to position [460, 0]
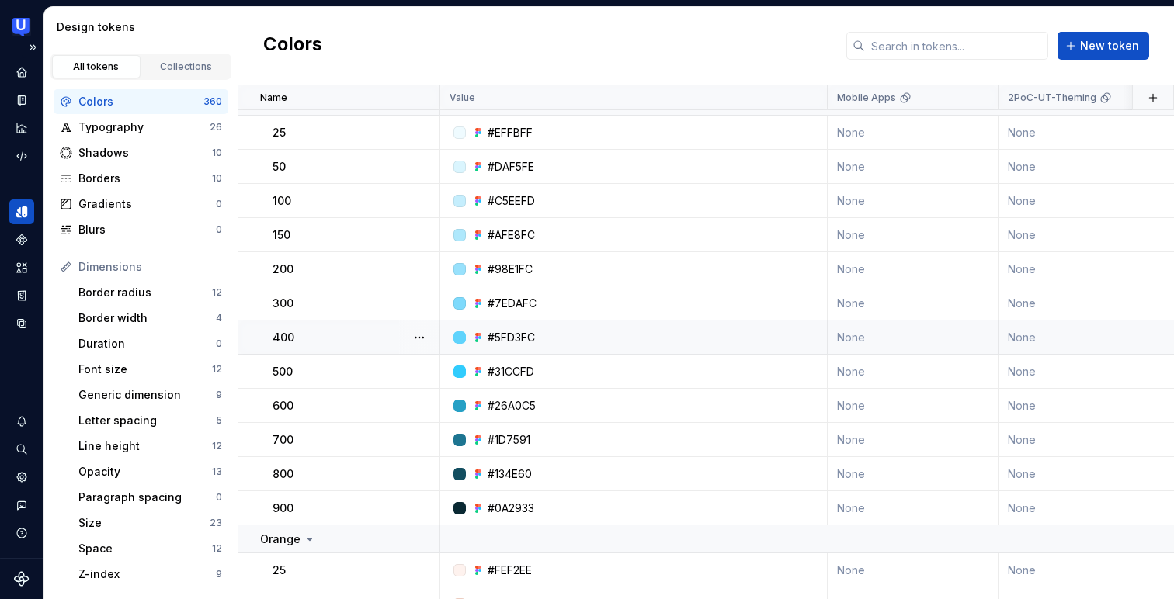
click at [368, 341] on div "400" at bounding box center [355, 338] width 166 height 16
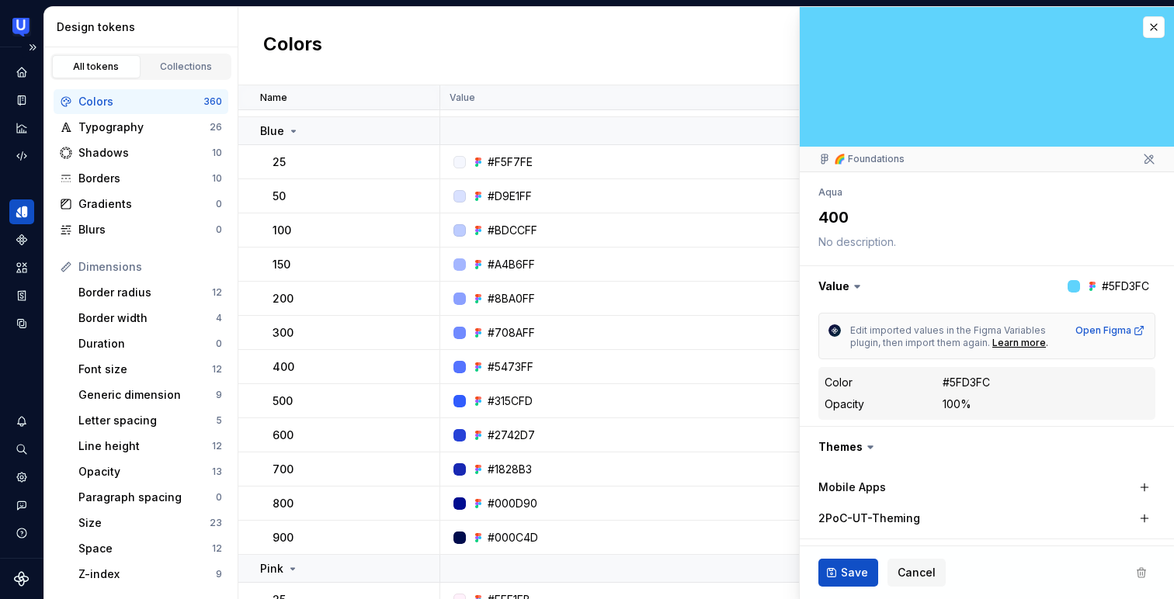
scroll to position [1760, 0]
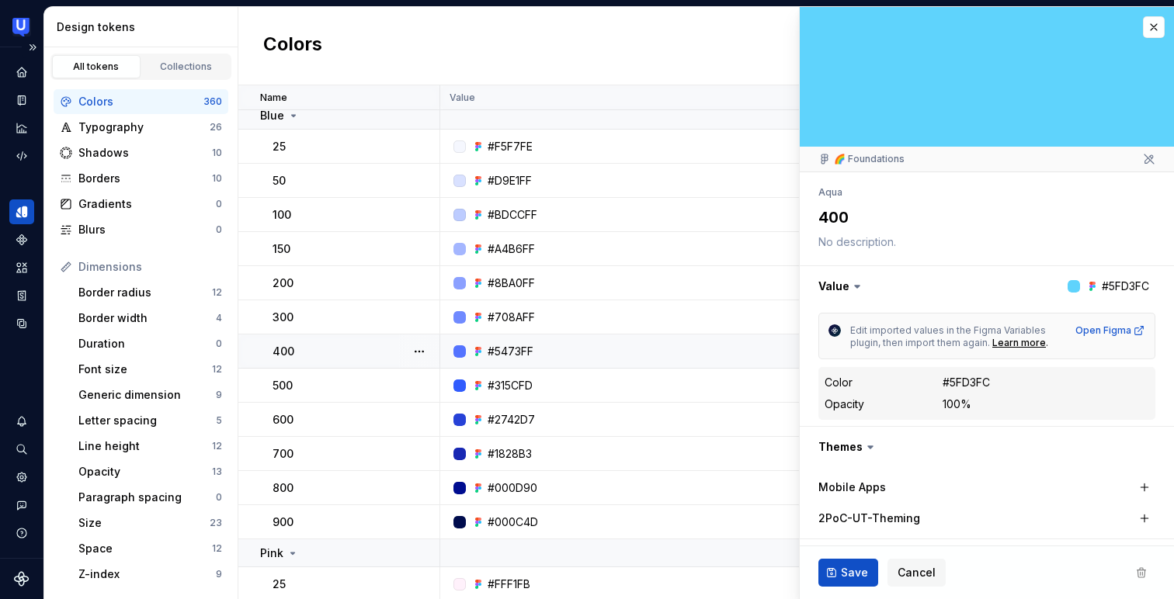
click at [345, 348] on div "400" at bounding box center [355, 352] width 166 height 16
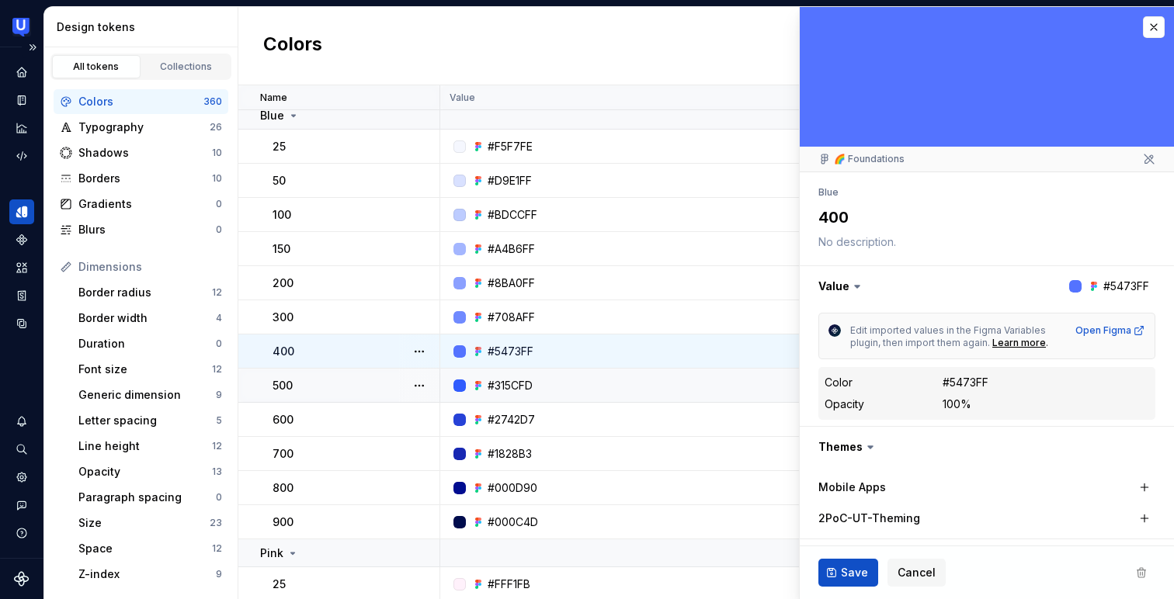
click at [344, 385] on div "500" at bounding box center [355, 386] width 166 height 16
type textarea "*"
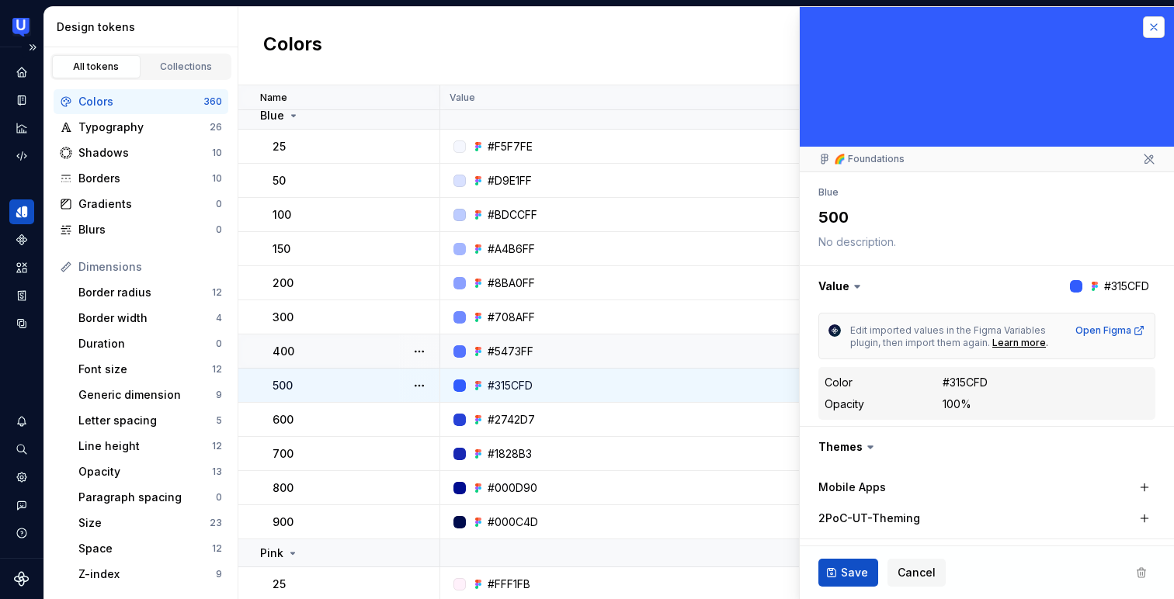
click at [1144, 19] on button "button" at bounding box center [1154, 27] width 22 height 22
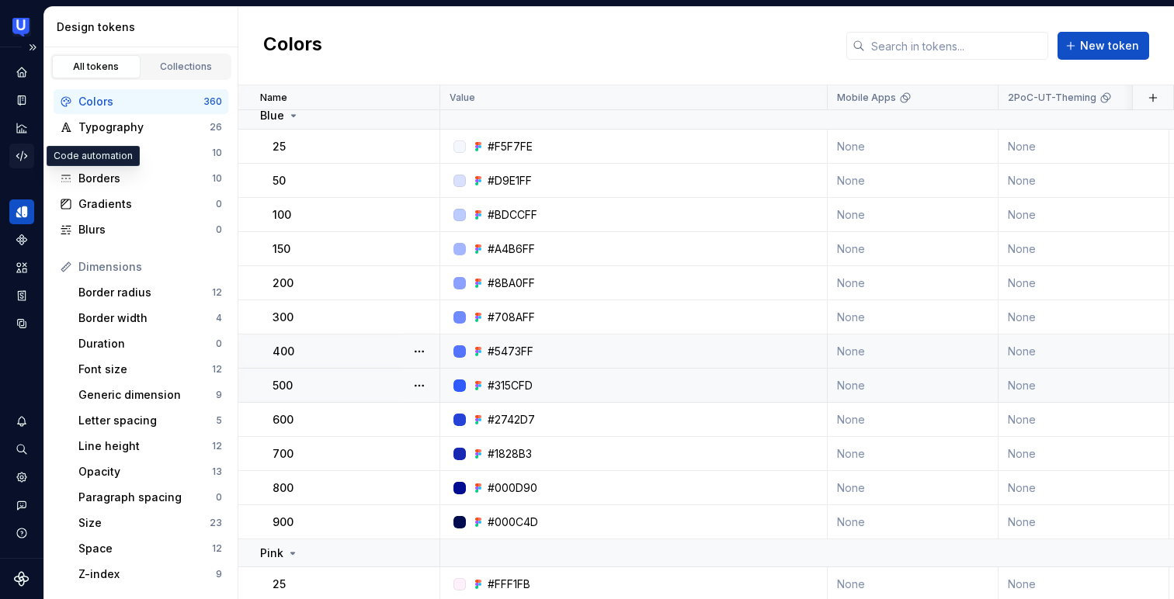
click at [18, 160] on icon "Code automation" at bounding box center [22, 156] width 14 height 14
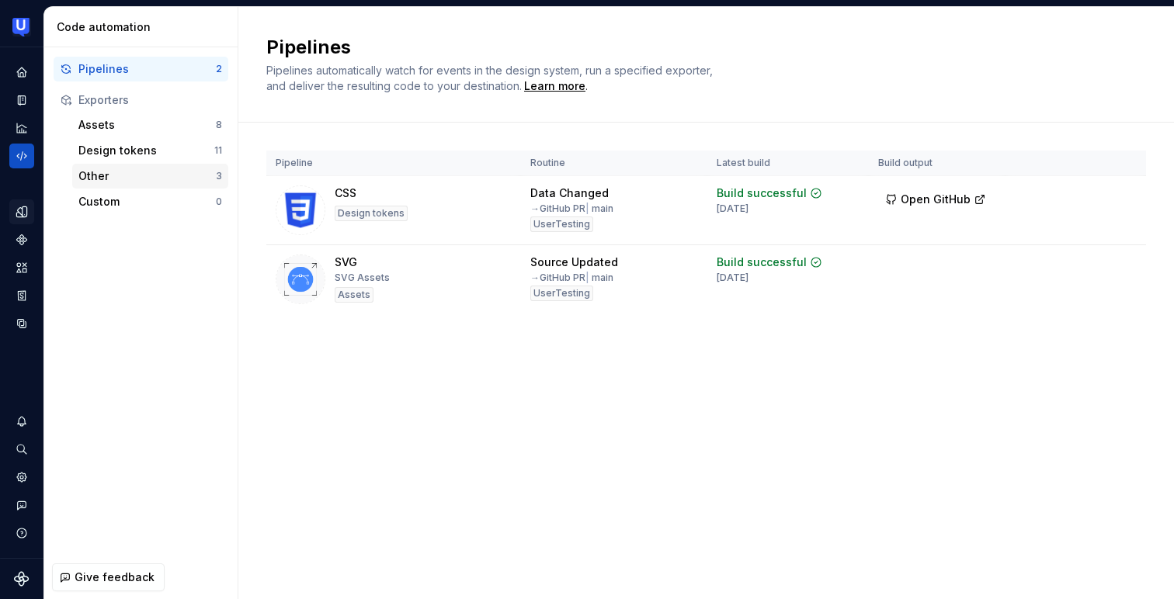
click at [124, 173] on div "Other" at bounding box center [146, 176] width 137 height 16
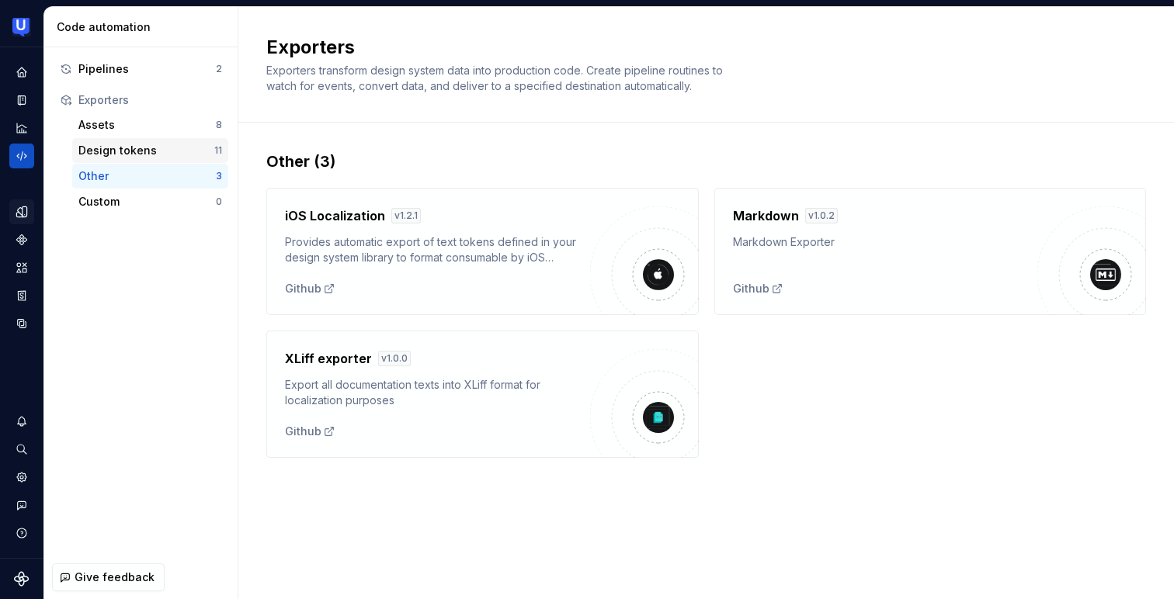
click at [134, 157] on div "Design tokens" at bounding box center [146, 151] width 136 height 16
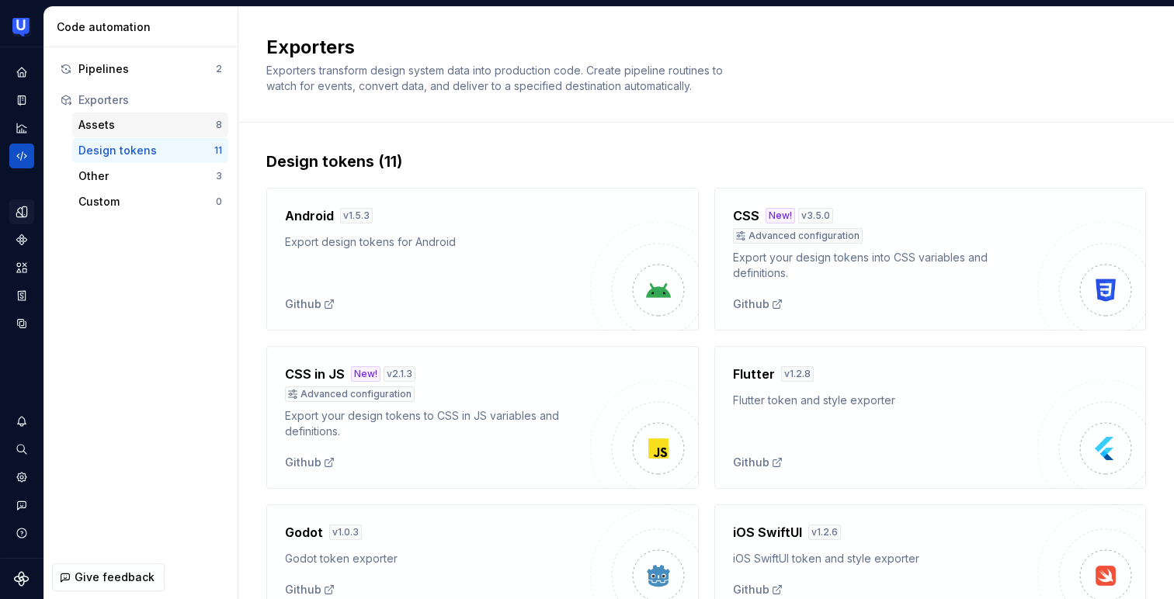
click at [167, 120] on div "Assets" at bounding box center [146, 125] width 137 height 16
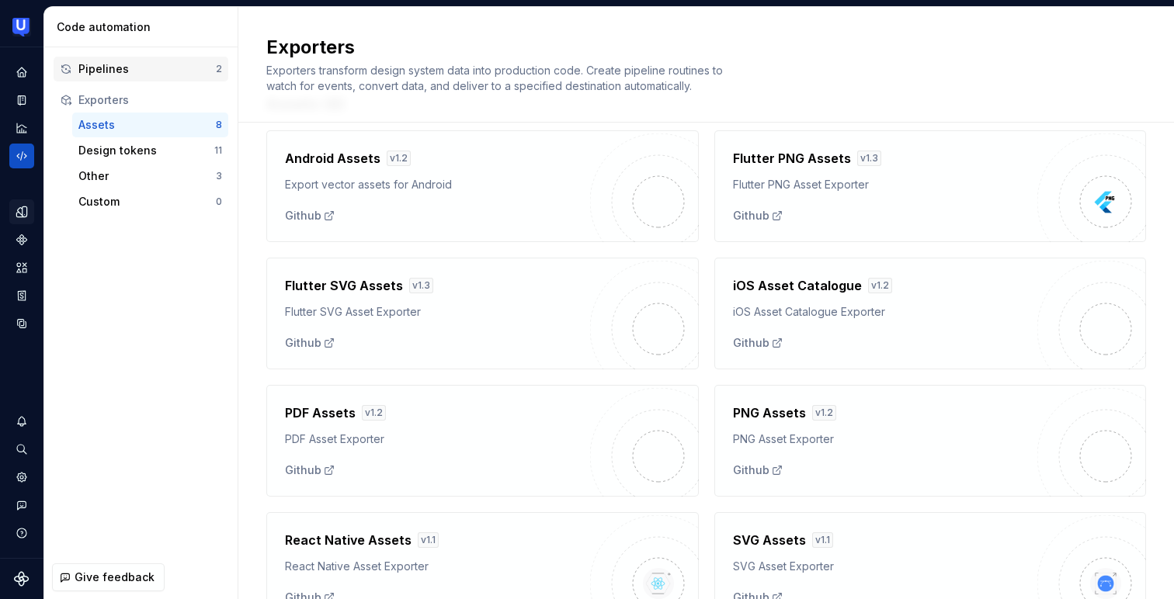
scroll to position [48, 0]
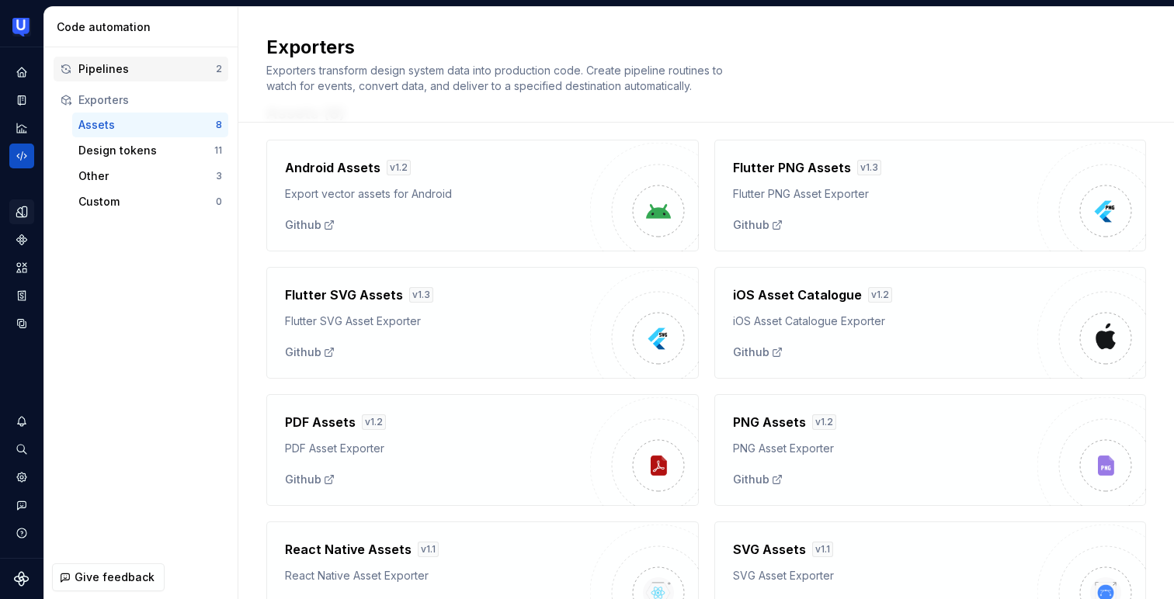
click at [115, 75] on div "Pipelines" at bounding box center [146, 69] width 137 height 16
